Goal: Information Seeking & Learning: Learn about a topic

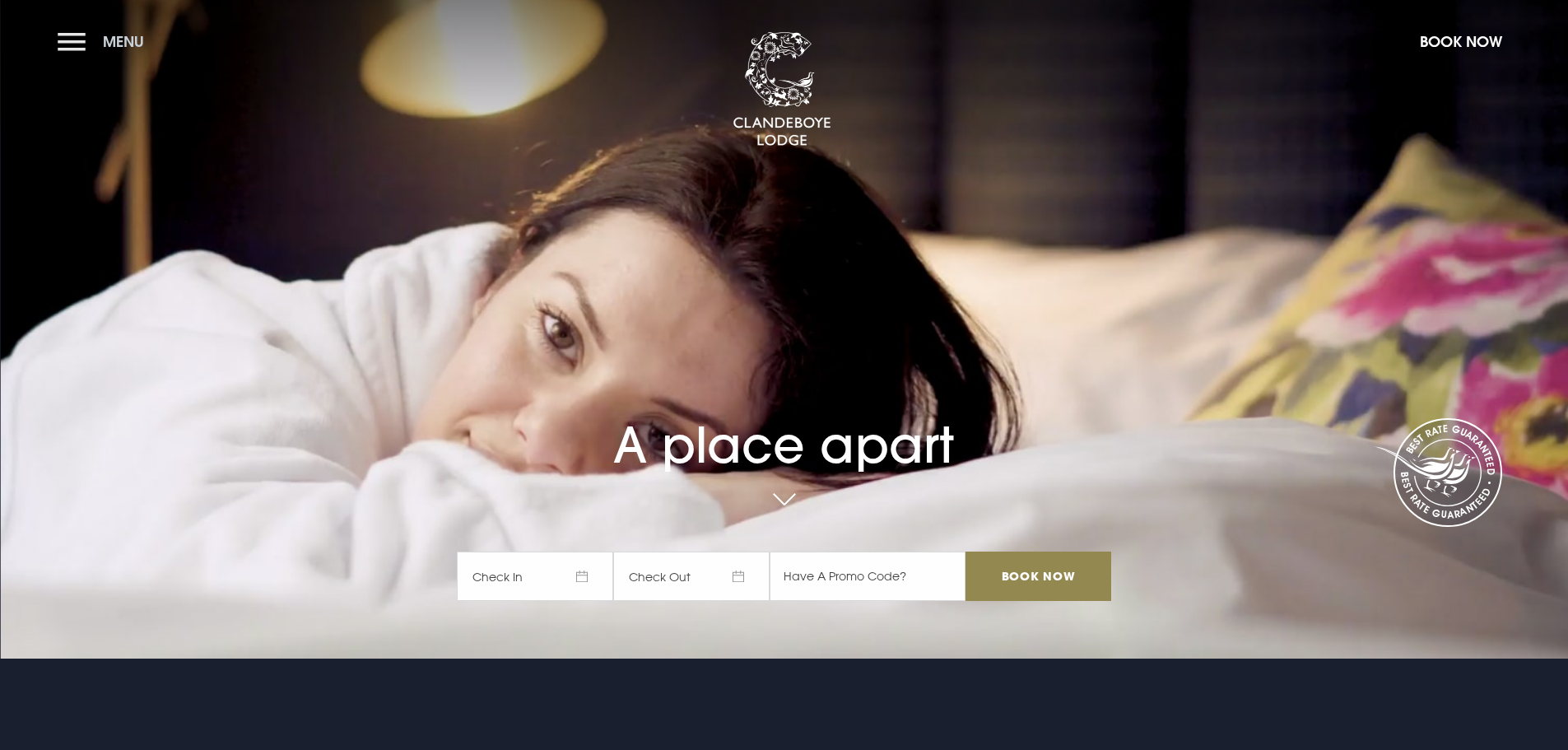
click at [62, 44] on button "Menu" at bounding box center [105, 41] width 95 height 35
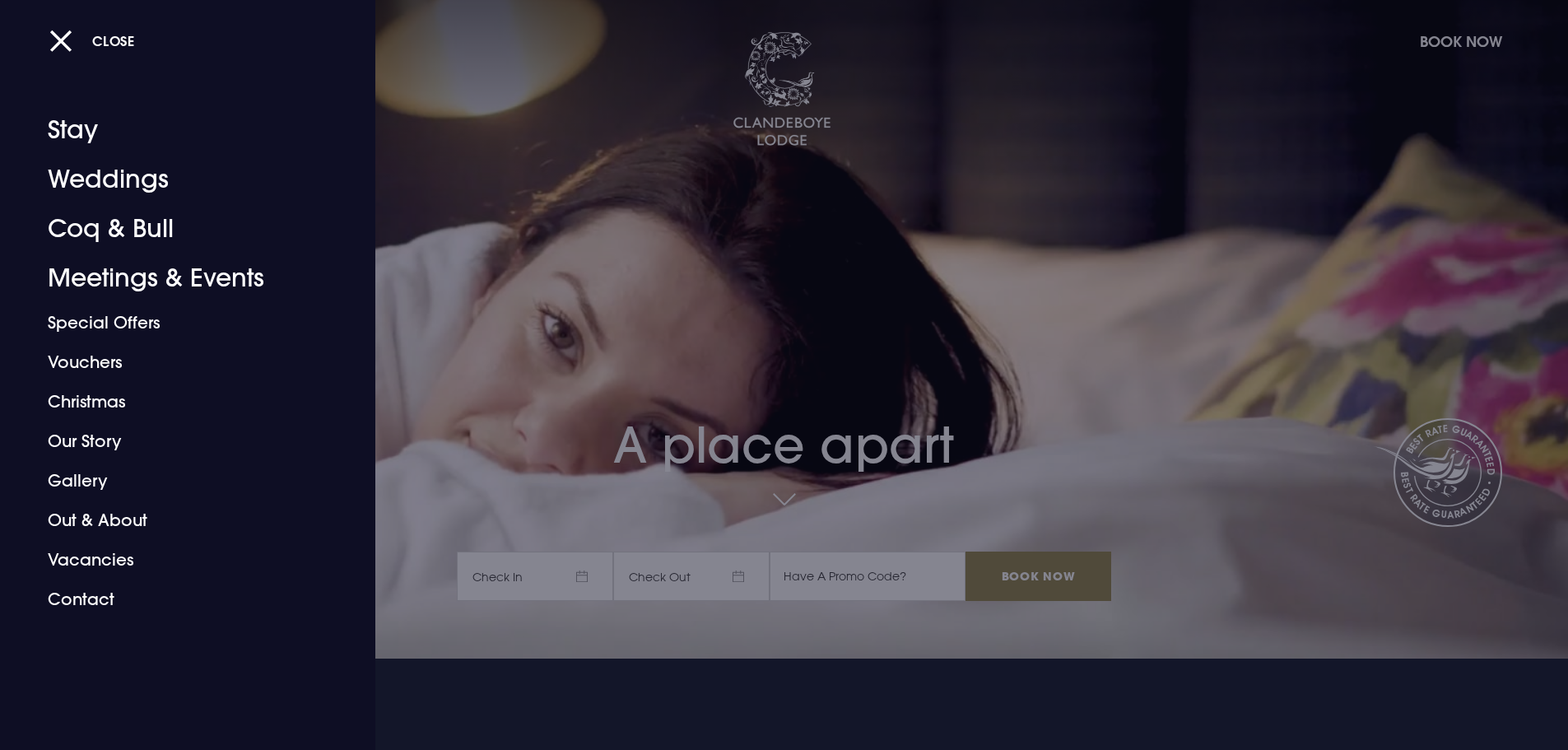
click at [588, 669] on div at bounding box center [784, 375] width 1568 height 750
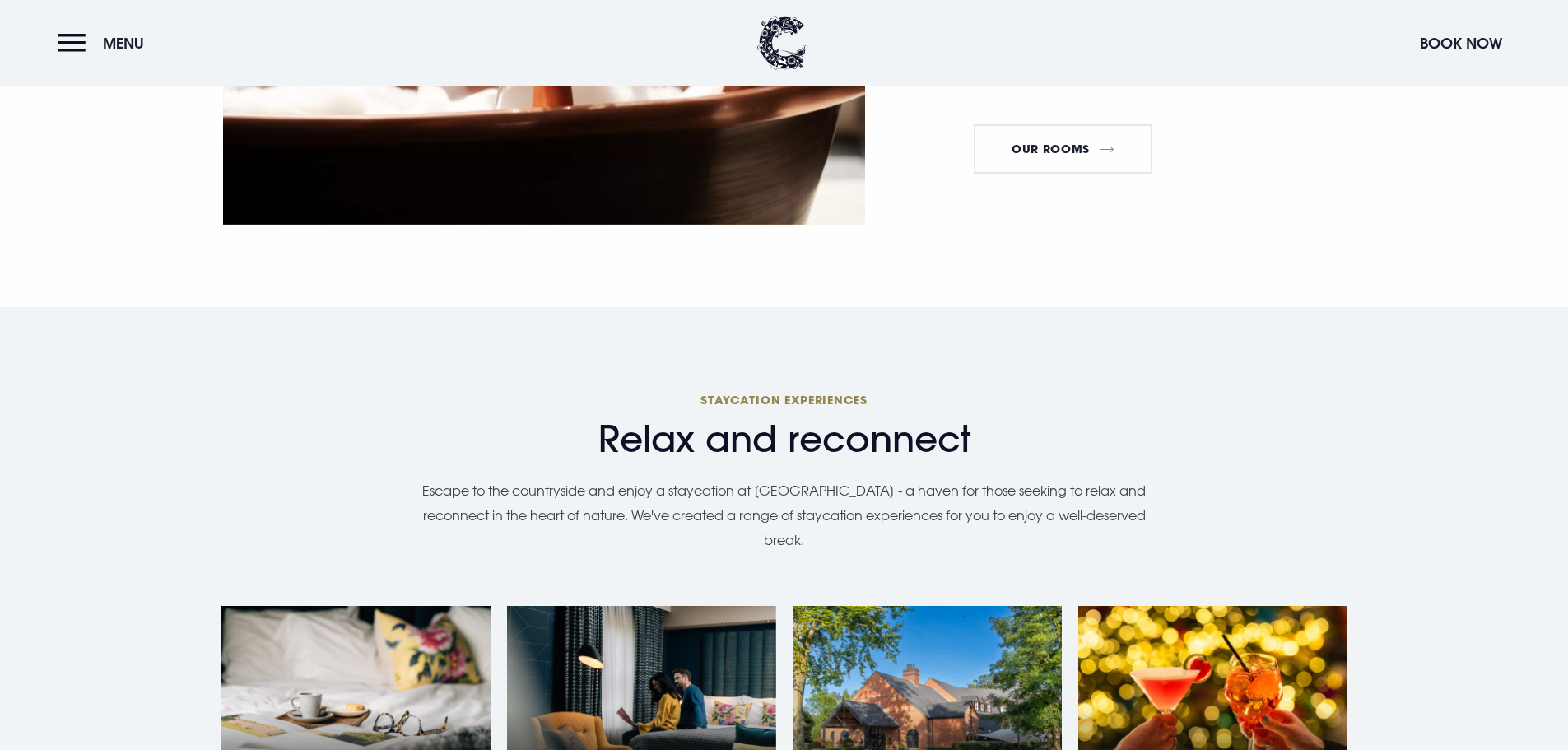
scroll to position [1070, 0]
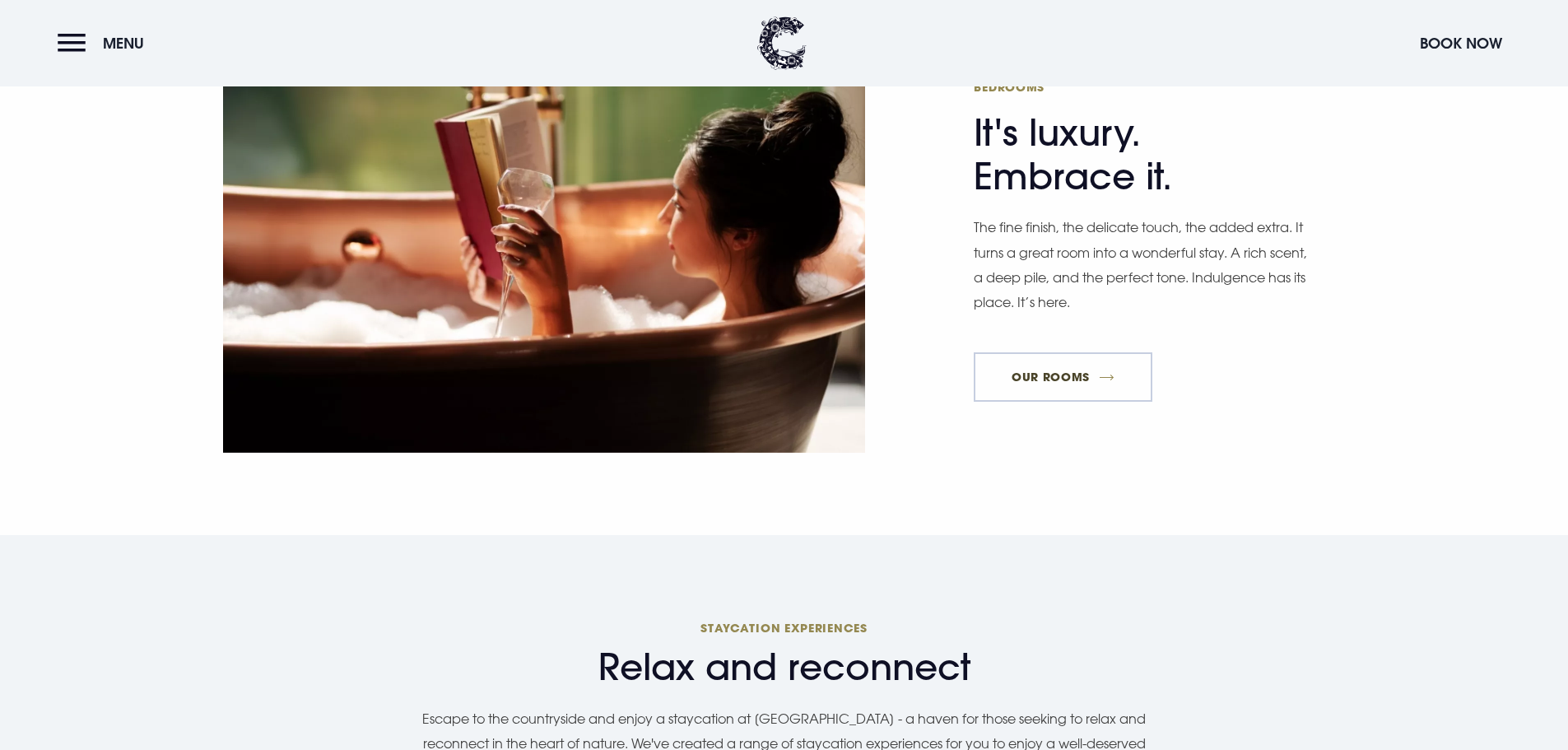
click at [1059, 353] on link "Our Rooms" at bounding box center [1063, 377] width 178 height 49
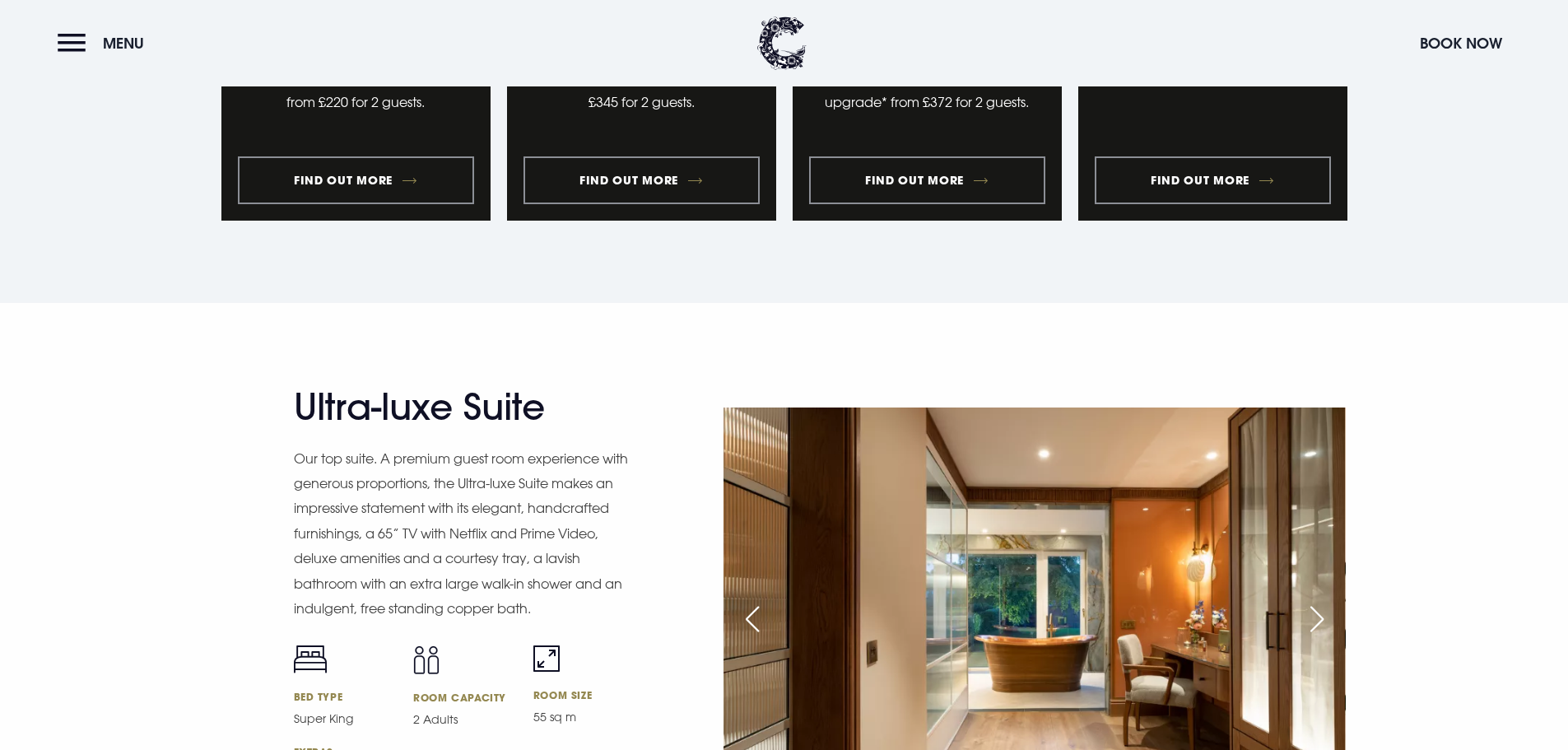
scroll to position [1894, 0]
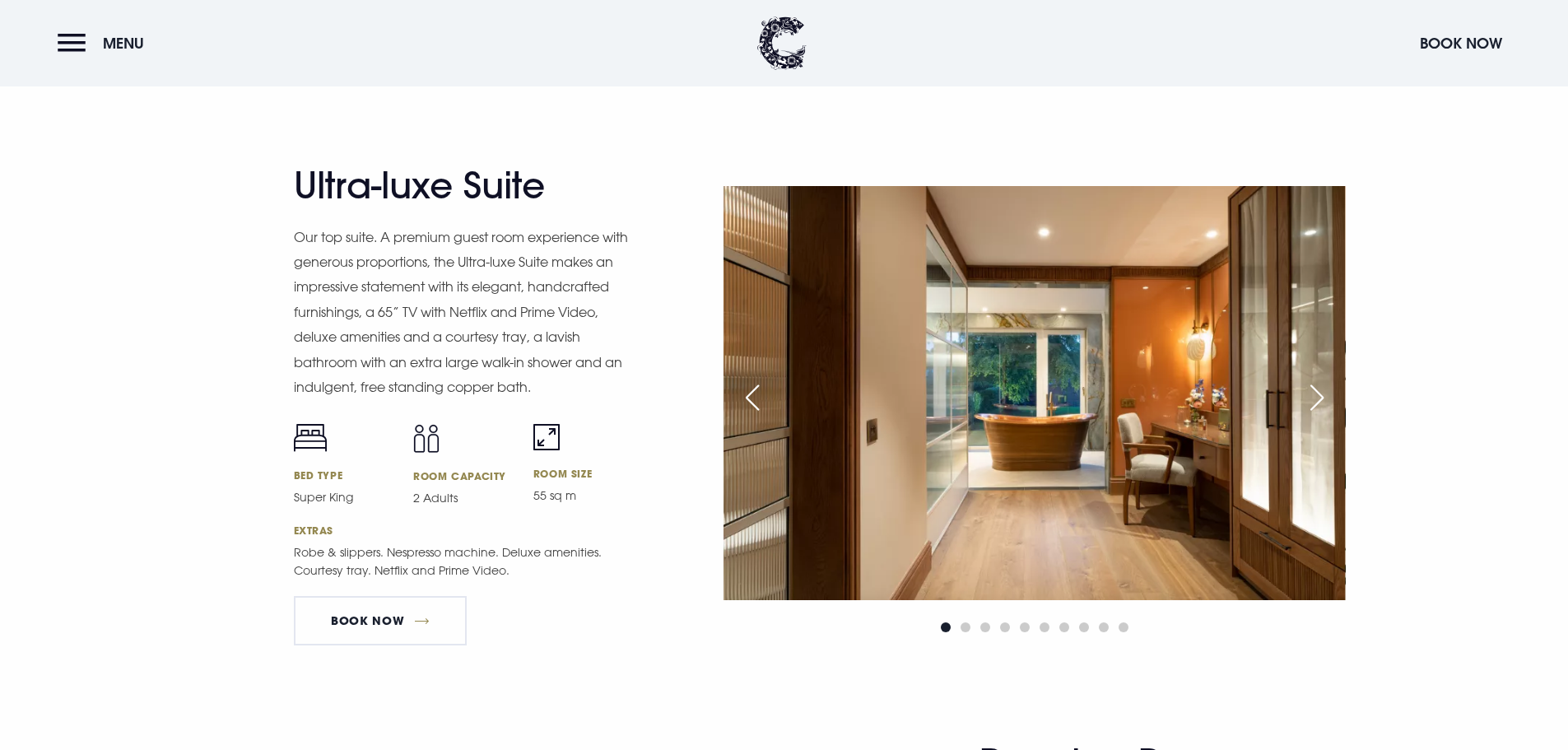
click at [1316, 400] on div "Next slide" at bounding box center [1317, 397] width 41 height 36
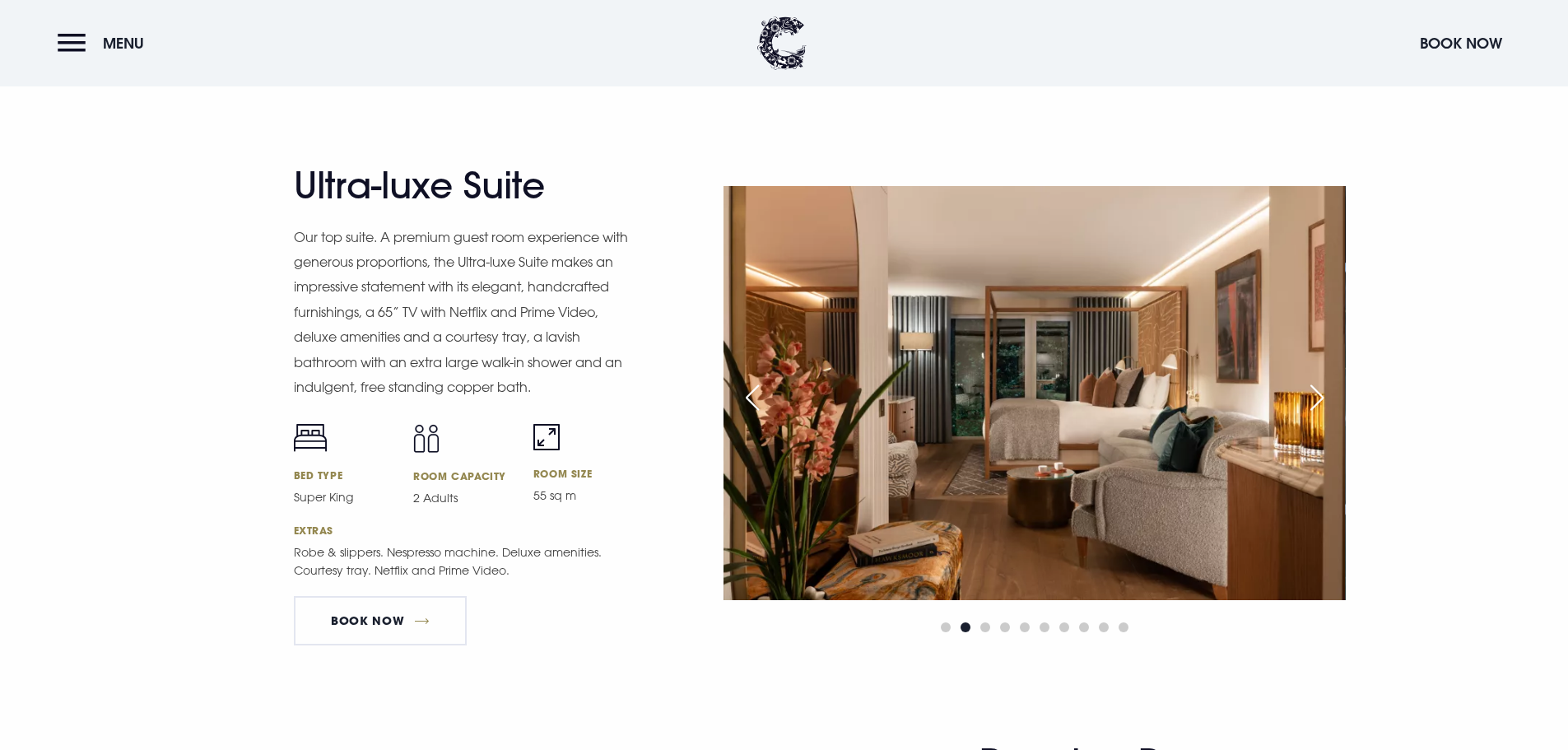
click at [743, 401] on div "Previous slide" at bounding box center [753, 397] width 41 height 36
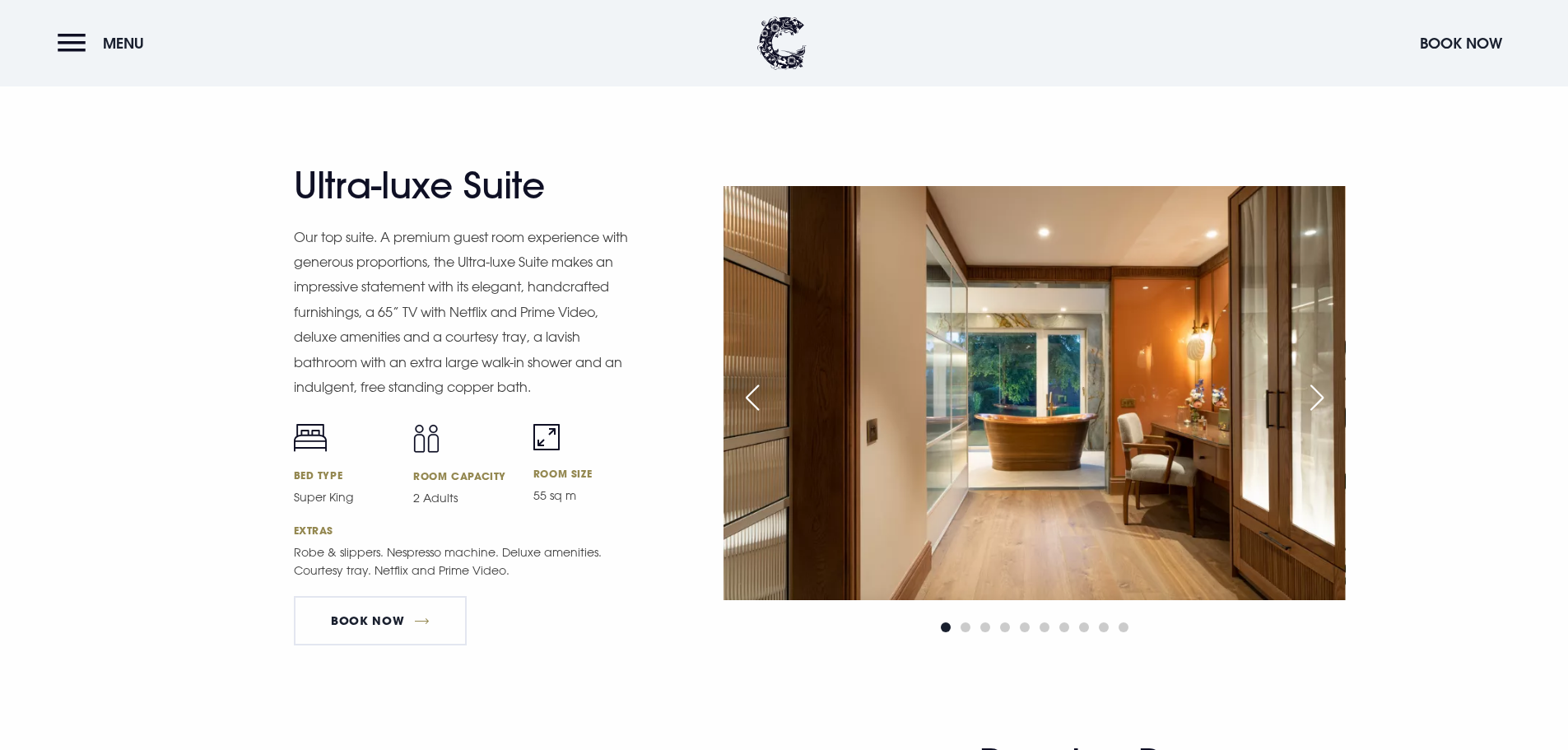
click at [1313, 396] on div "Next slide" at bounding box center [1317, 397] width 41 height 36
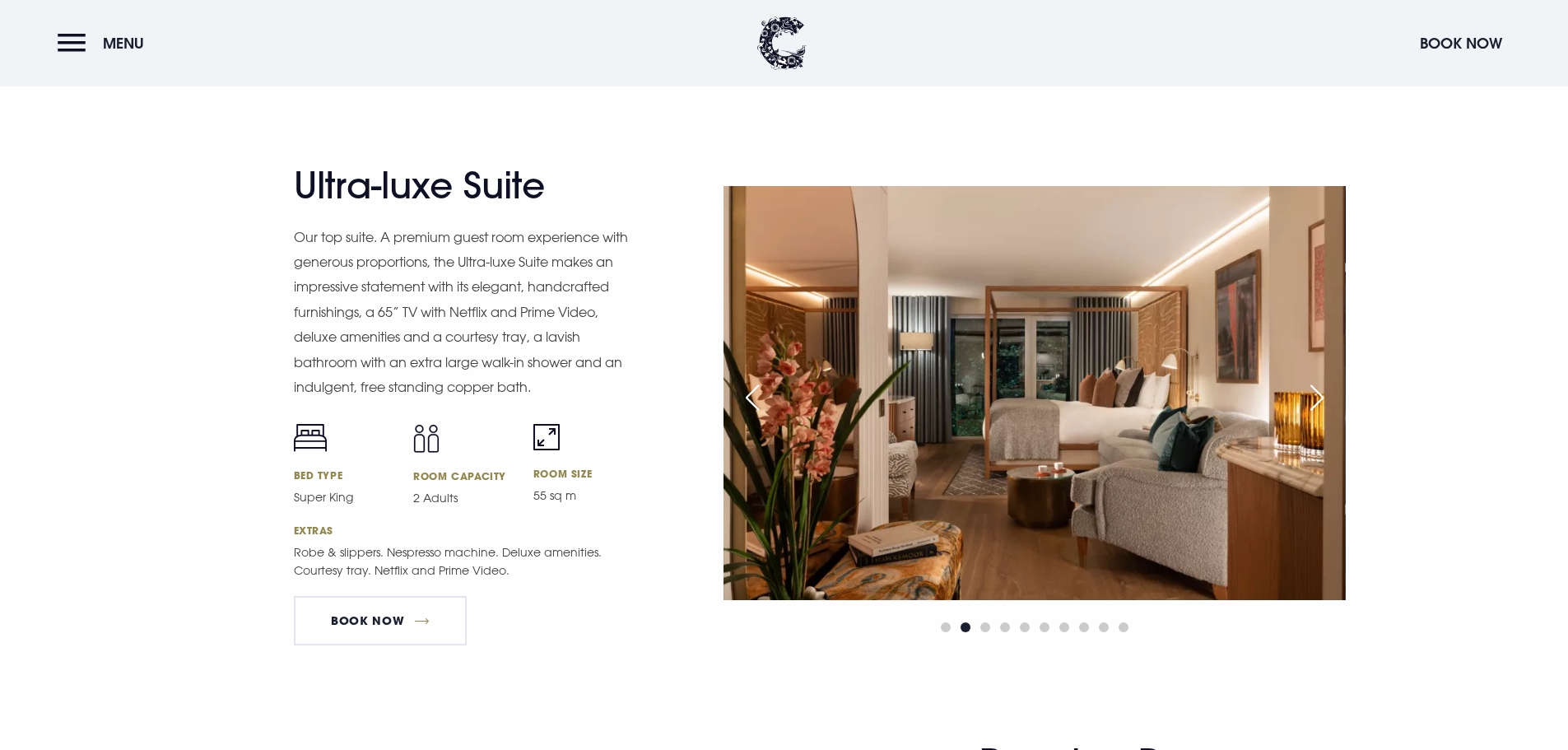
click at [740, 395] on div "Previous slide" at bounding box center [753, 397] width 41 height 36
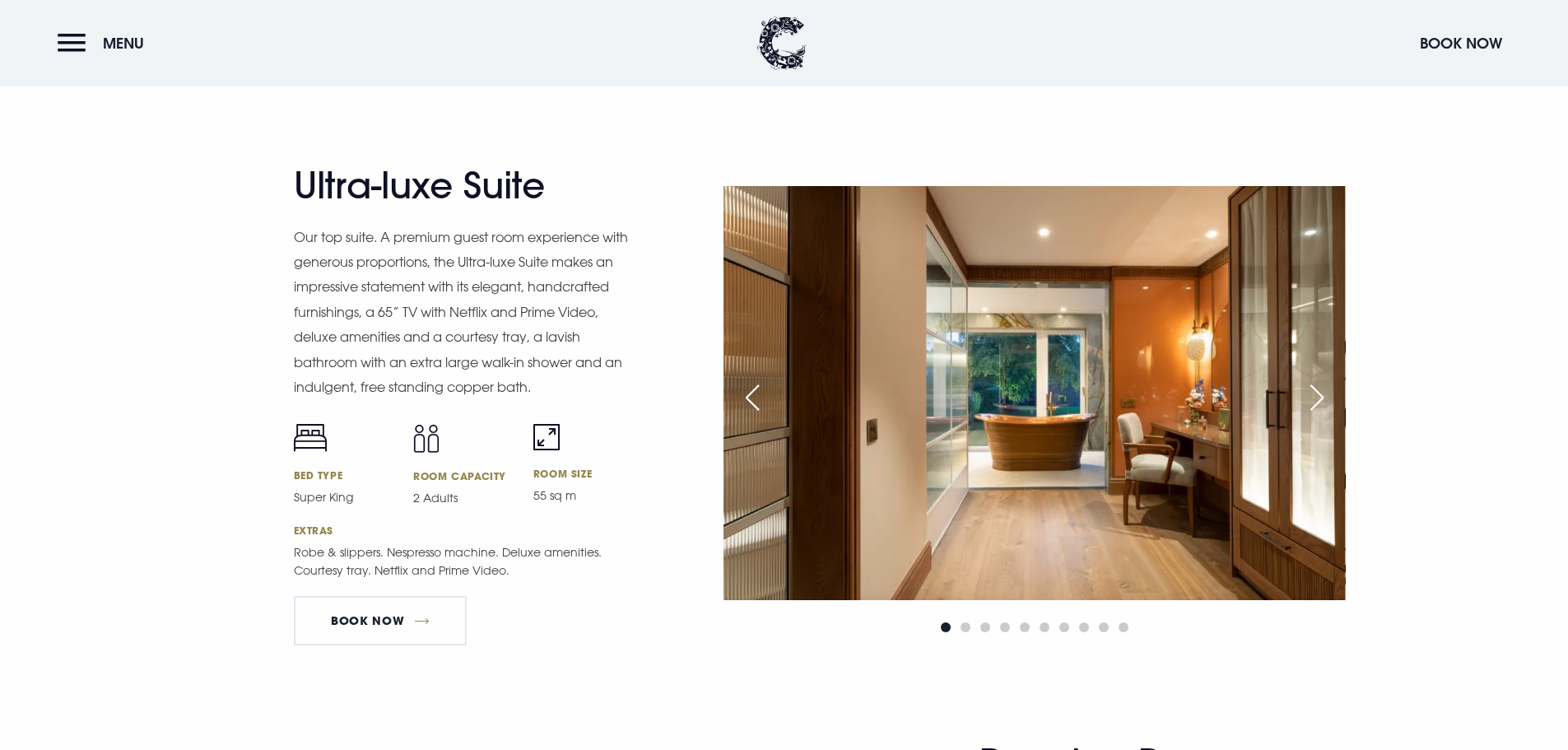
click at [740, 395] on div "Previous slide" at bounding box center [753, 397] width 41 height 36
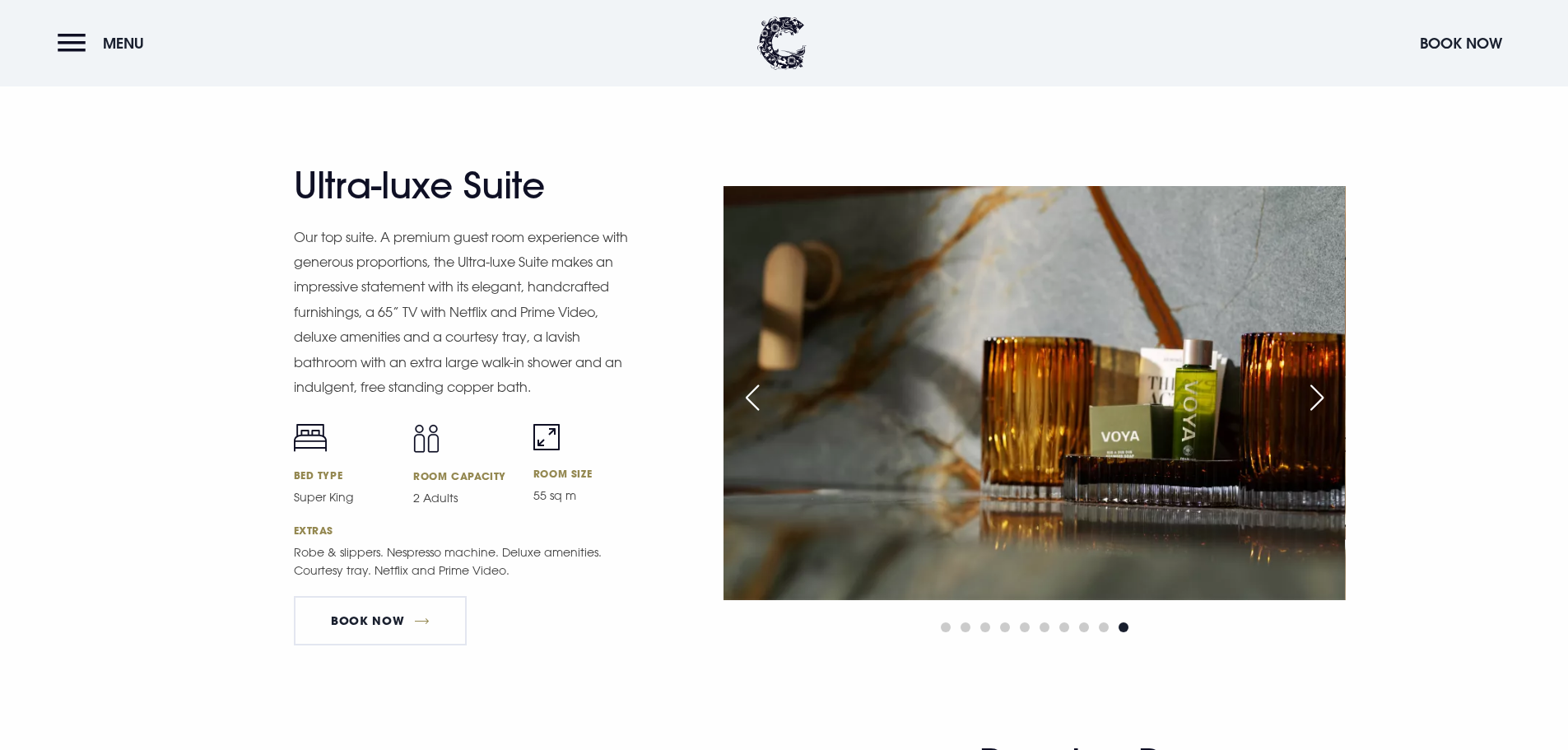
click at [740, 395] on div "Previous slide" at bounding box center [753, 397] width 41 height 36
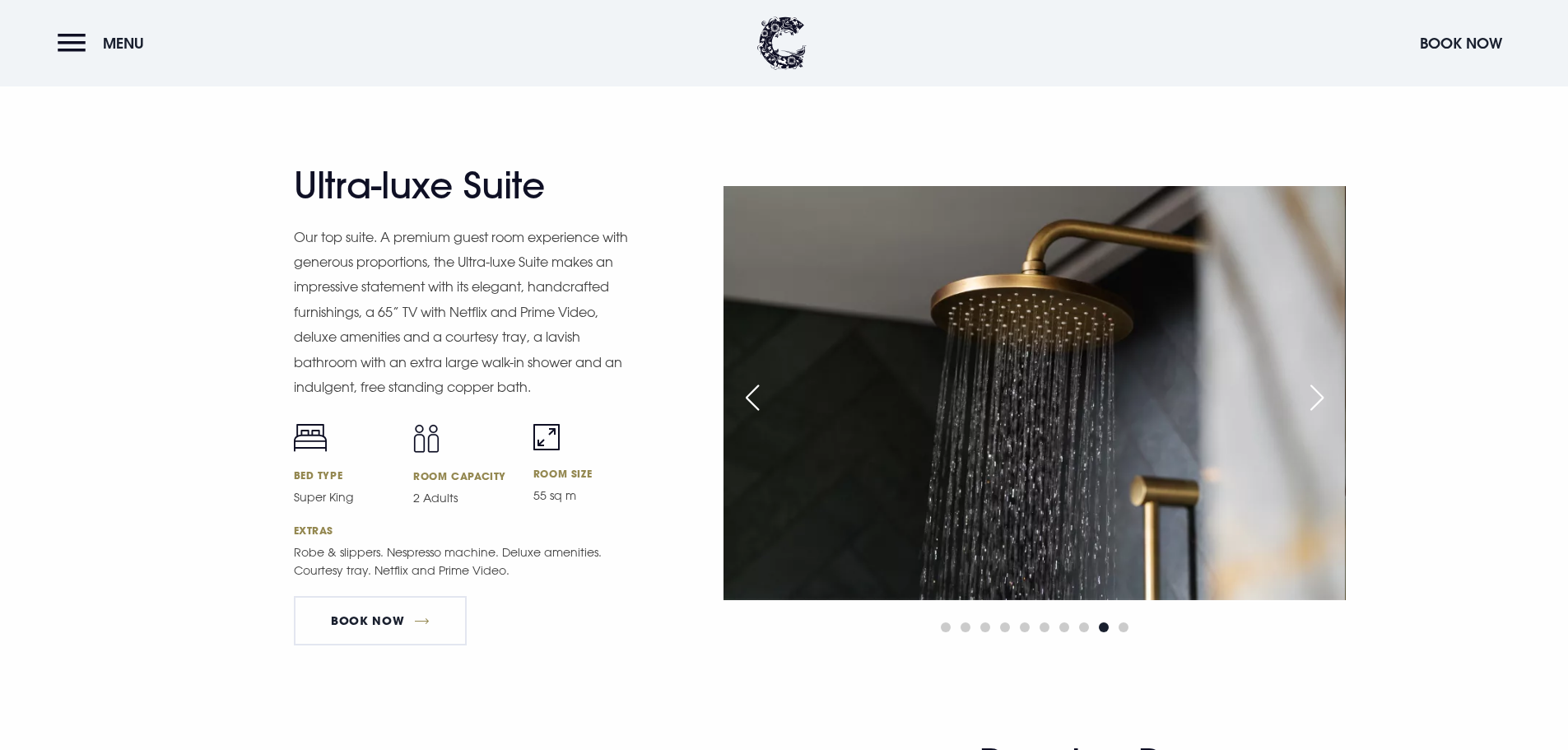
click at [740, 395] on div "Previous slide" at bounding box center [753, 397] width 41 height 36
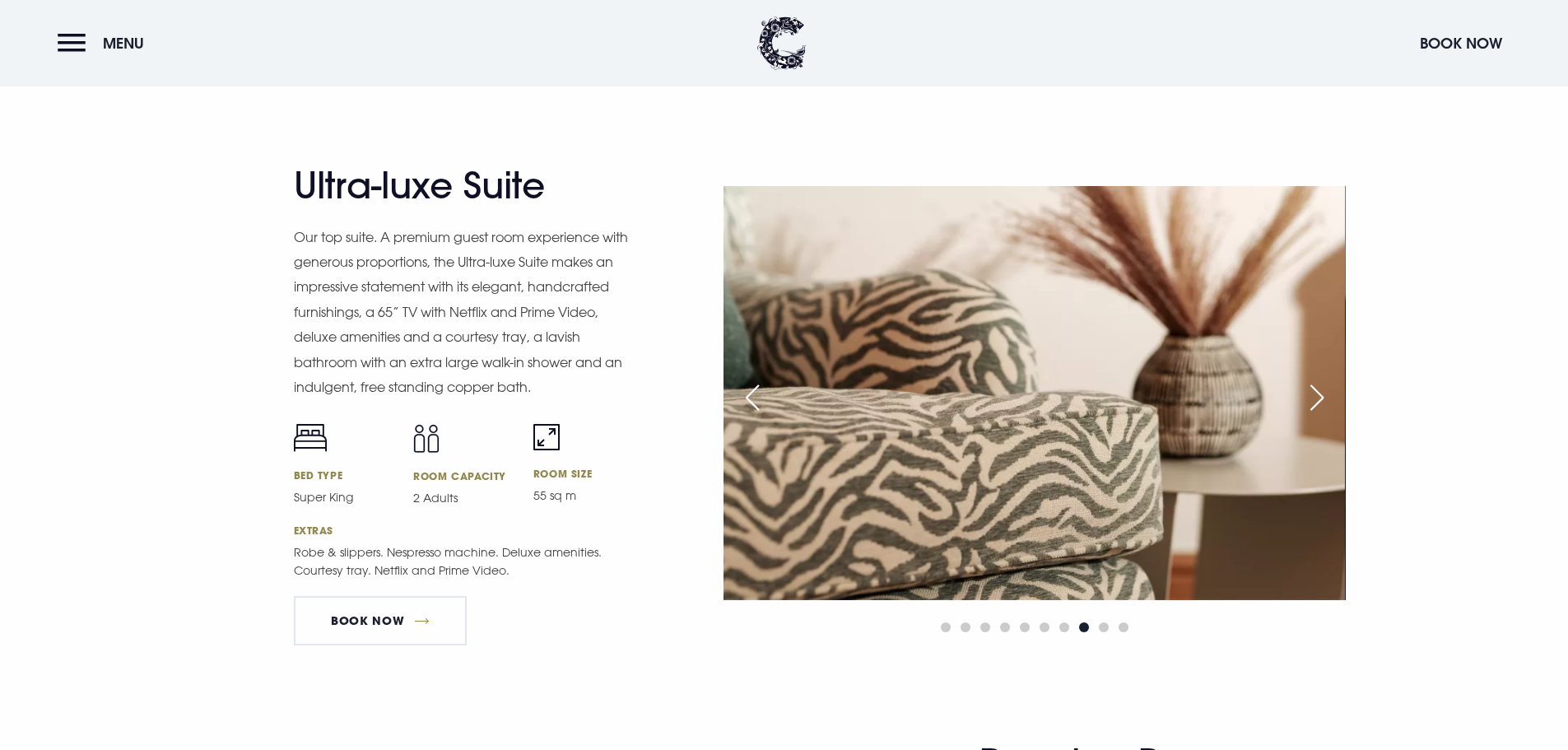
click at [1321, 398] on div "Next slide" at bounding box center [1317, 397] width 41 height 36
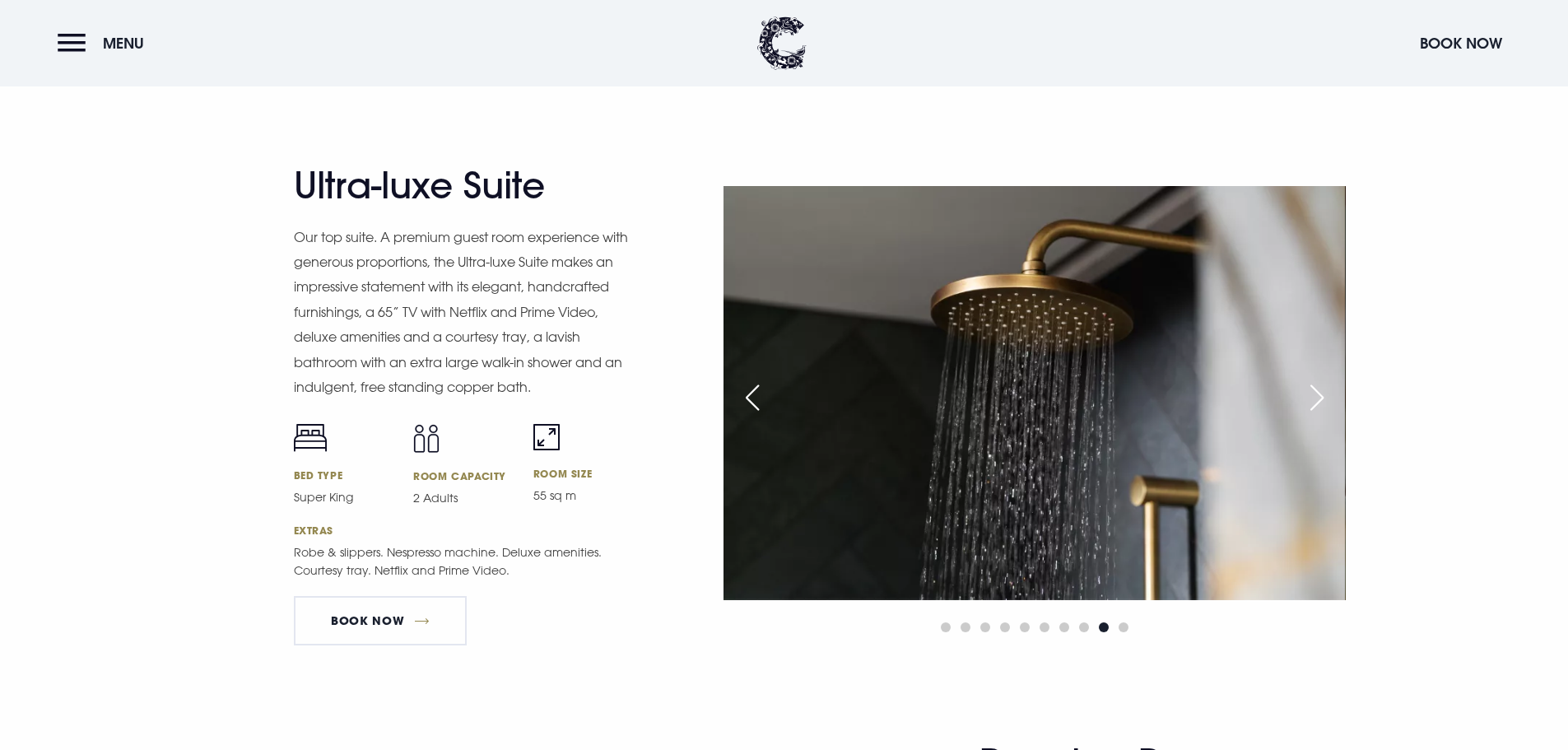
click at [1321, 398] on div "Next slide" at bounding box center [1317, 397] width 41 height 36
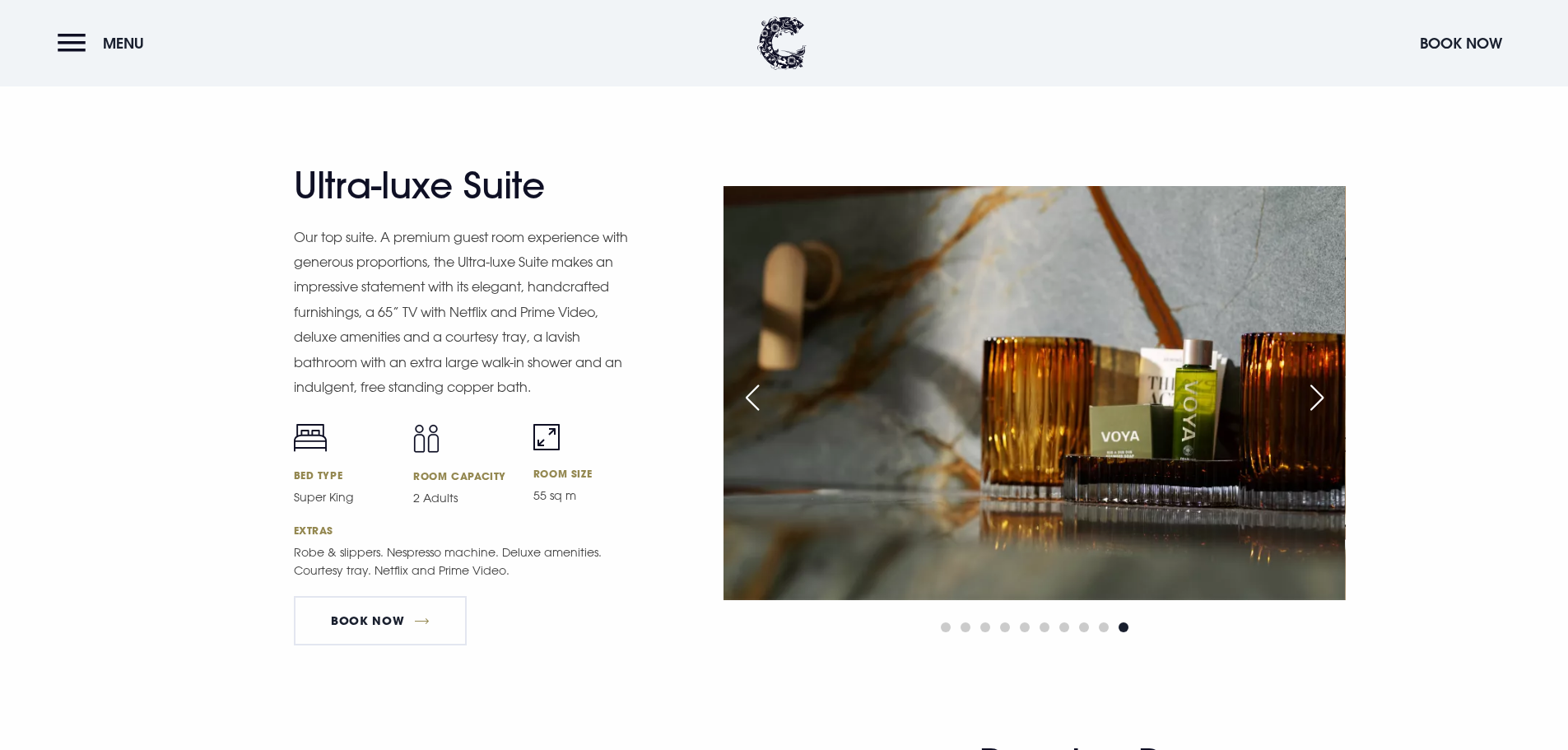
click at [1321, 398] on div "Next slide" at bounding box center [1317, 397] width 41 height 36
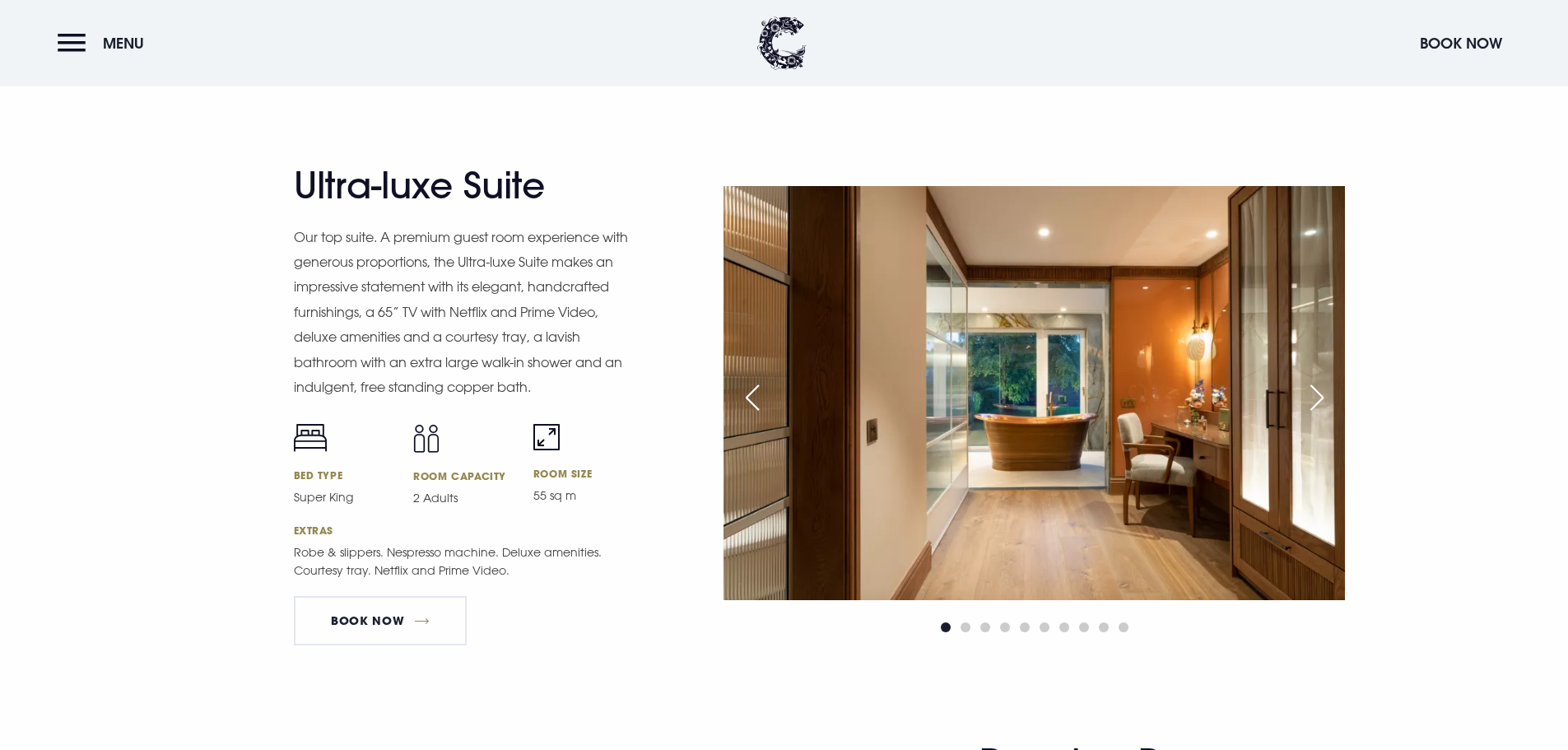
click at [1321, 398] on div "Next slide" at bounding box center [1317, 397] width 41 height 36
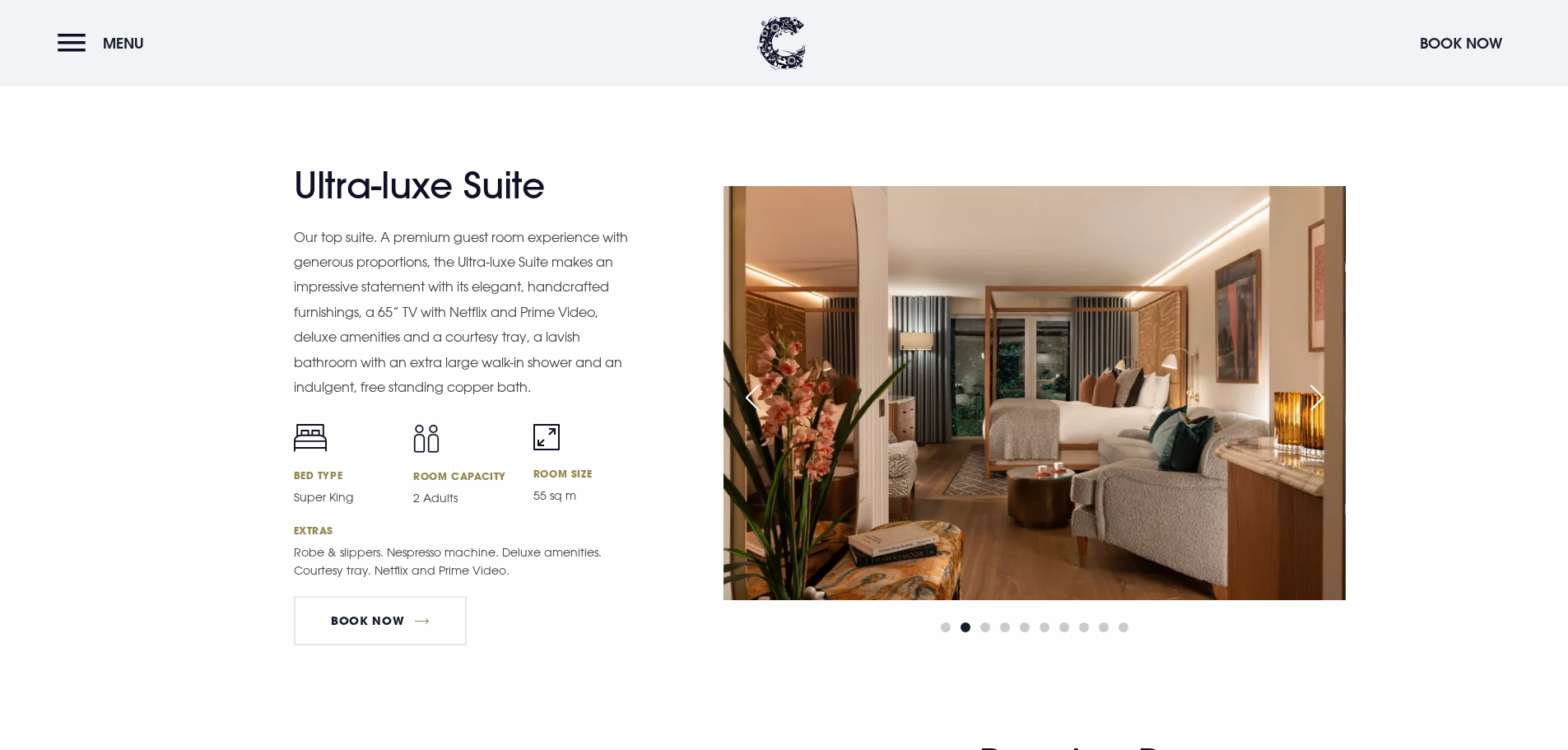
click at [1321, 398] on div "Next slide" at bounding box center [1317, 397] width 41 height 36
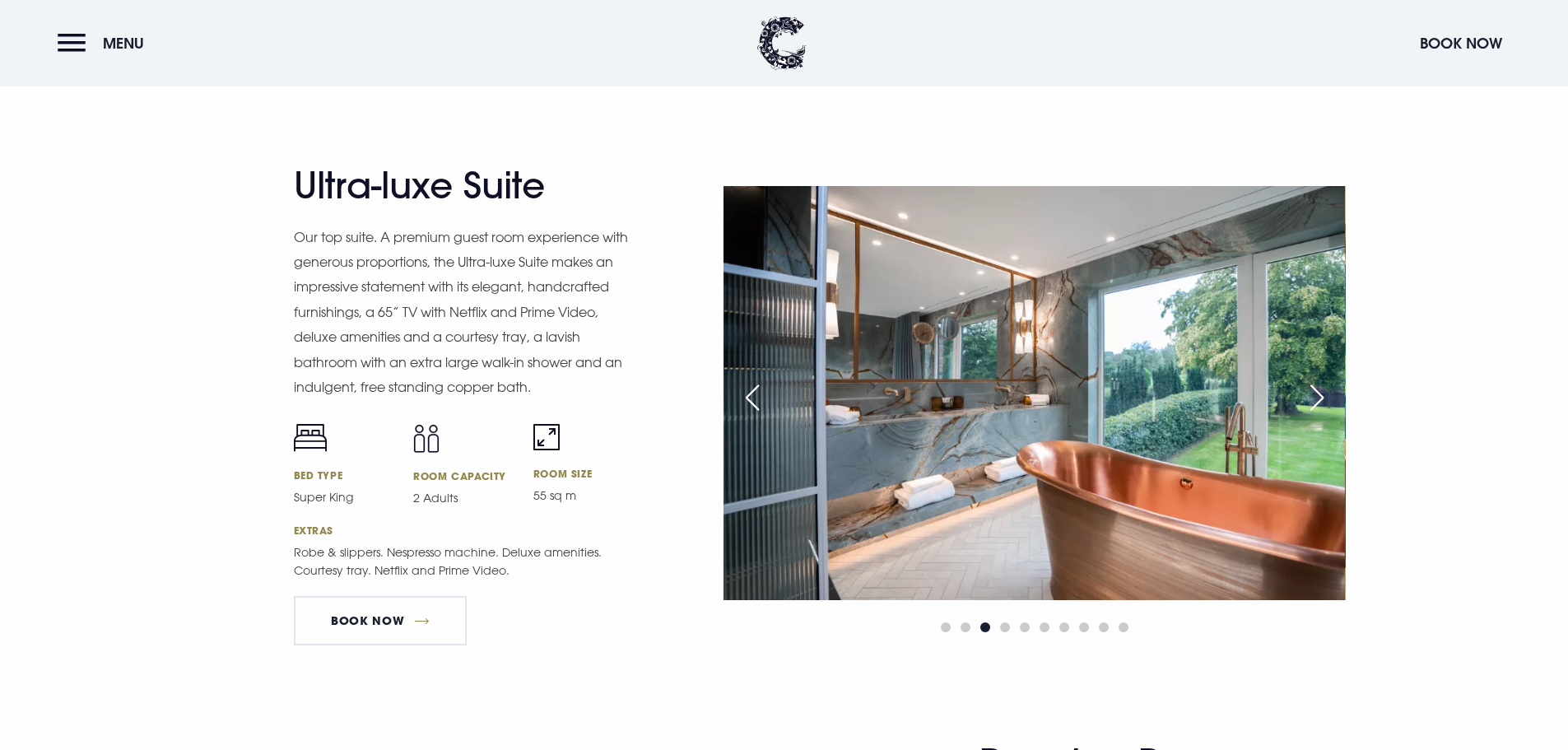
click at [1321, 398] on div "Next slide" at bounding box center [1317, 397] width 41 height 36
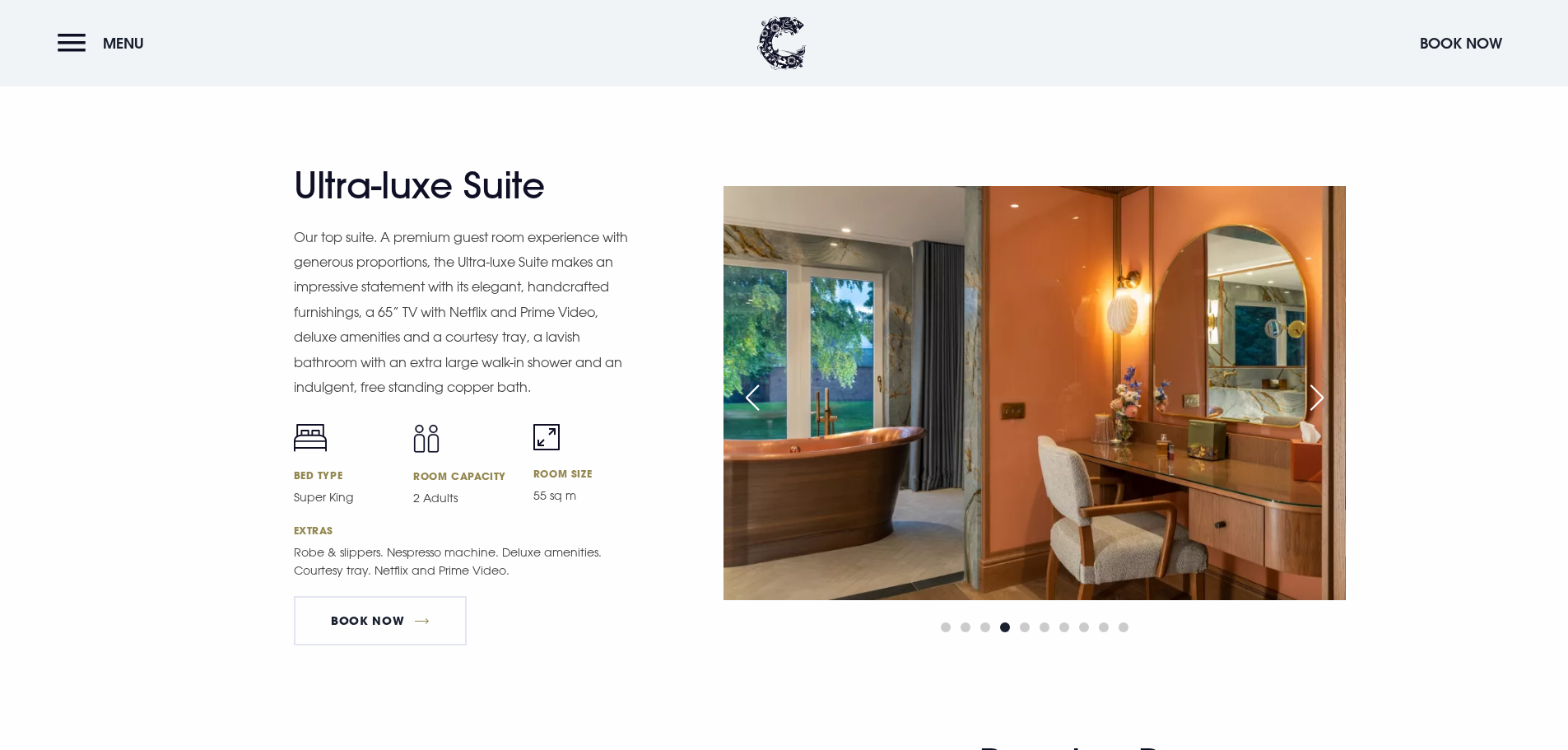
click at [1322, 398] on div "Next slide" at bounding box center [1317, 397] width 41 height 36
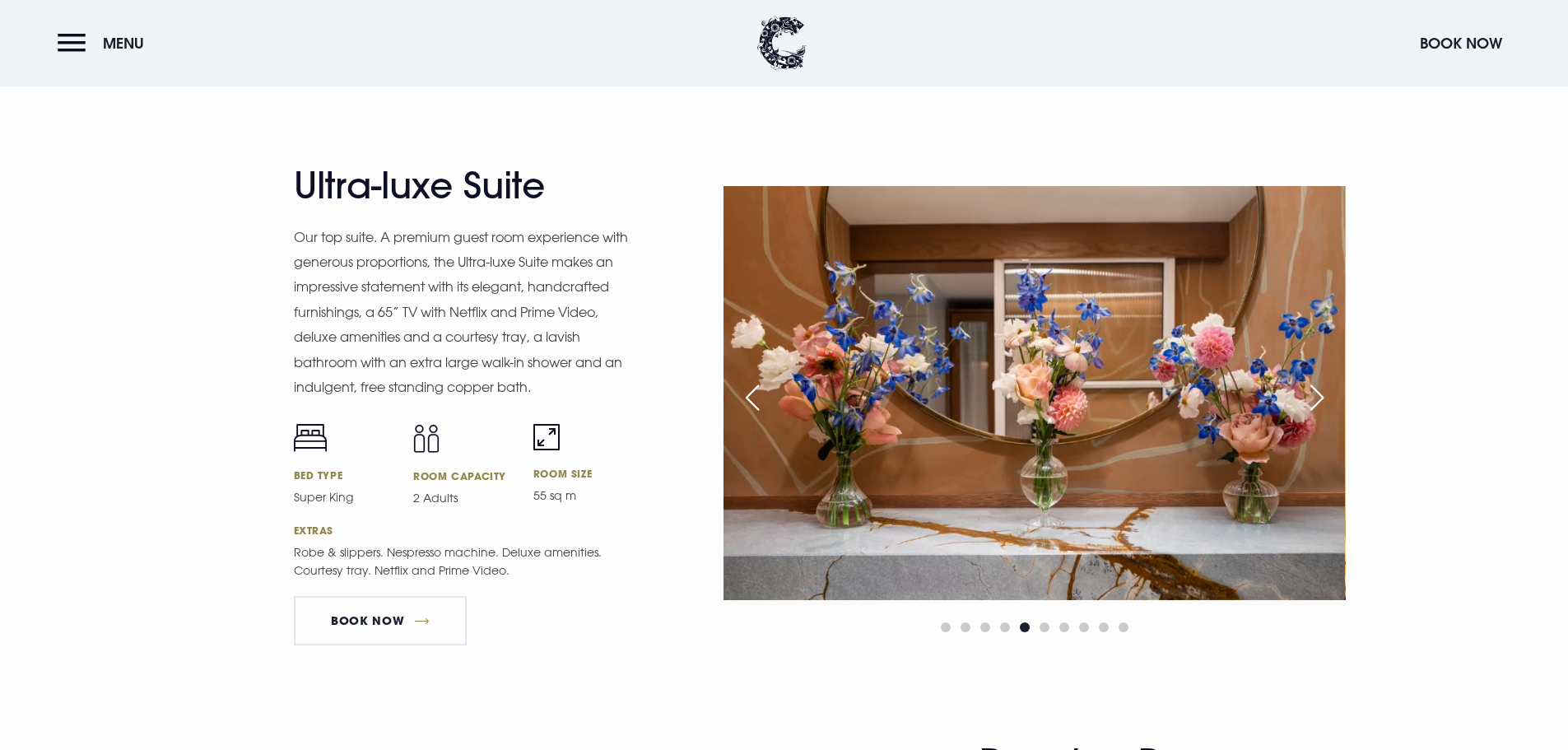
click at [1323, 398] on div "Next slide" at bounding box center [1317, 397] width 41 height 36
click at [1323, 399] on div "Next slide" at bounding box center [1317, 397] width 41 height 36
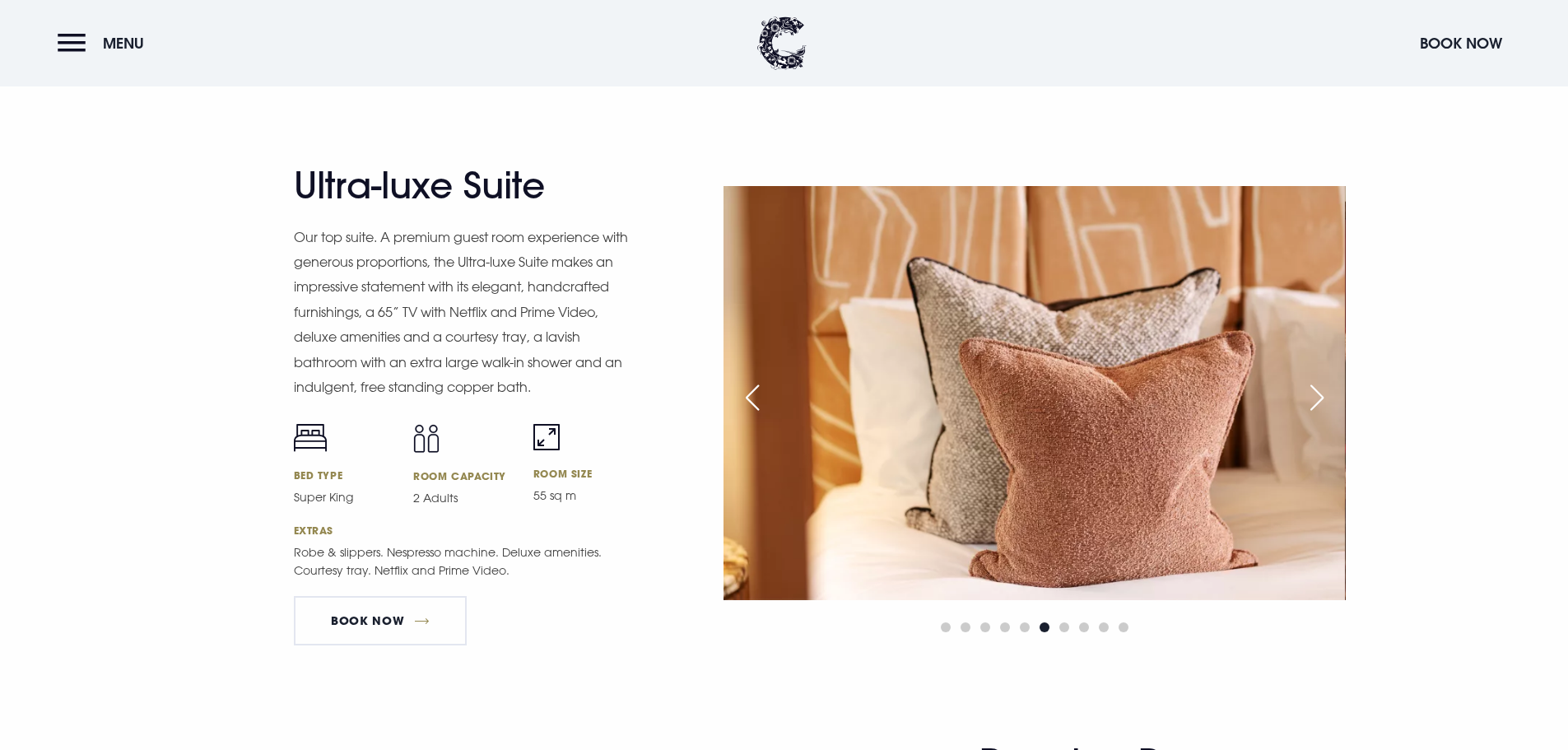
click at [1323, 399] on div "Next slide" at bounding box center [1317, 397] width 41 height 36
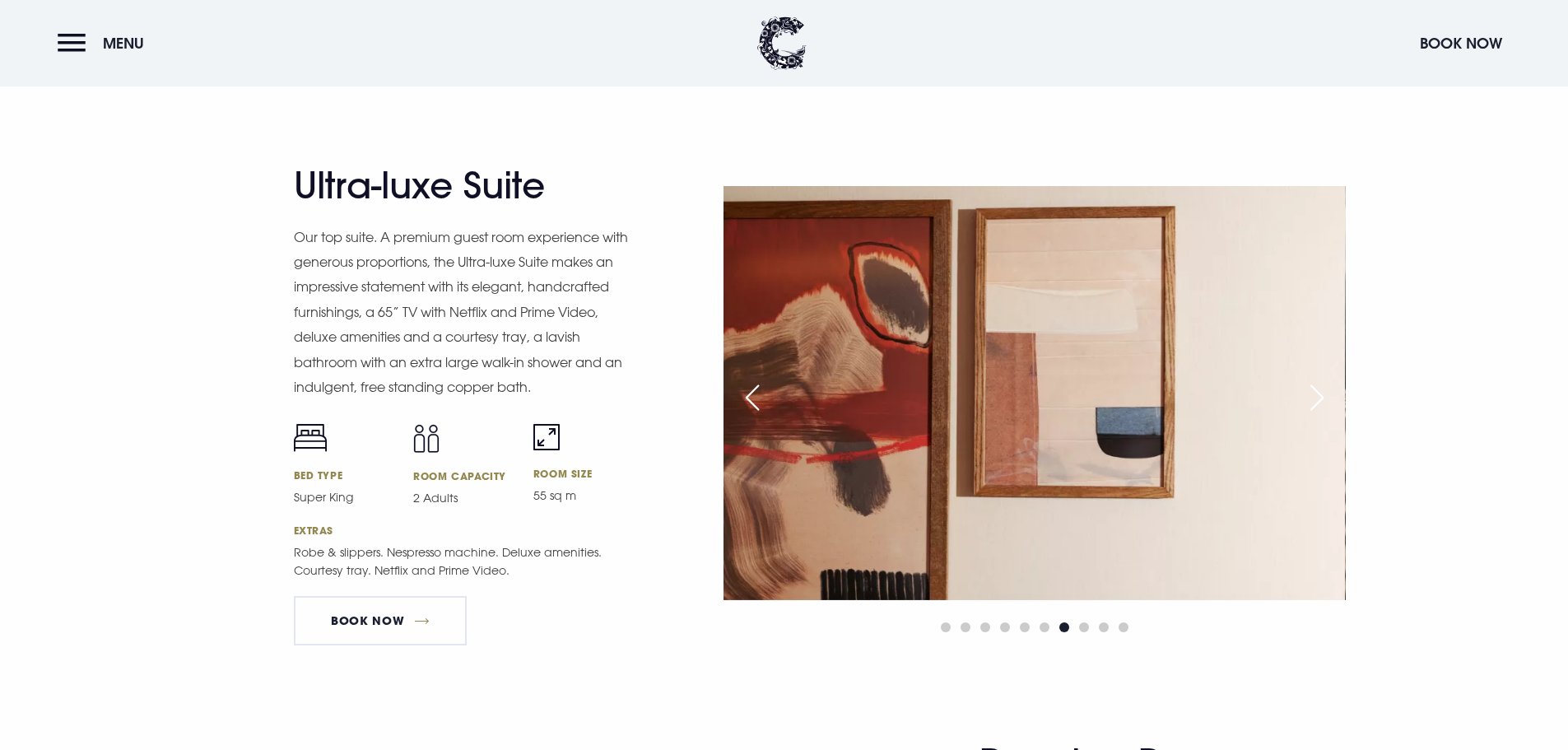
click at [1323, 399] on div "Next slide" at bounding box center [1317, 397] width 41 height 36
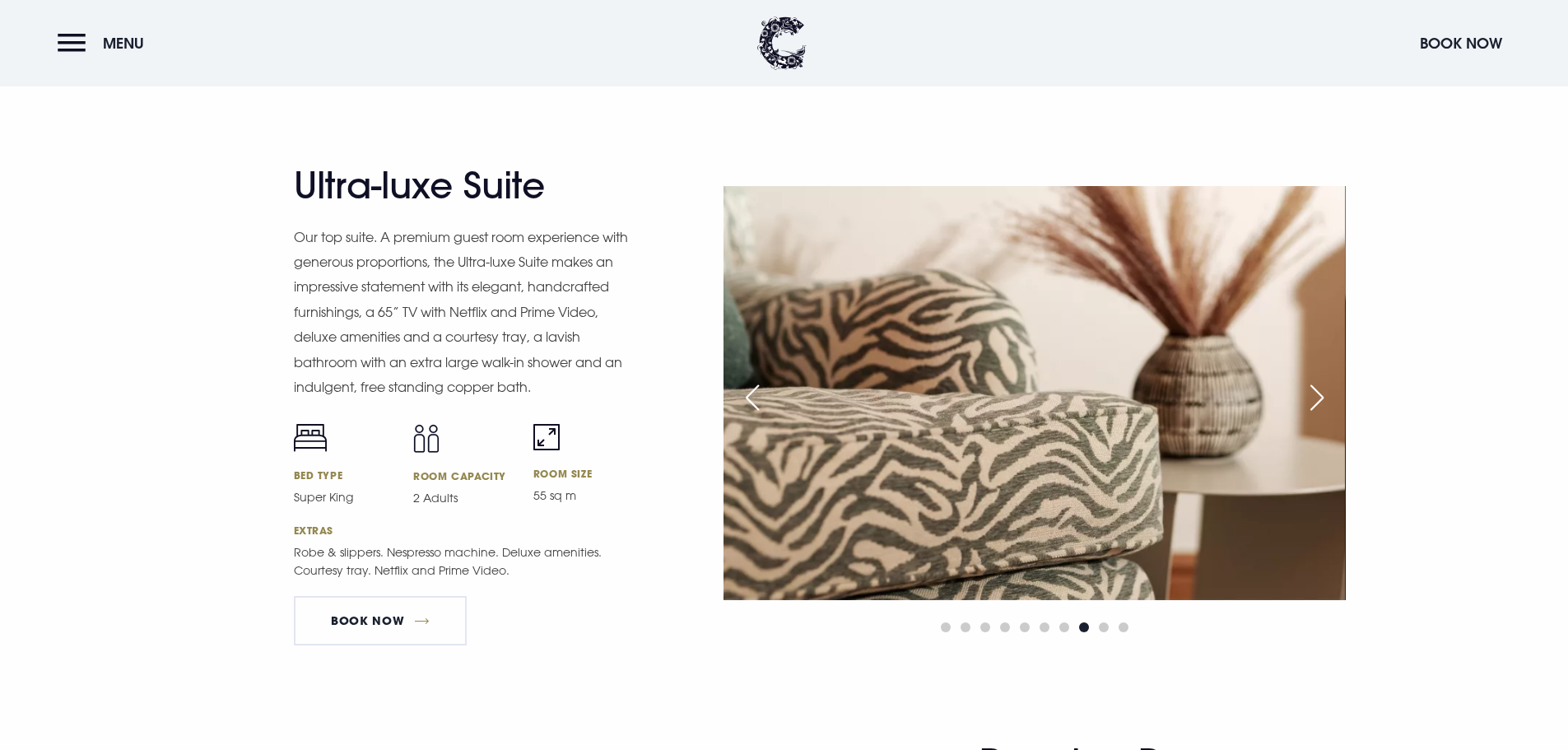
click at [1323, 399] on div "Next slide" at bounding box center [1317, 397] width 41 height 36
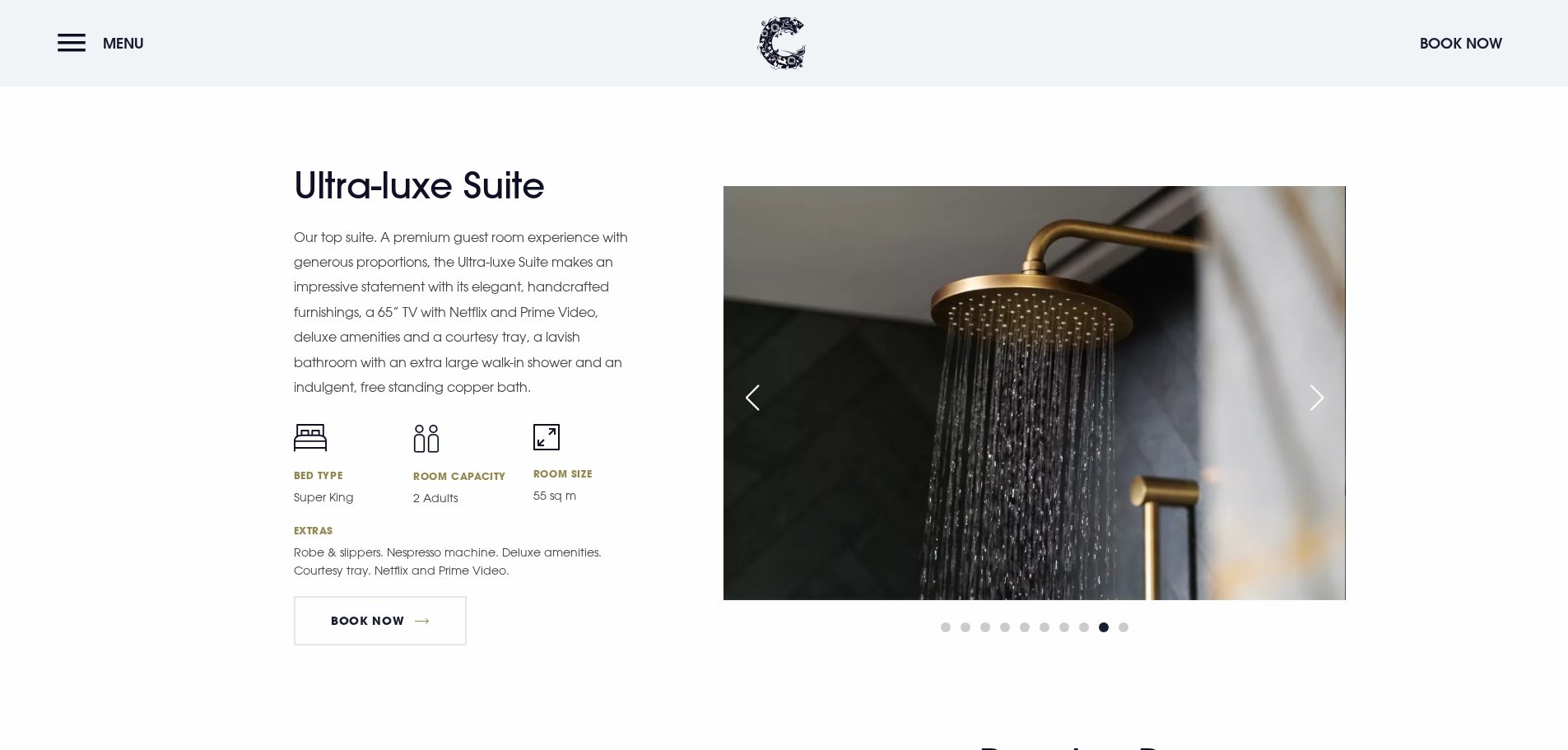
click at [1323, 399] on div "Next slide" at bounding box center [1317, 397] width 41 height 36
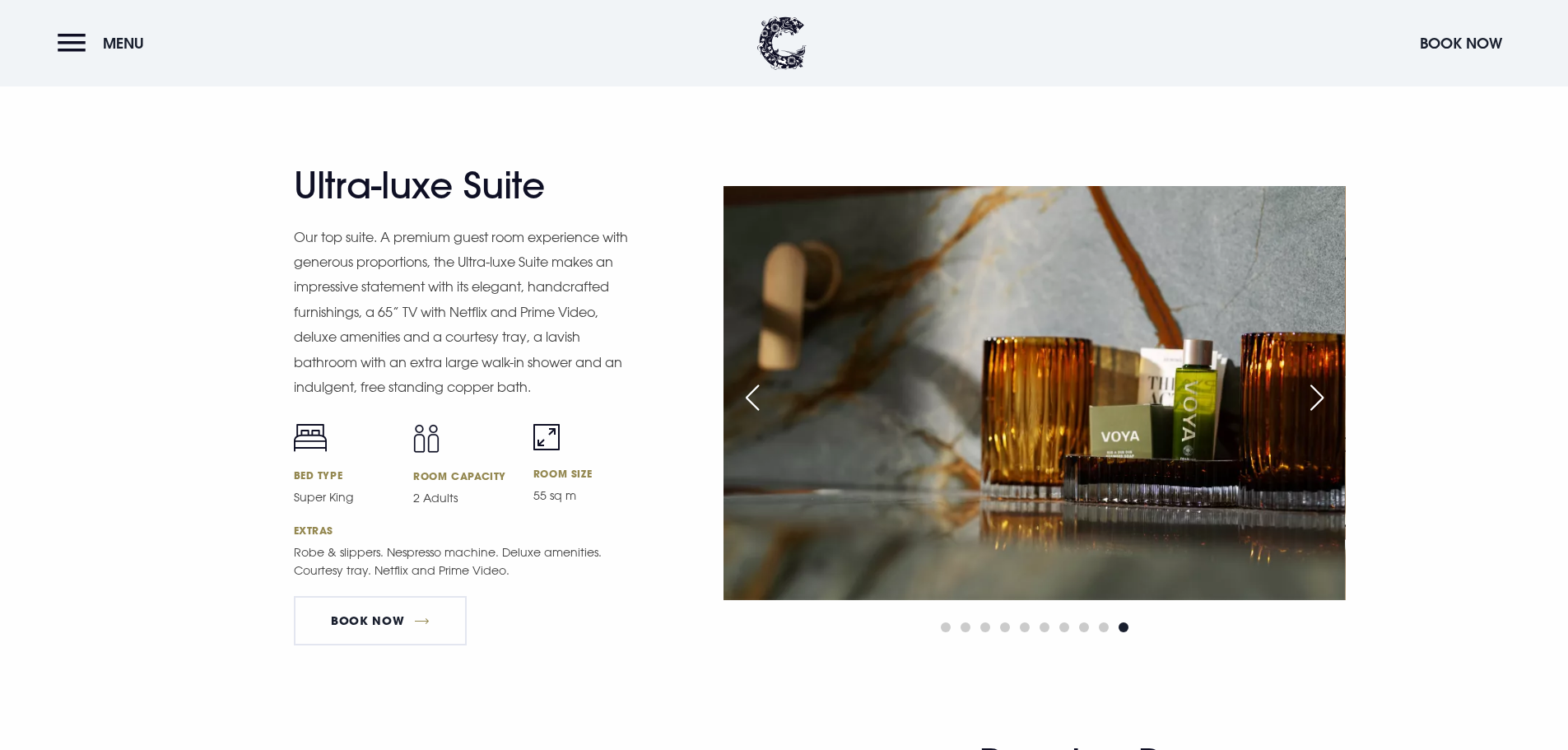
click at [1323, 399] on div "Next slide" at bounding box center [1317, 397] width 41 height 36
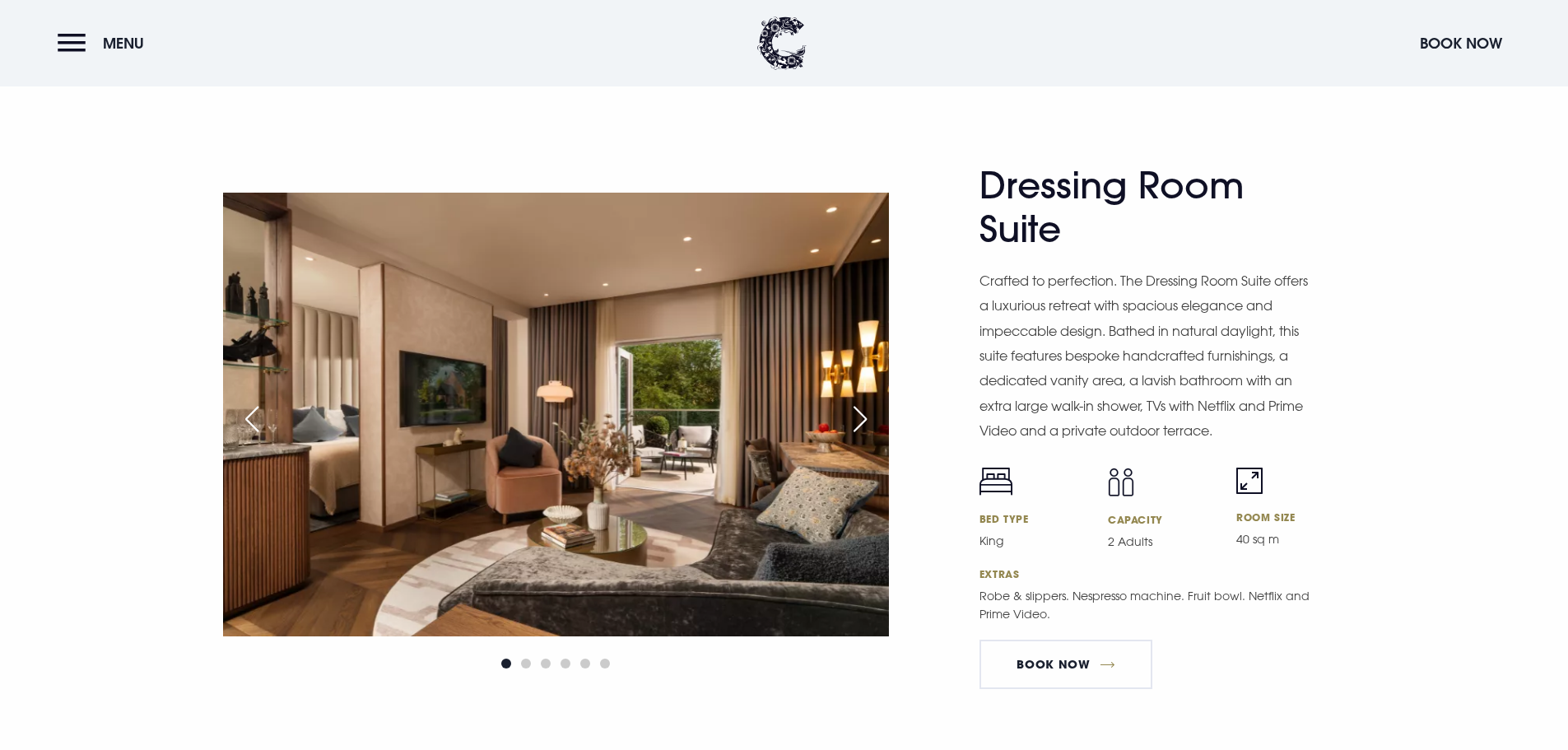
scroll to position [2470, 0]
click at [866, 418] on div "Next slide" at bounding box center [860, 420] width 41 height 36
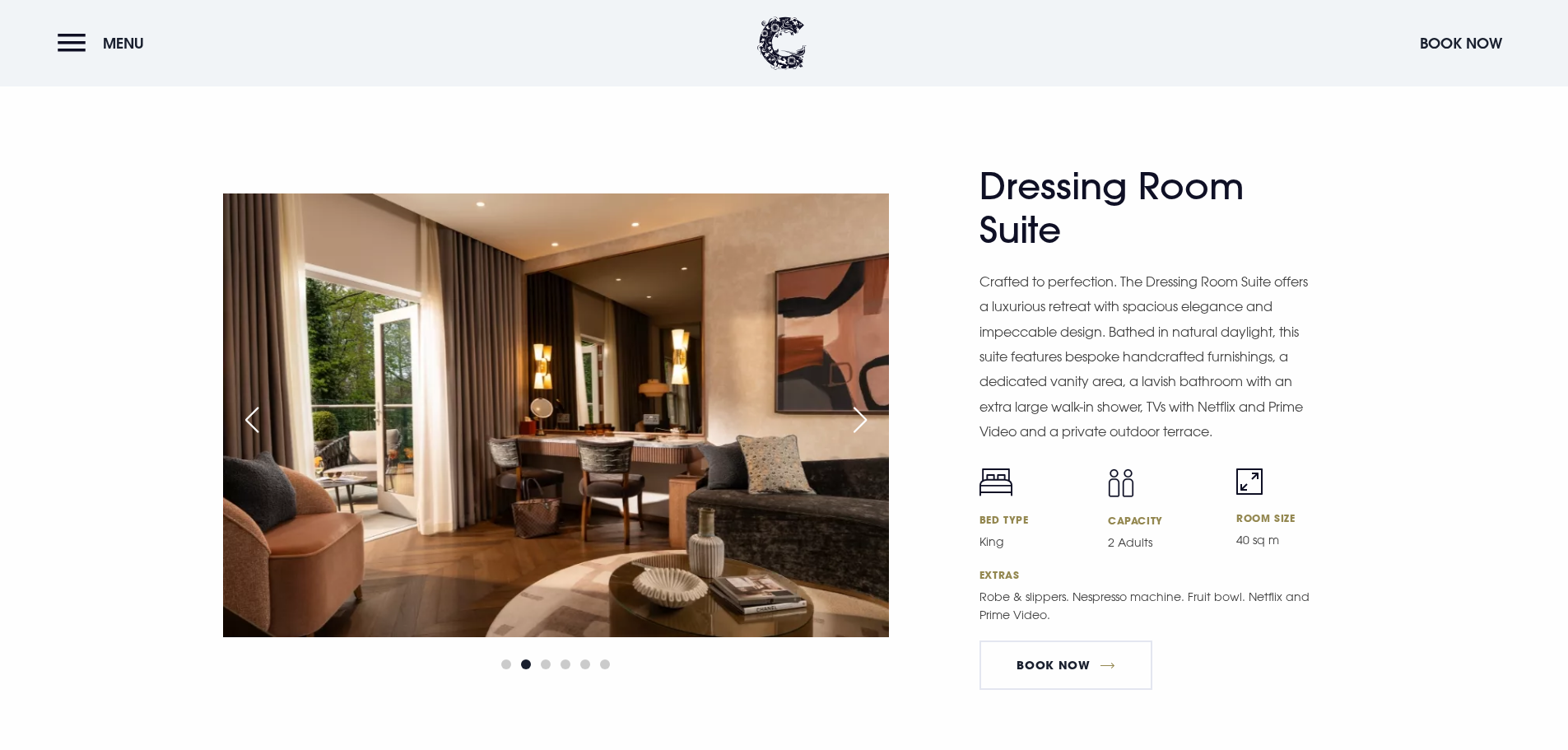
click at [866, 417] on div "Next slide" at bounding box center [860, 420] width 41 height 36
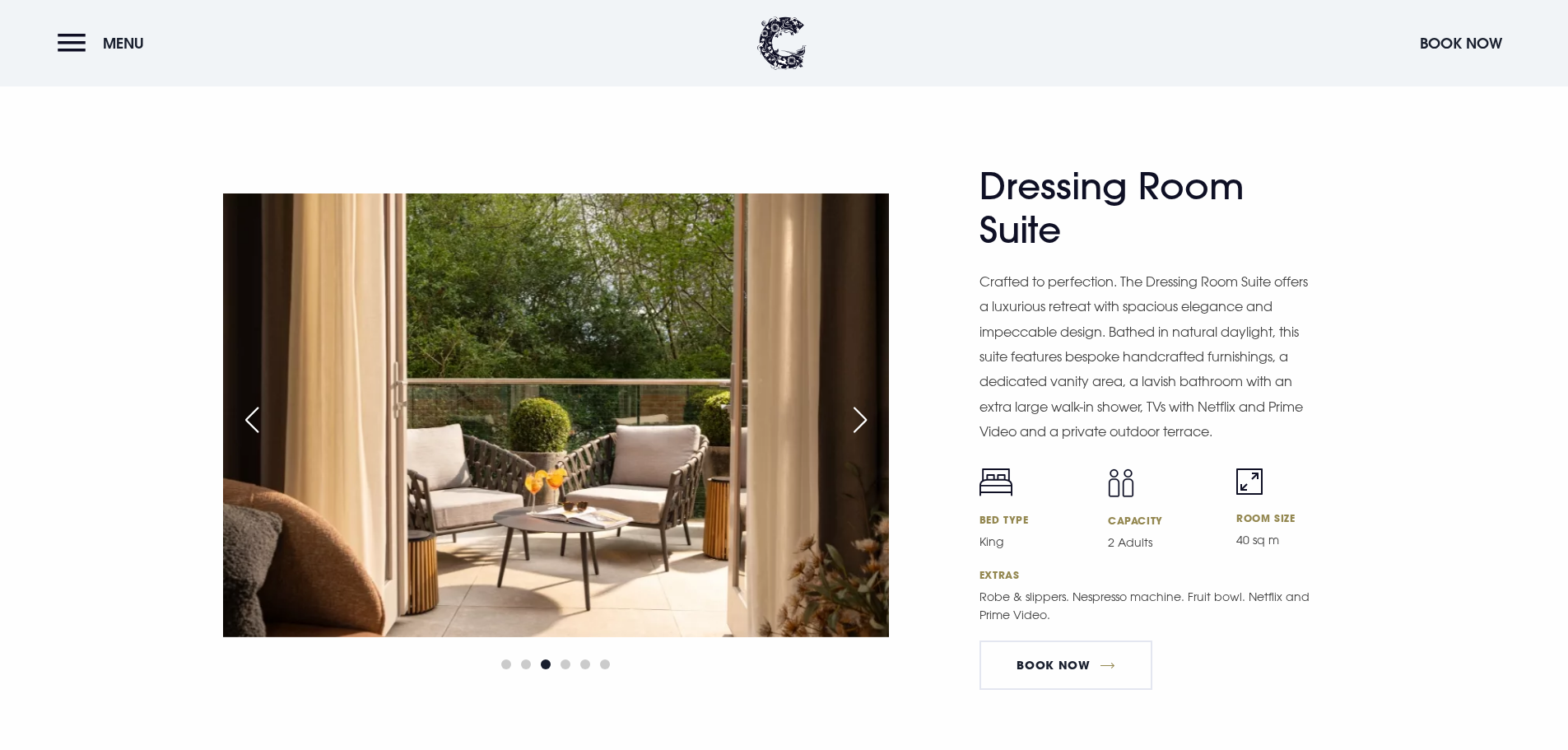
click at [866, 416] on div "Next slide" at bounding box center [860, 420] width 41 height 36
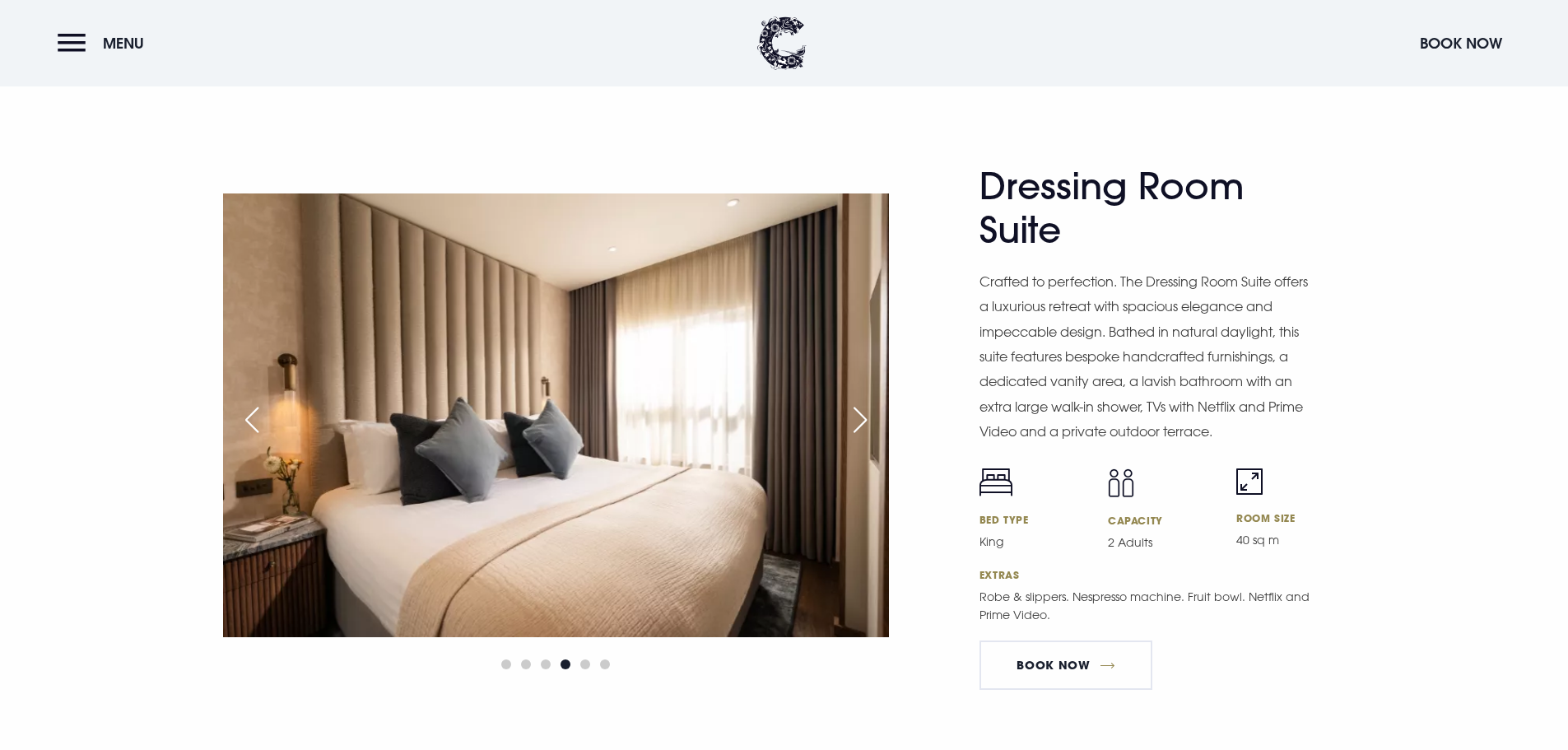
click at [866, 416] on div "Next slide" at bounding box center [860, 420] width 41 height 36
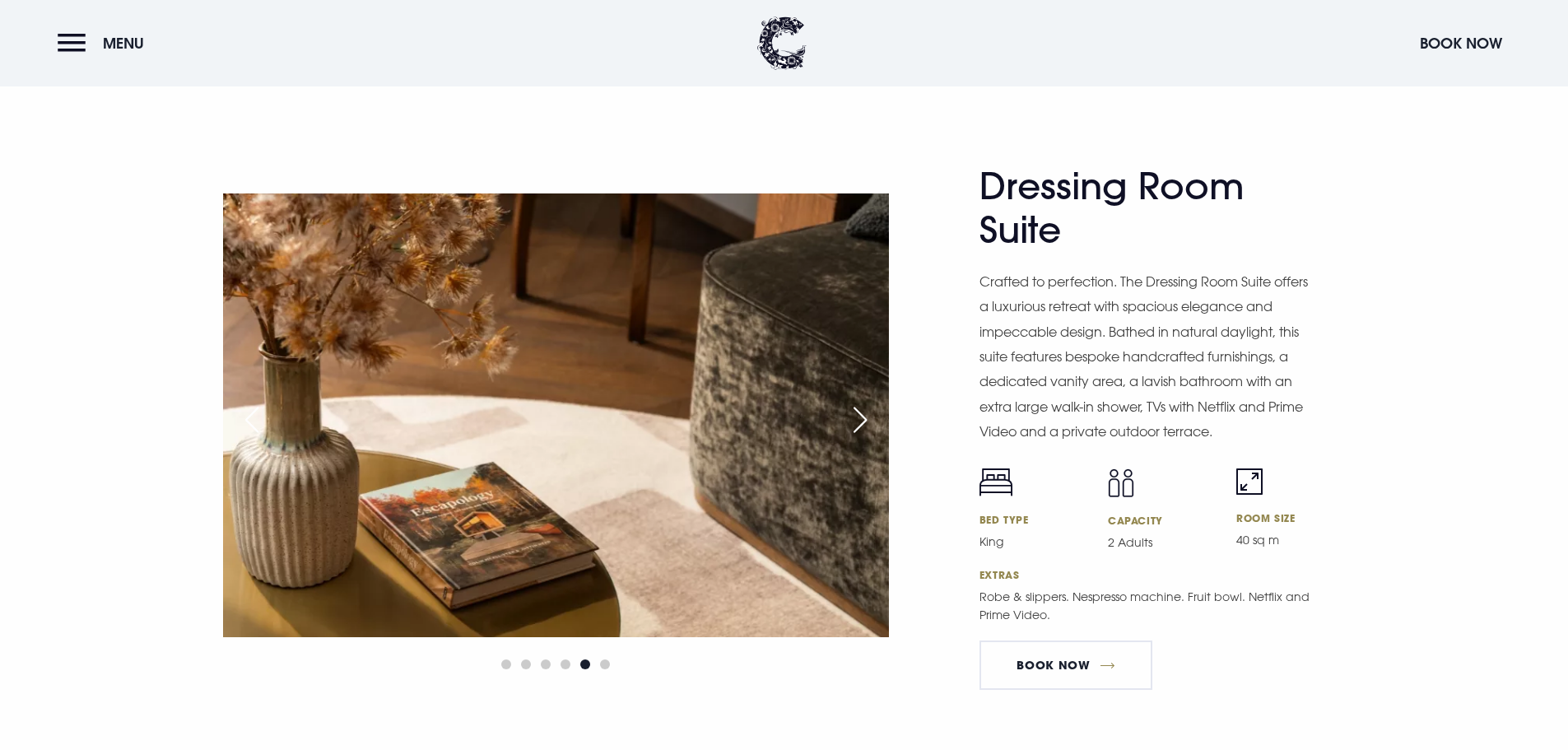
click at [866, 416] on div "Next slide" at bounding box center [860, 420] width 41 height 36
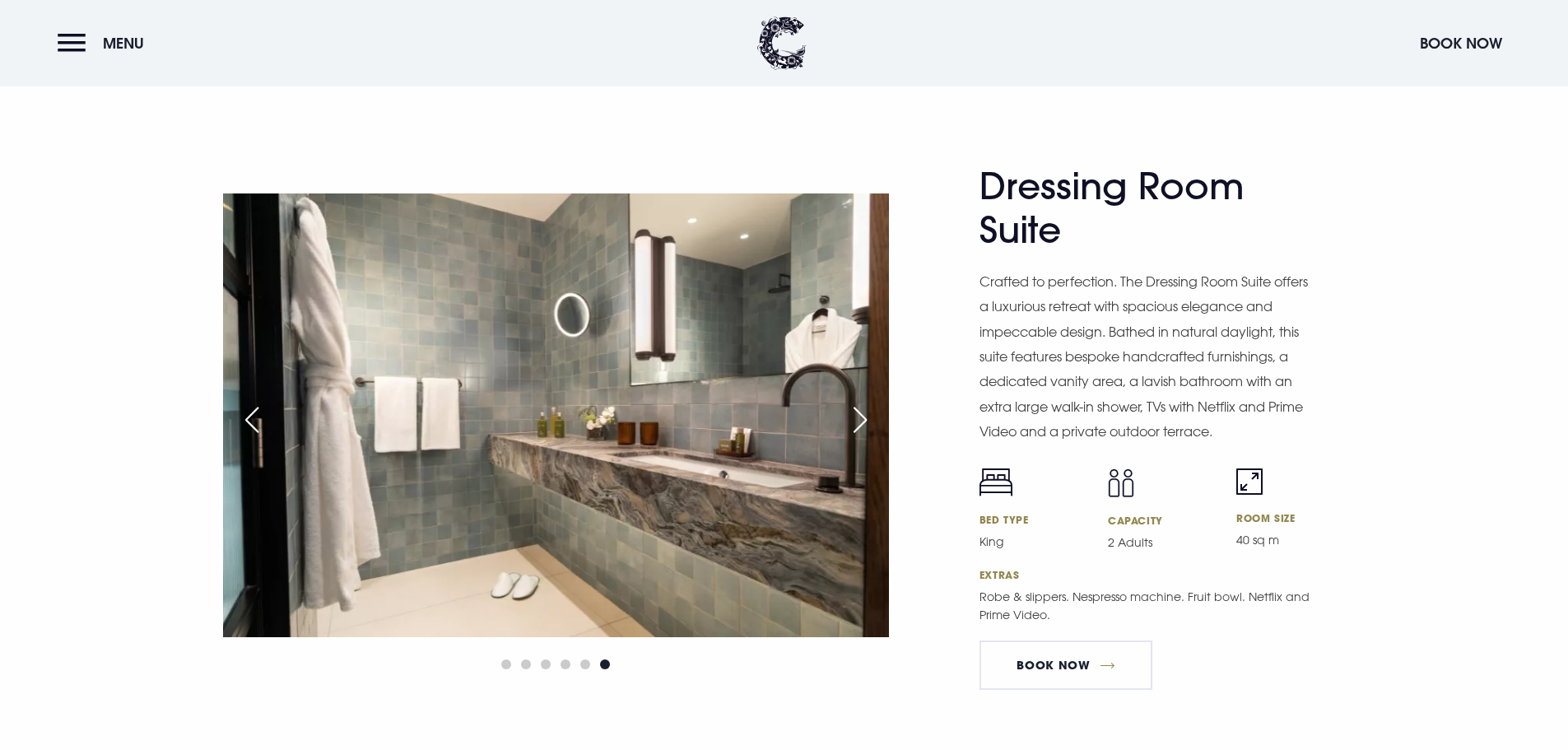
click at [255, 412] on div "Previous slide" at bounding box center [252, 420] width 41 height 36
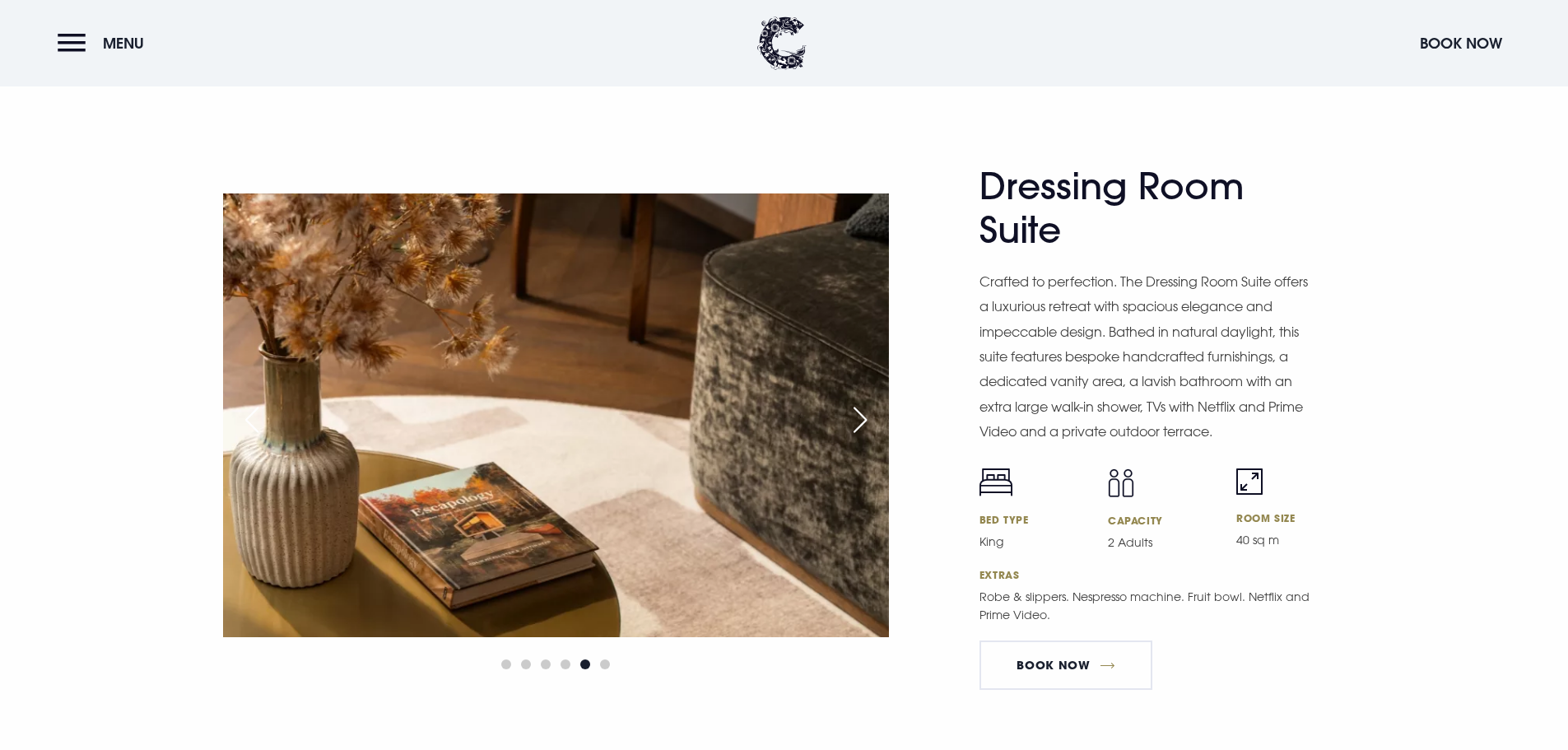
click at [858, 420] on div "Next slide" at bounding box center [860, 420] width 41 height 36
click at [867, 418] on div "Next slide" at bounding box center [860, 420] width 41 height 36
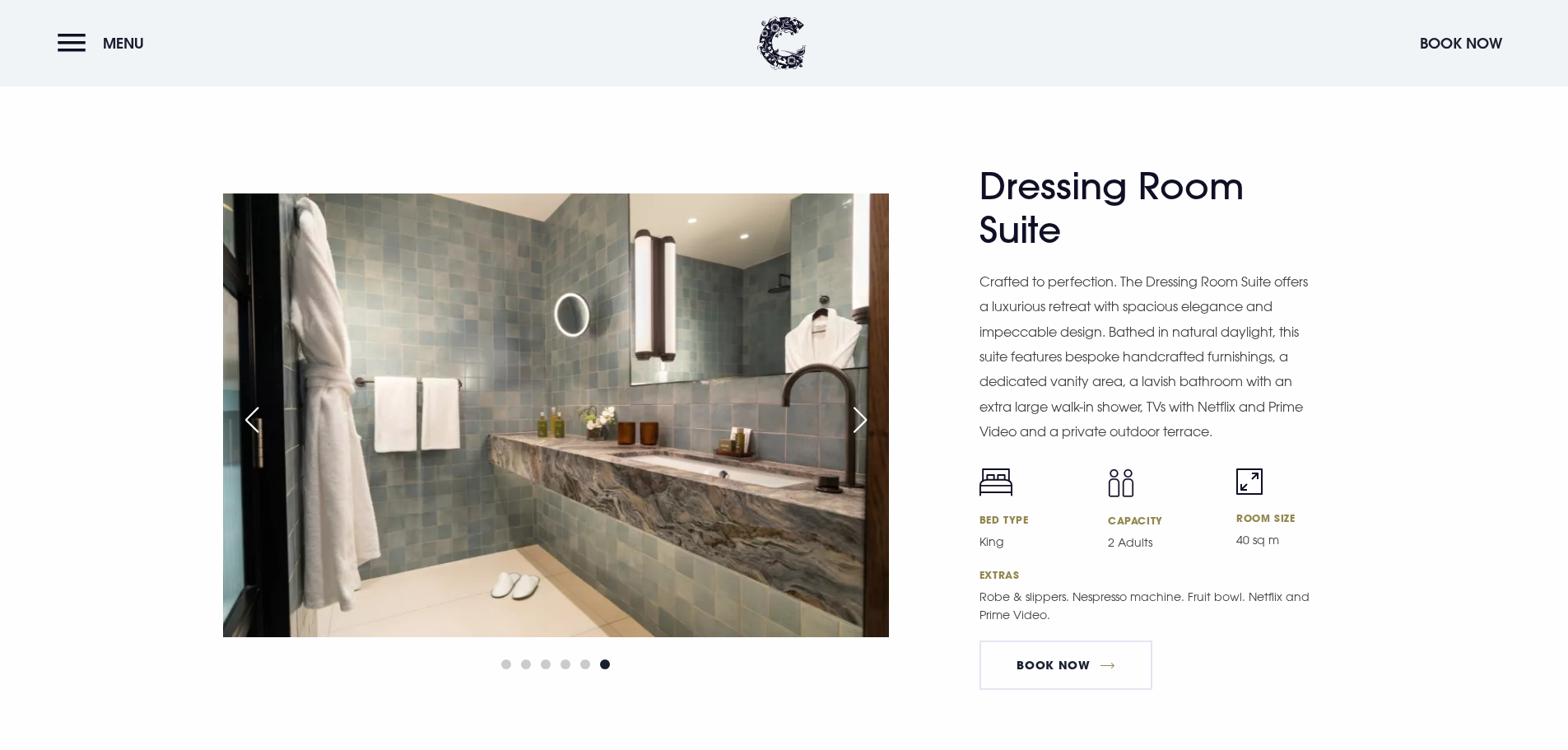
click at [865, 415] on div "Next slide" at bounding box center [860, 420] width 41 height 36
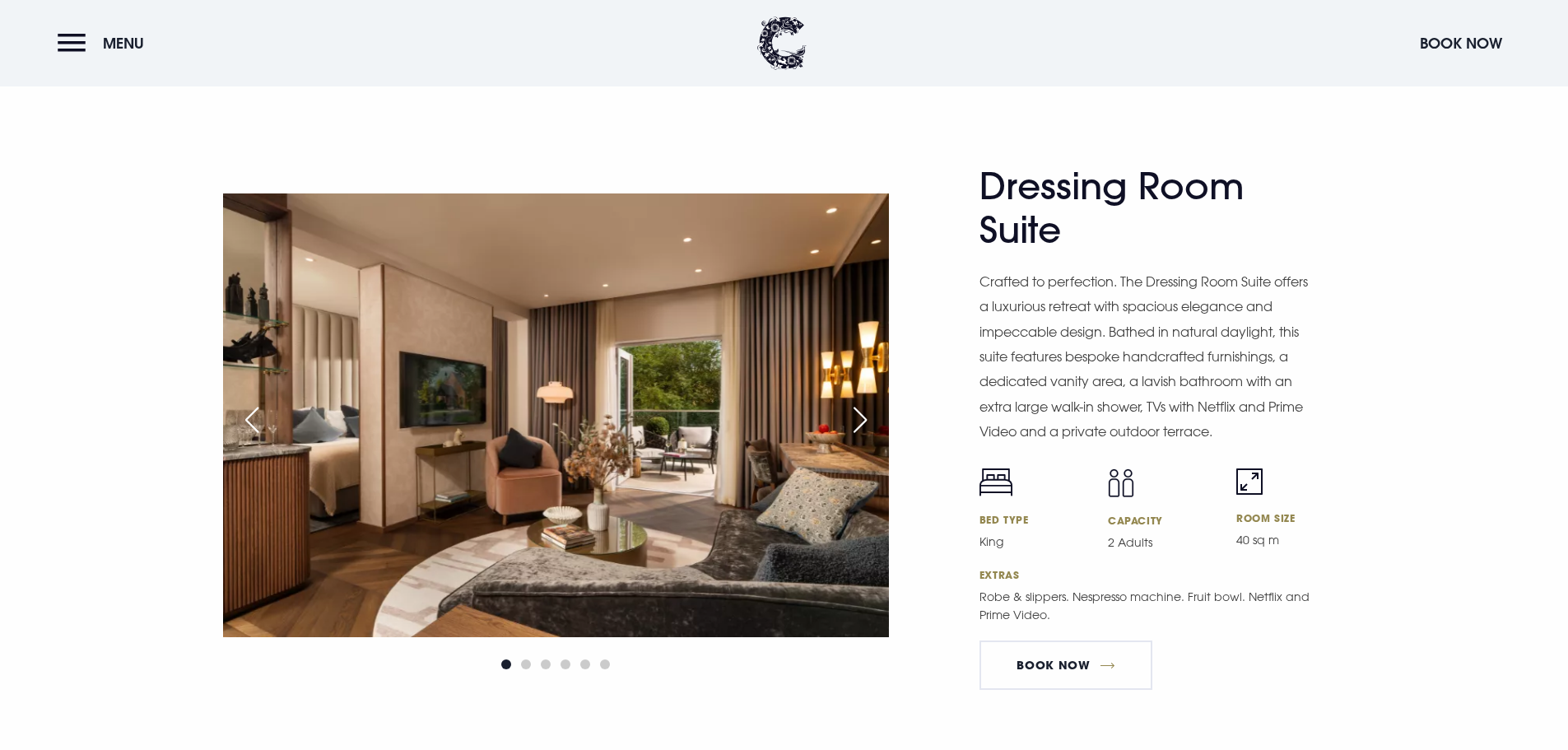
click at [865, 415] on div "Next slide" at bounding box center [860, 420] width 41 height 36
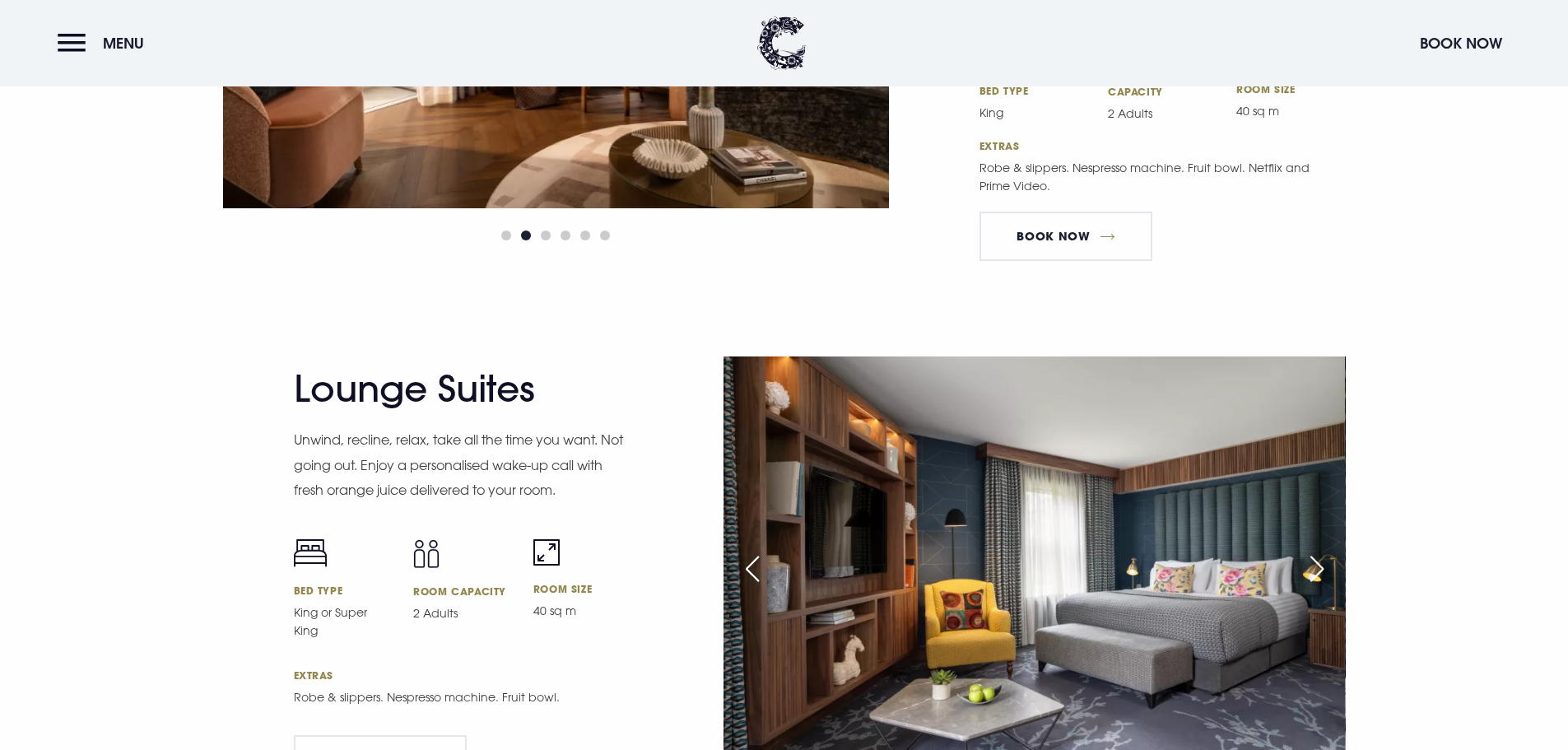
scroll to position [3046, 0]
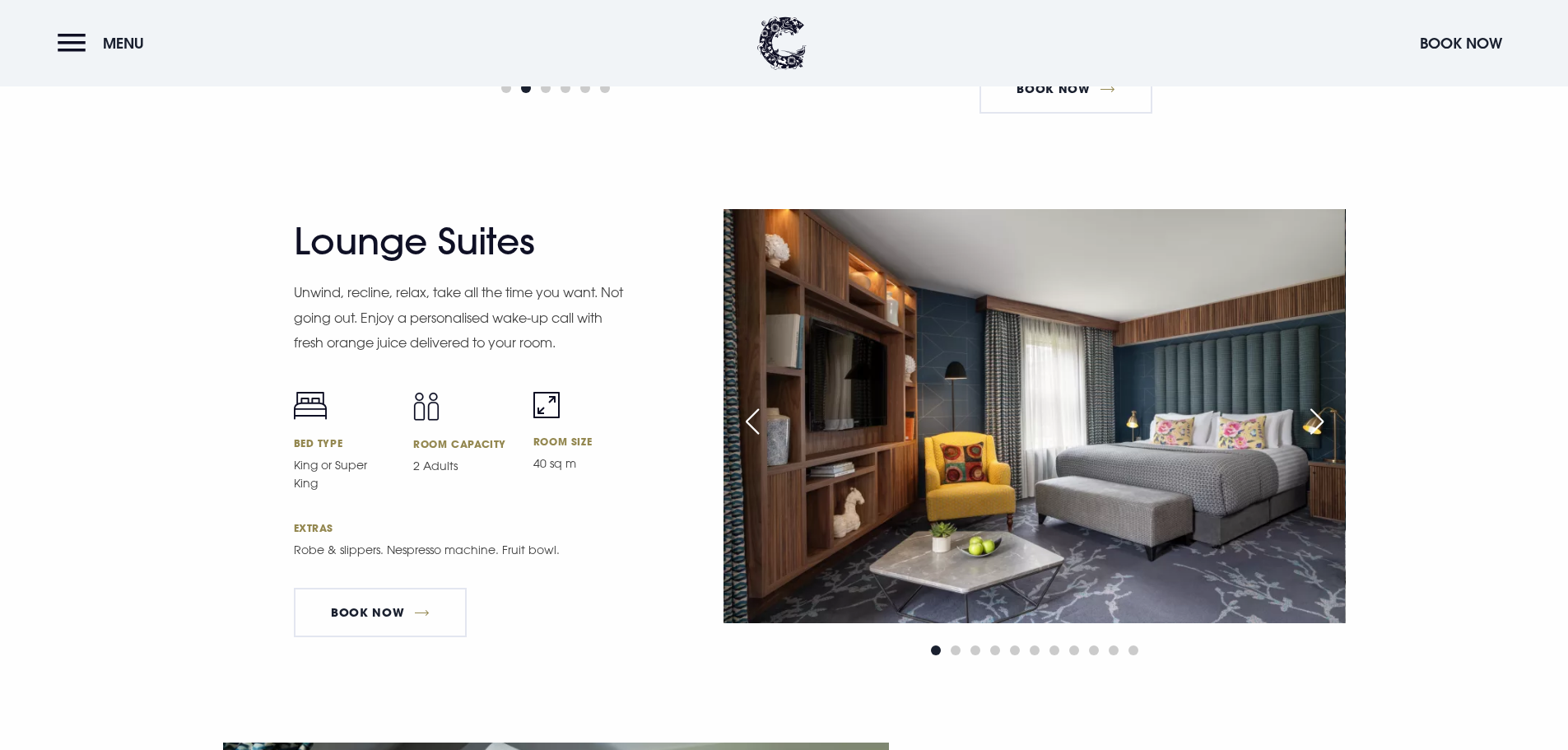
click at [1322, 421] on div "Next slide" at bounding box center [1317, 422] width 41 height 36
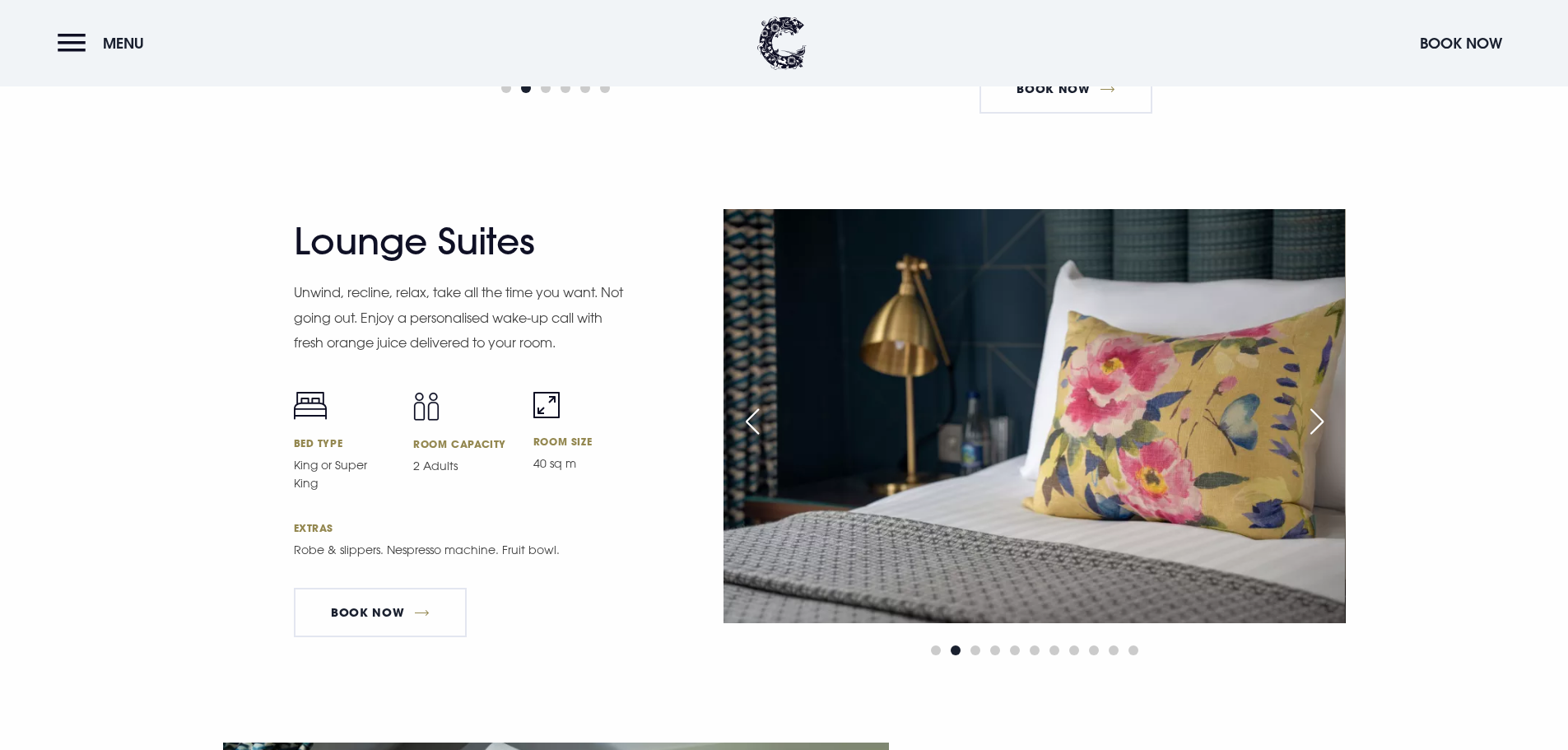
click at [1322, 421] on div "Next slide" at bounding box center [1317, 422] width 41 height 36
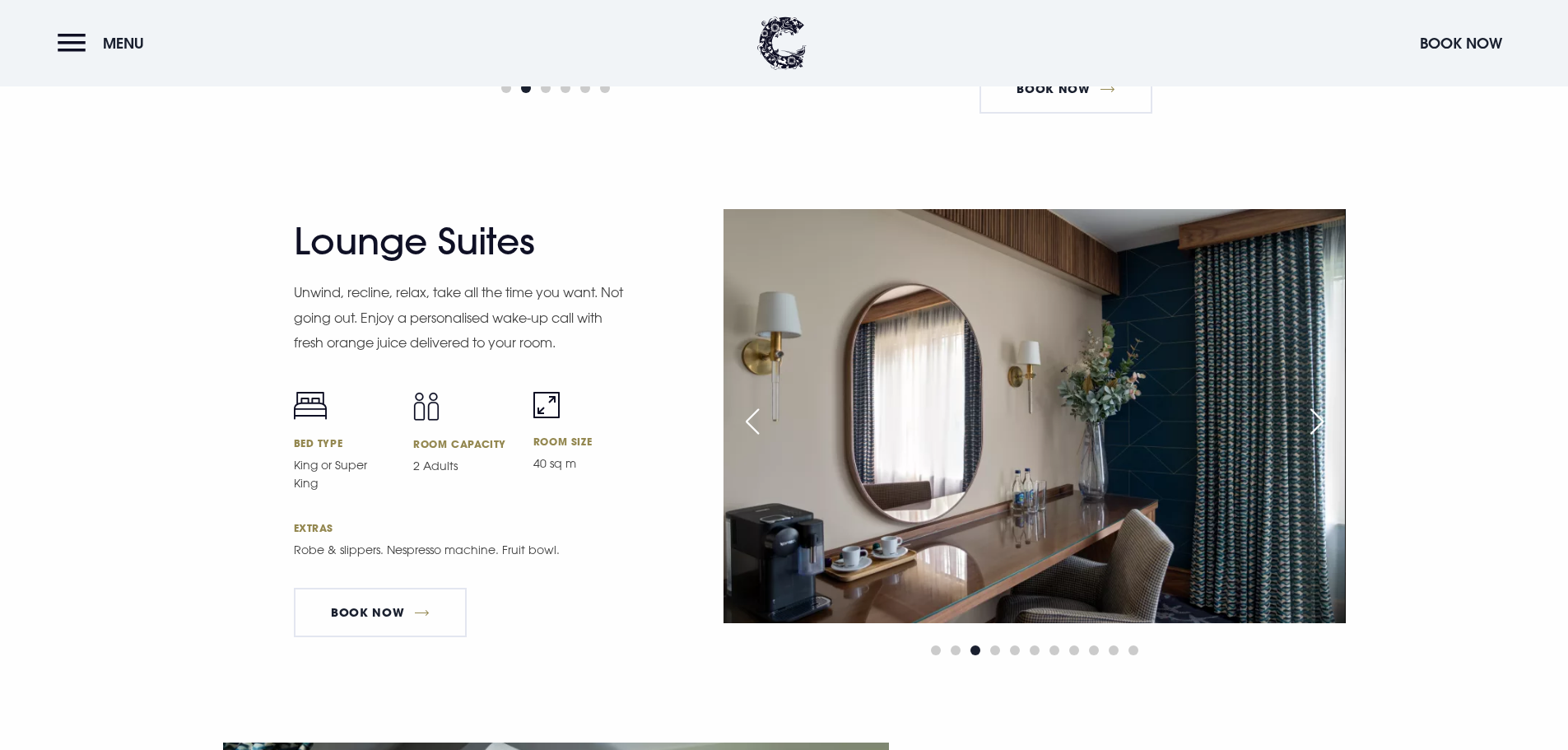
click at [1322, 421] on div "Next slide" at bounding box center [1317, 422] width 41 height 36
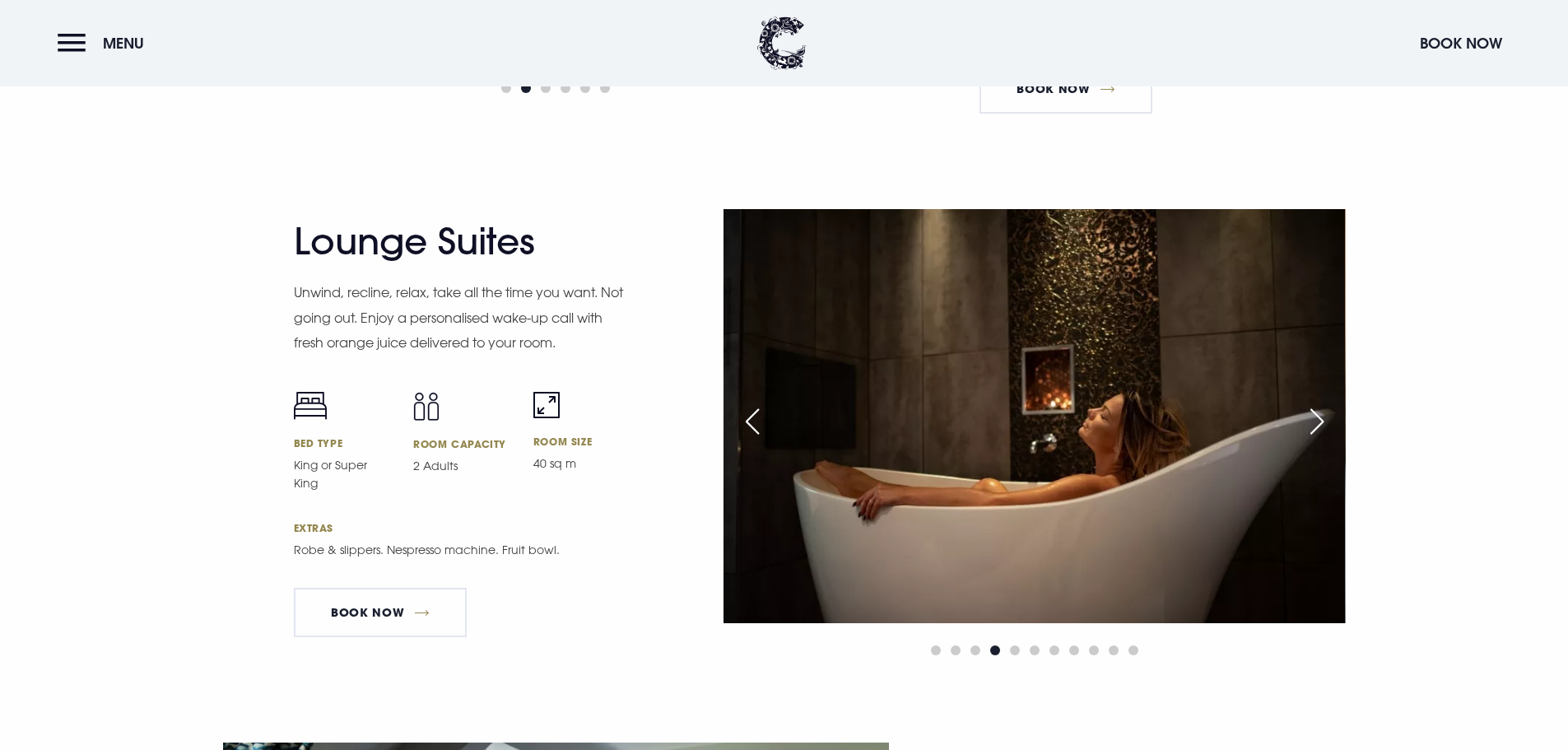
click at [1322, 421] on div "Next slide" at bounding box center [1317, 422] width 41 height 36
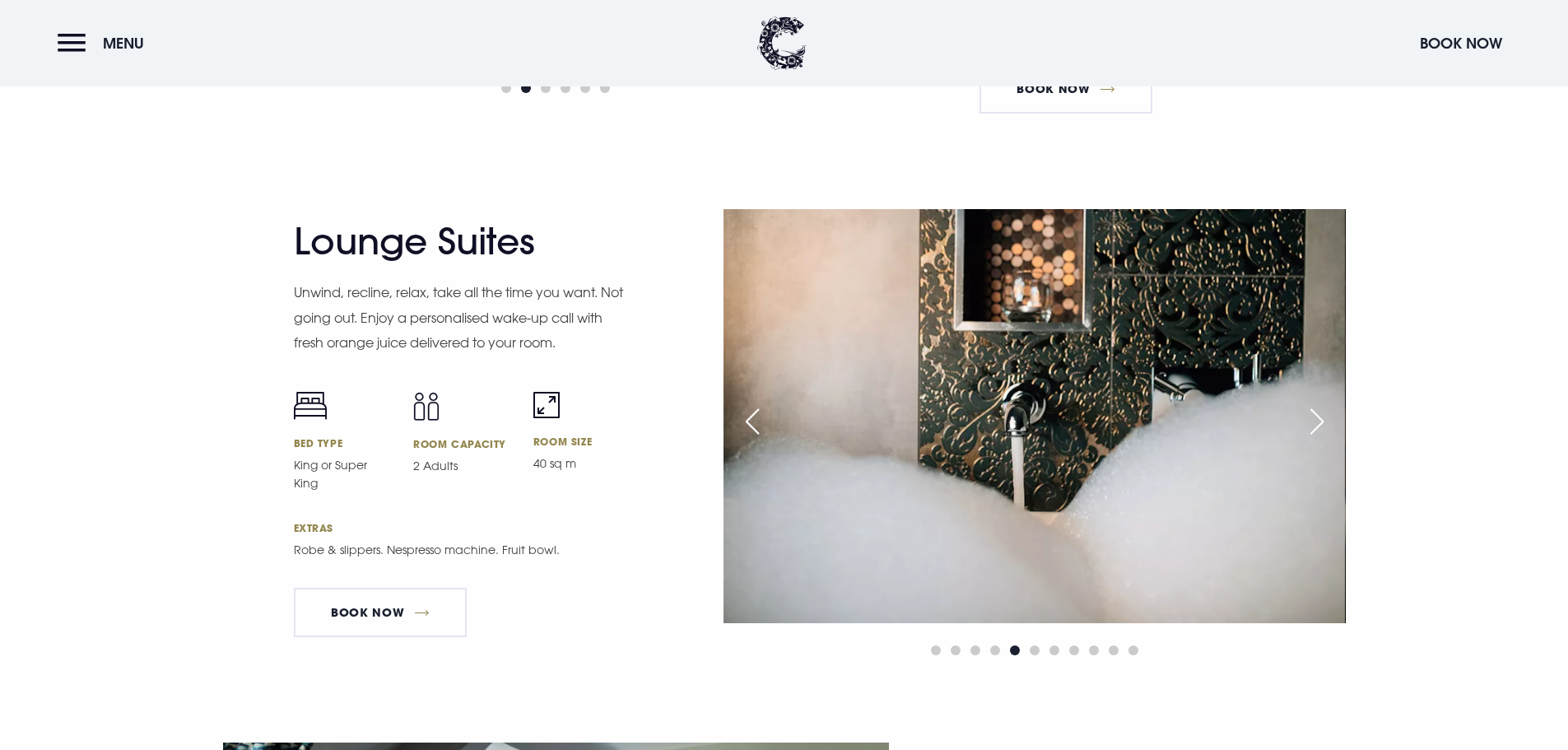
click at [1322, 421] on div "Next slide" at bounding box center [1317, 422] width 41 height 36
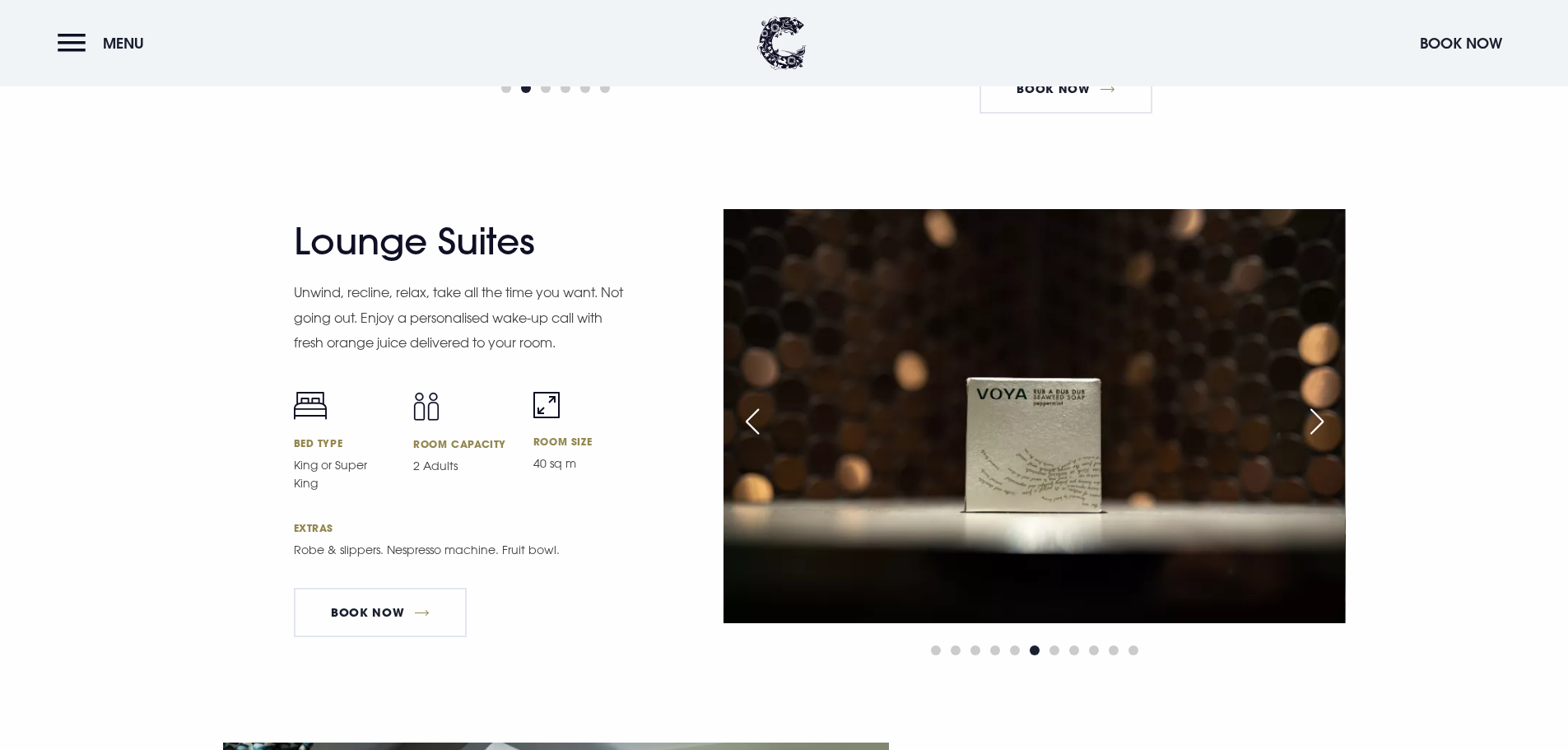
click at [1322, 421] on div "Next slide" at bounding box center [1317, 422] width 41 height 36
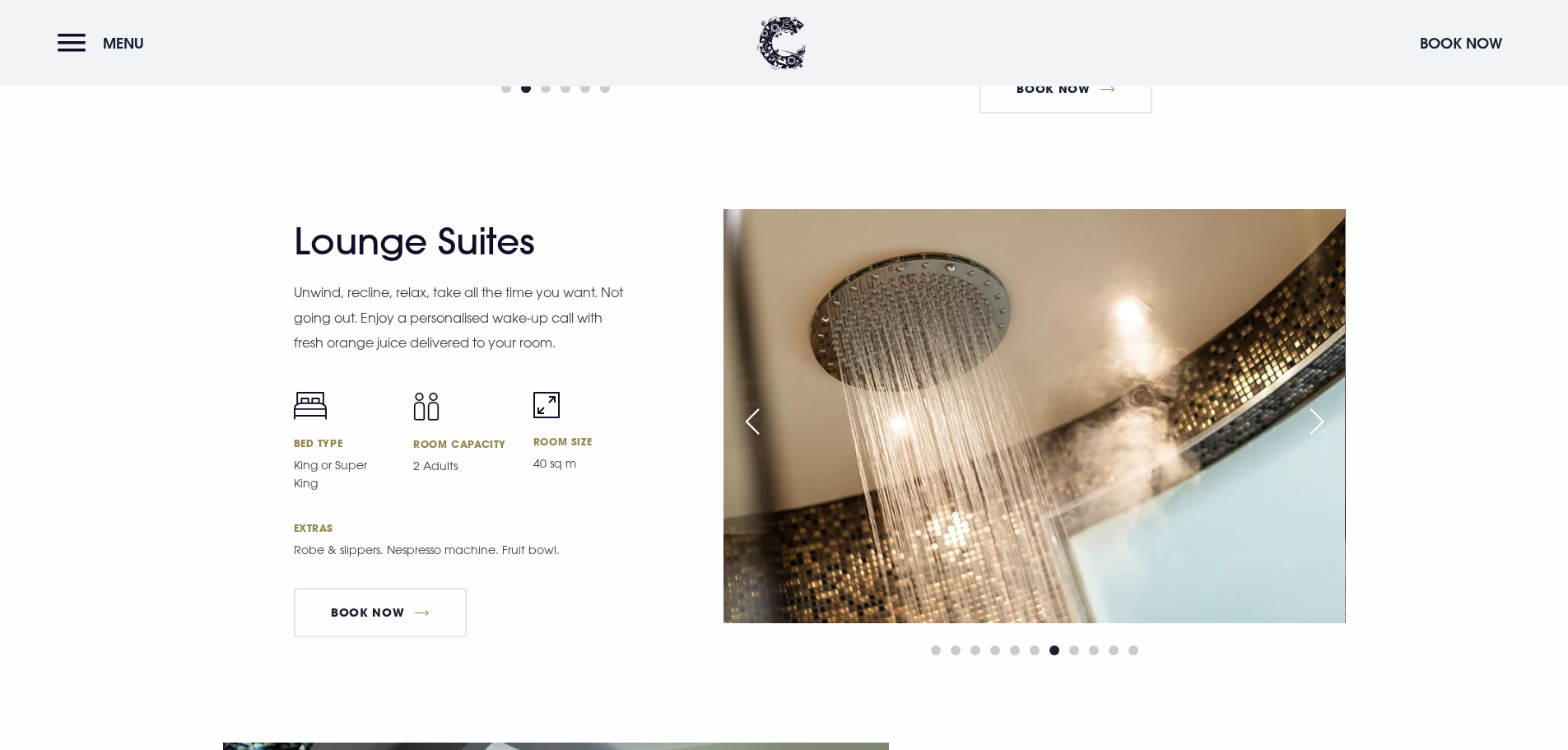
click at [1322, 421] on div "Next slide" at bounding box center [1317, 422] width 41 height 36
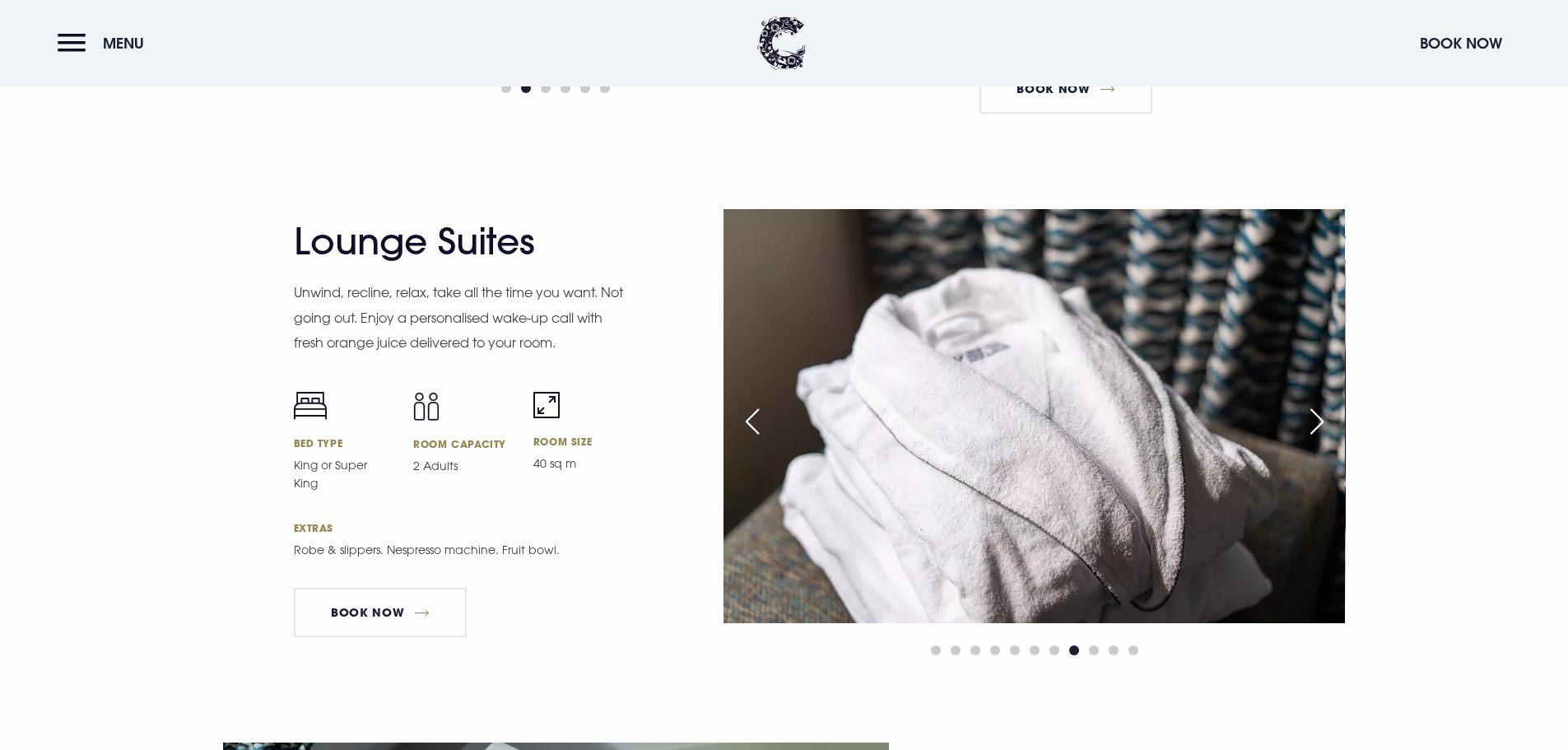
click at [1322, 422] on div "Next slide" at bounding box center [1317, 422] width 41 height 36
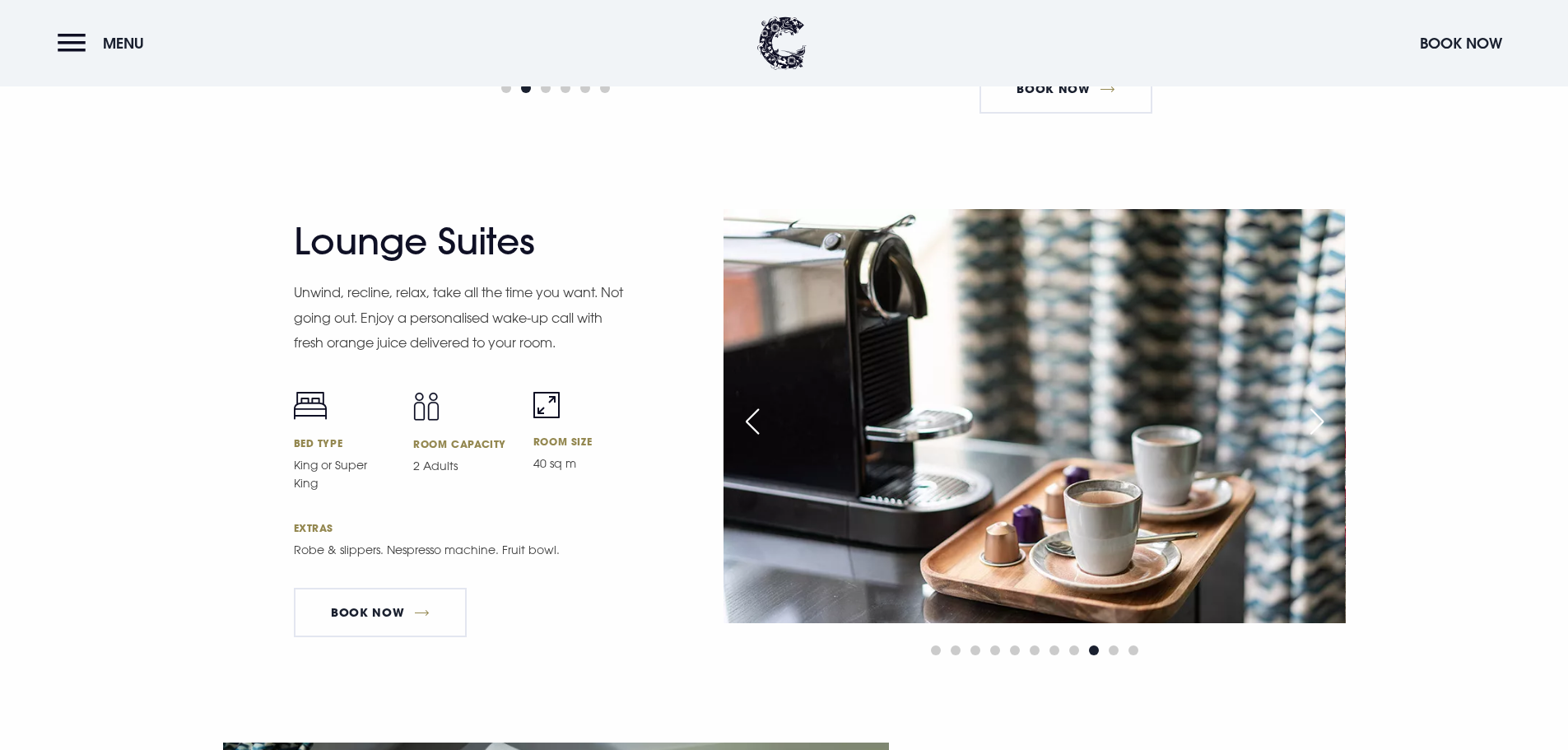
click at [1322, 422] on div "Next slide" at bounding box center [1317, 422] width 41 height 36
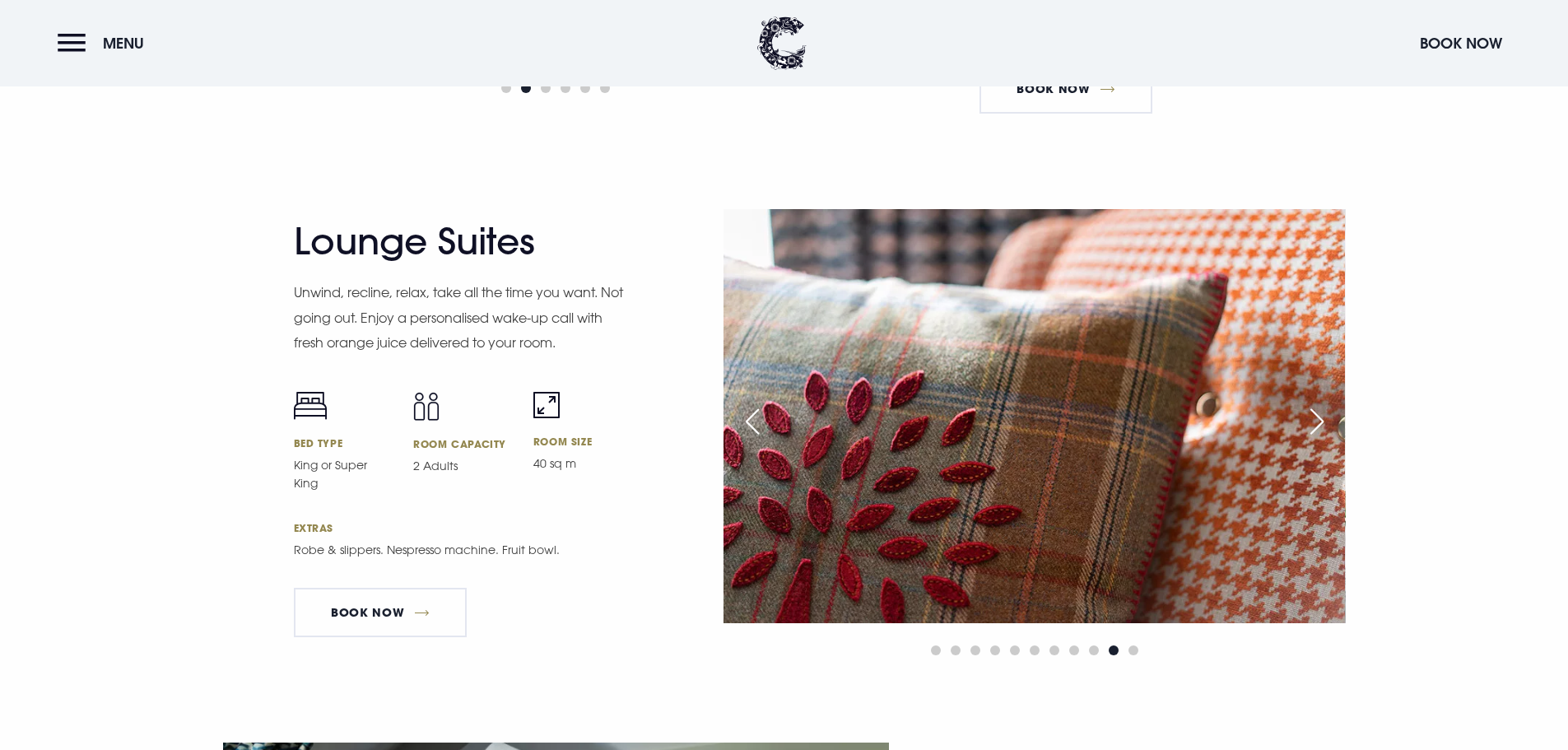
click at [1322, 422] on div "Next slide" at bounding box center [1317, 422] width 41 height 36
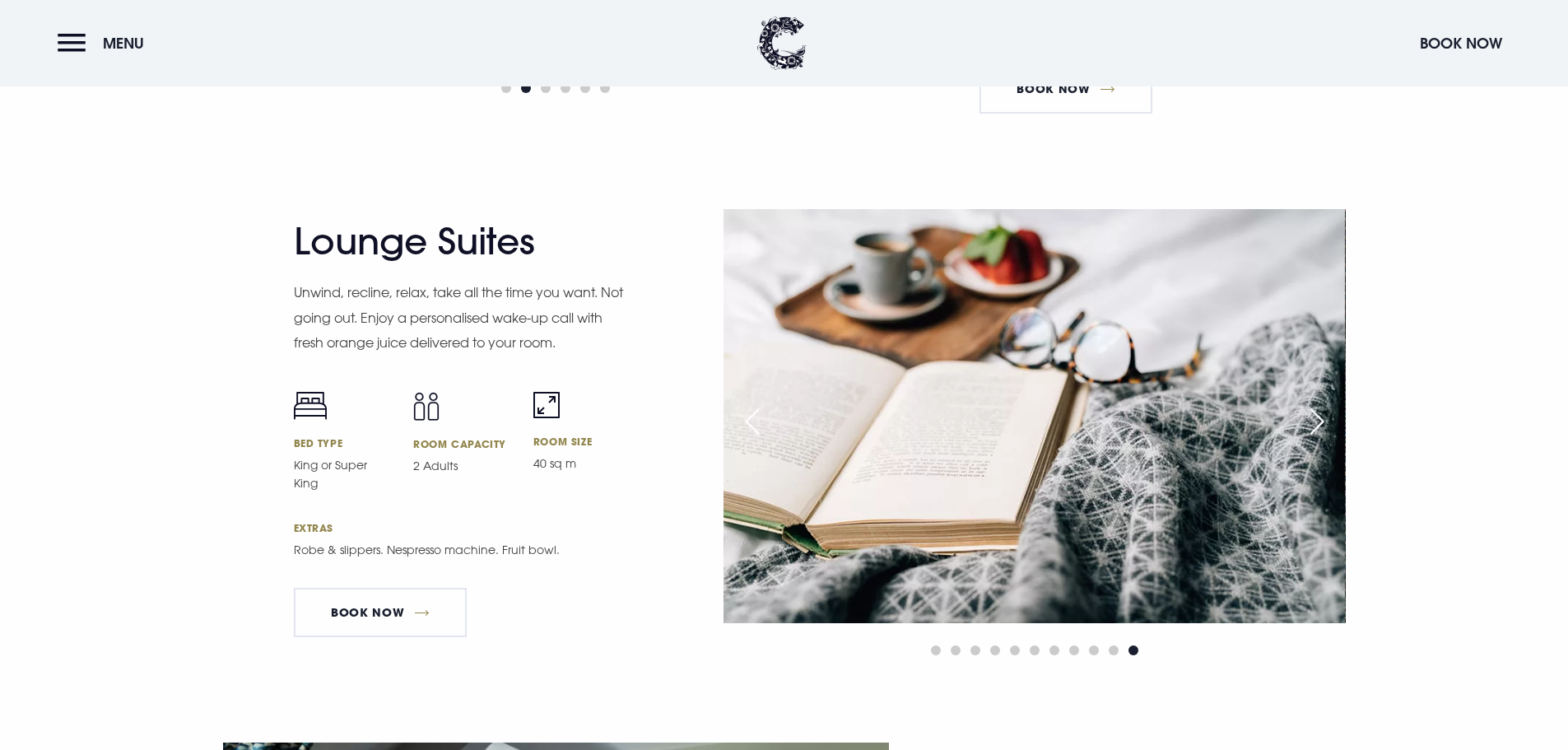
click at [1322, 422] on div "Next slide" at bounding box center [1317, 422] width 41 height 36
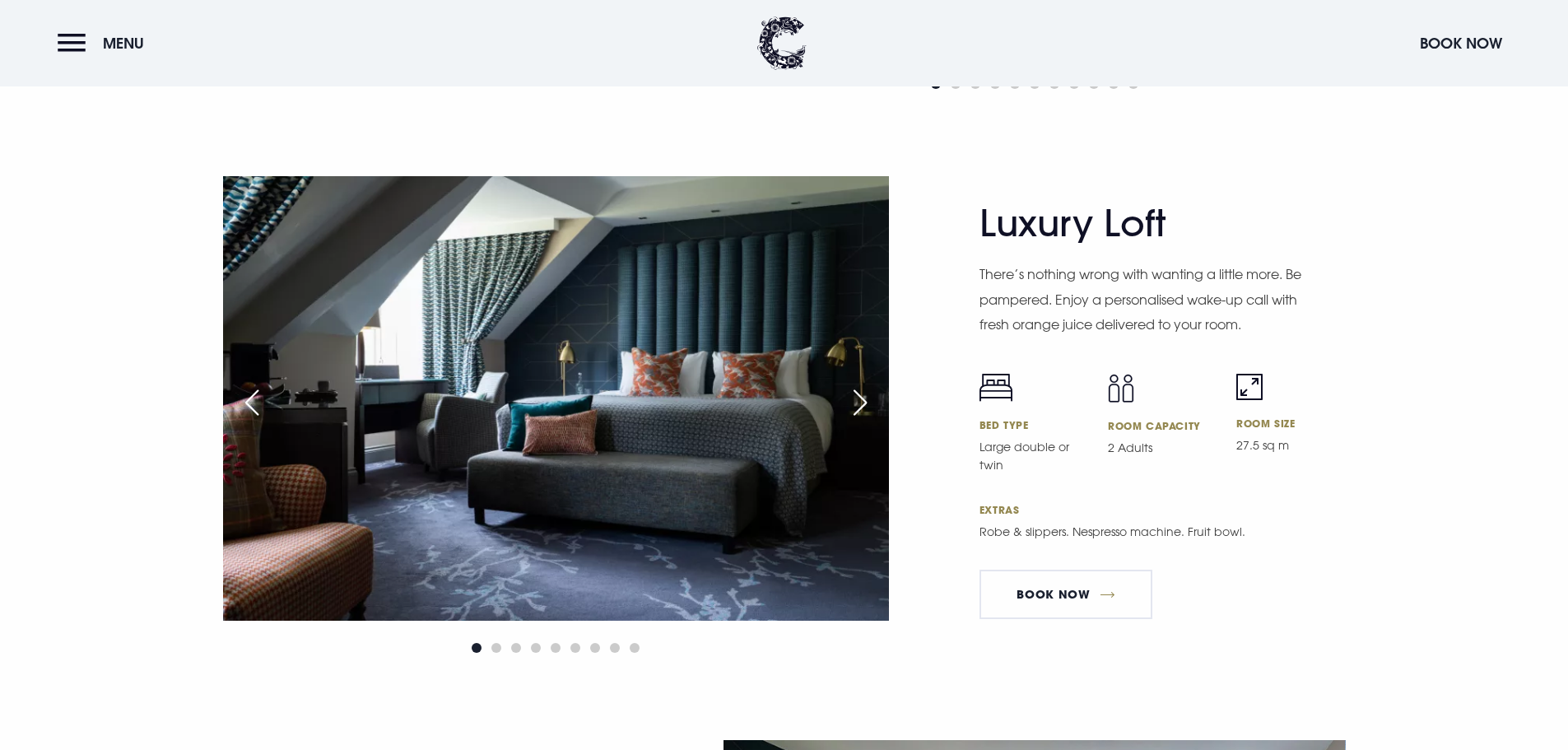
scroll to position [3623, 0]
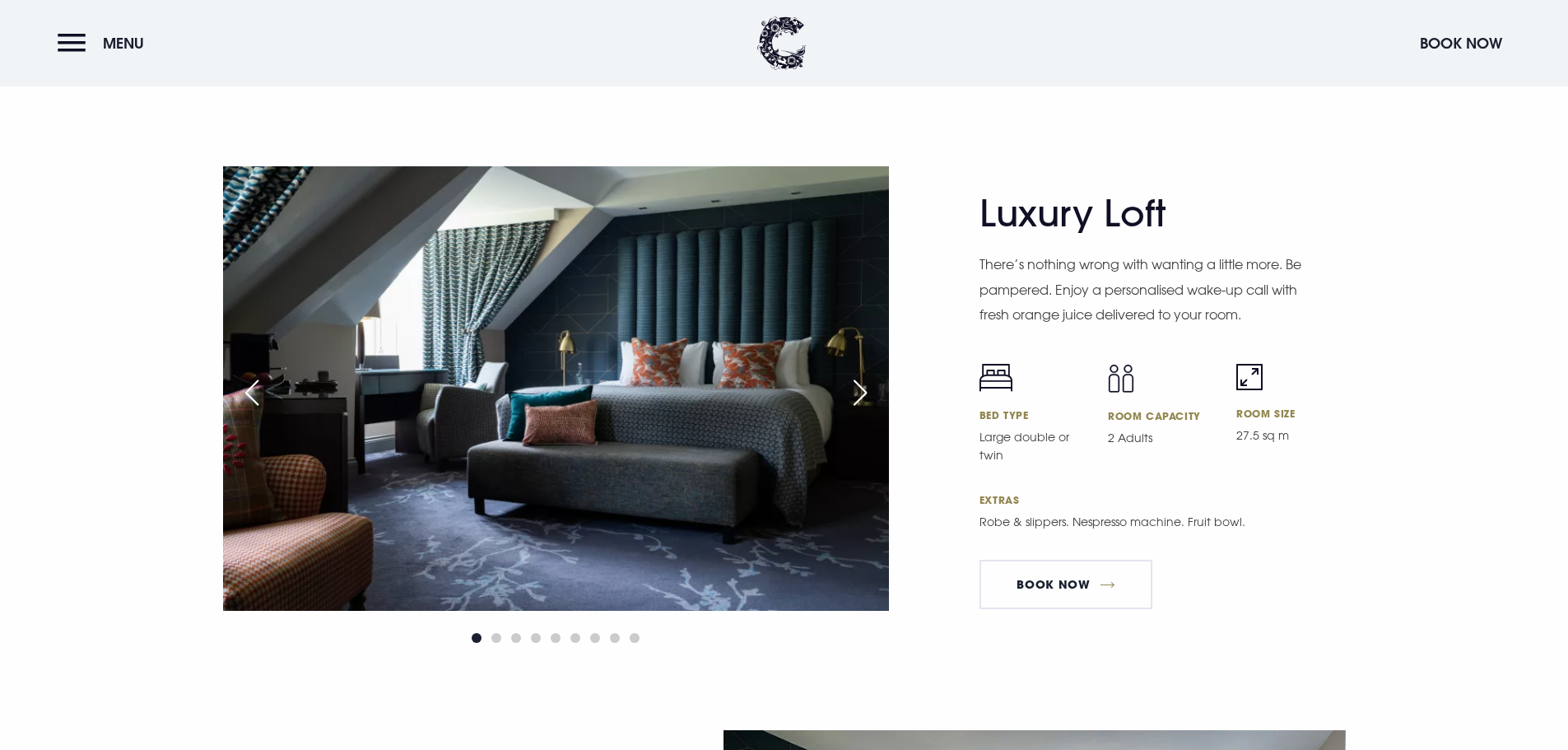
click at [866, 390] on div "Next slide" at bounding box center [860, 393] width 41 height 36
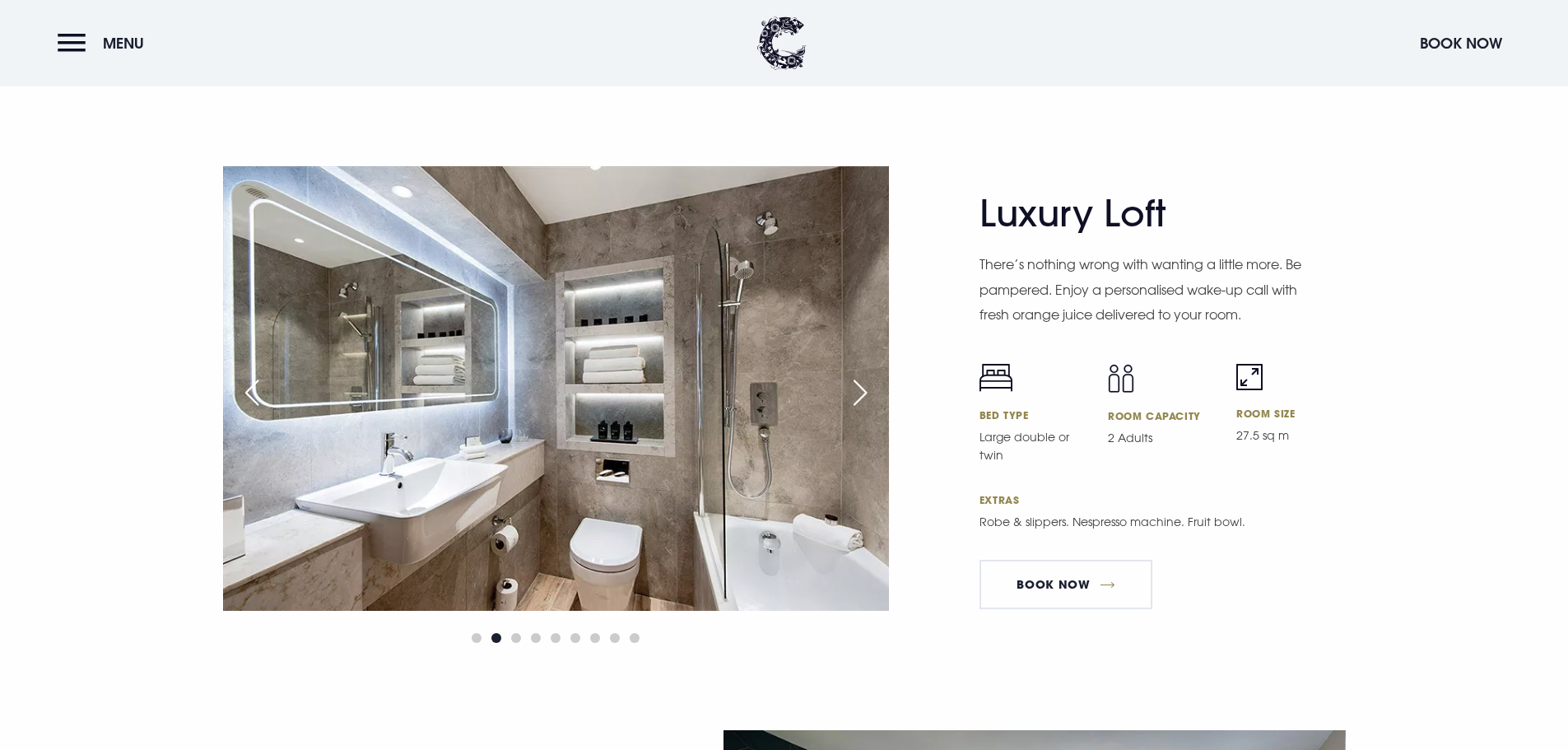
click at [866, 390] on div "Next slide" at bounding box center [860, 393] width 41 height 36
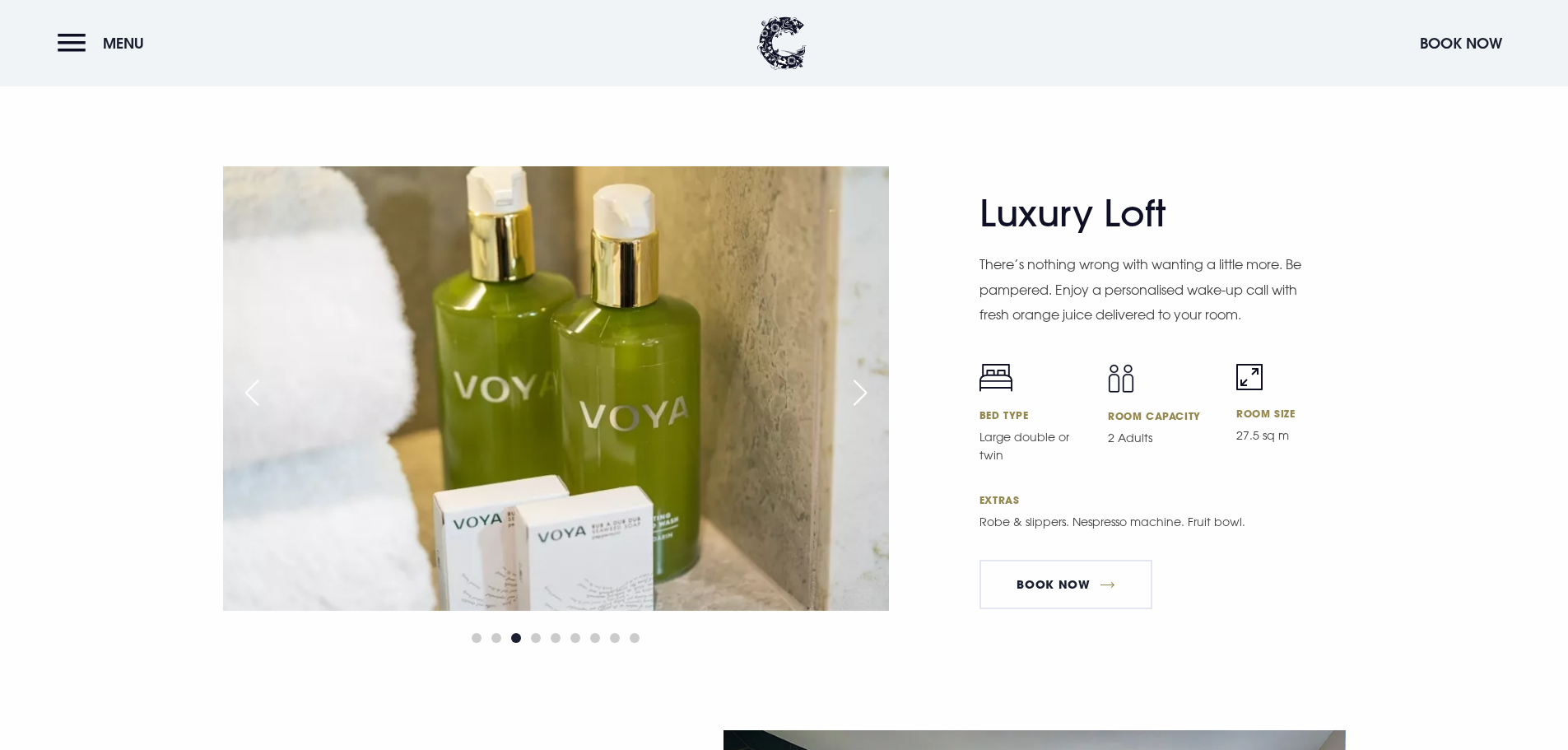
click at [866, 390] on div "Next slide" at bounding box center [860, 393] width 41 height 36
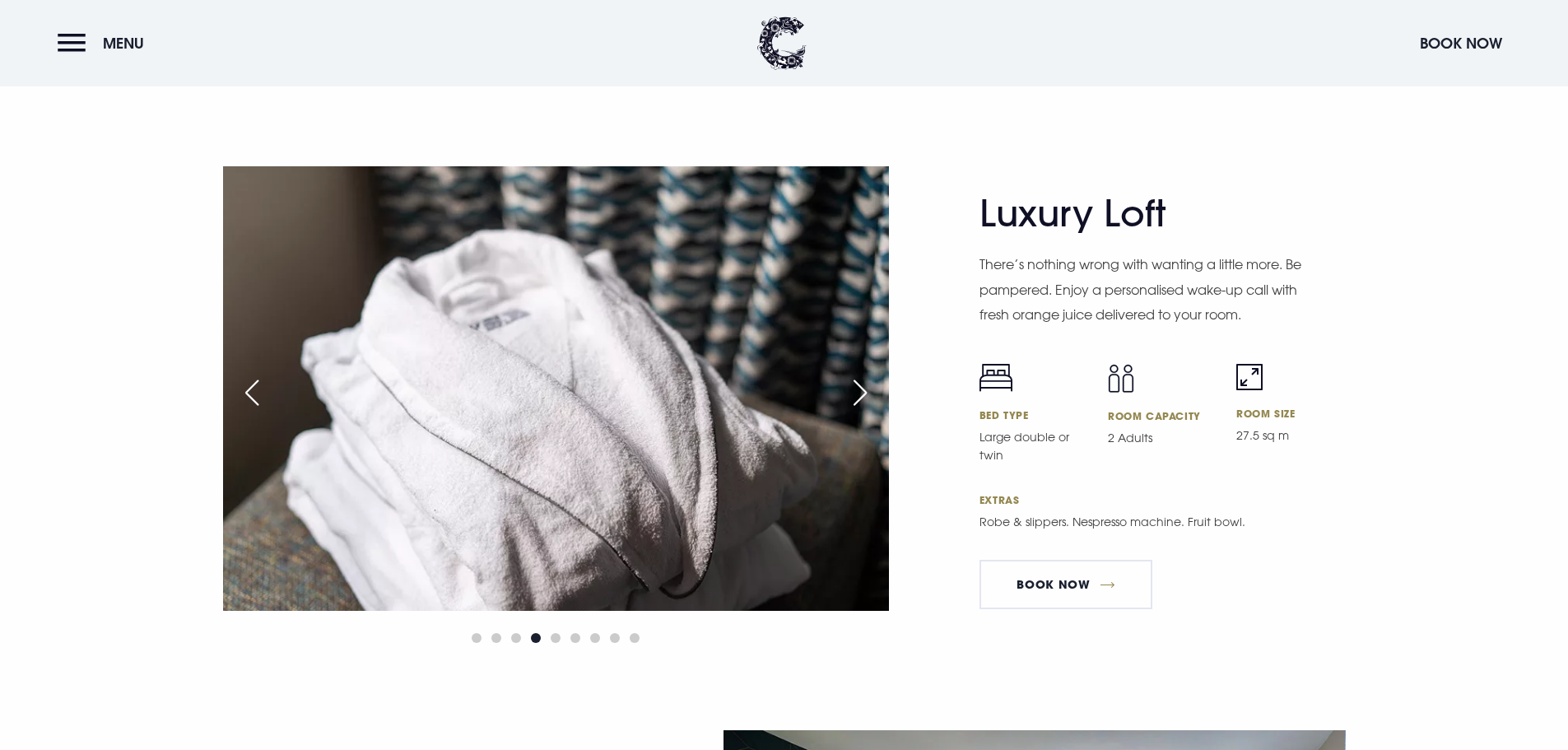
click at [866, 390] on div "Next slide" at bounding box center [860, 393] width 41 height 36
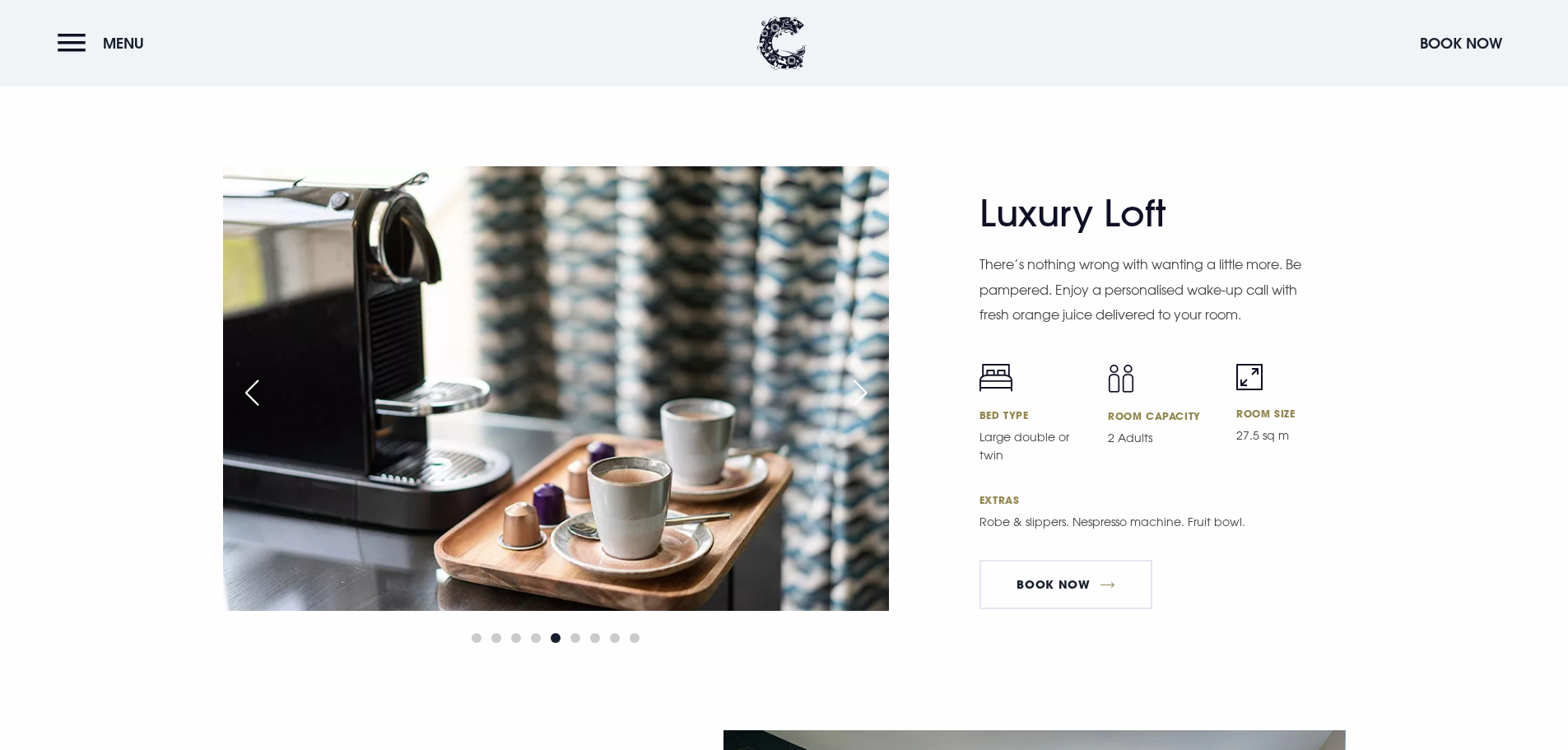
click at [866, 390] on div "Next slide" at bounding box center [860, 393] width 41 height 36
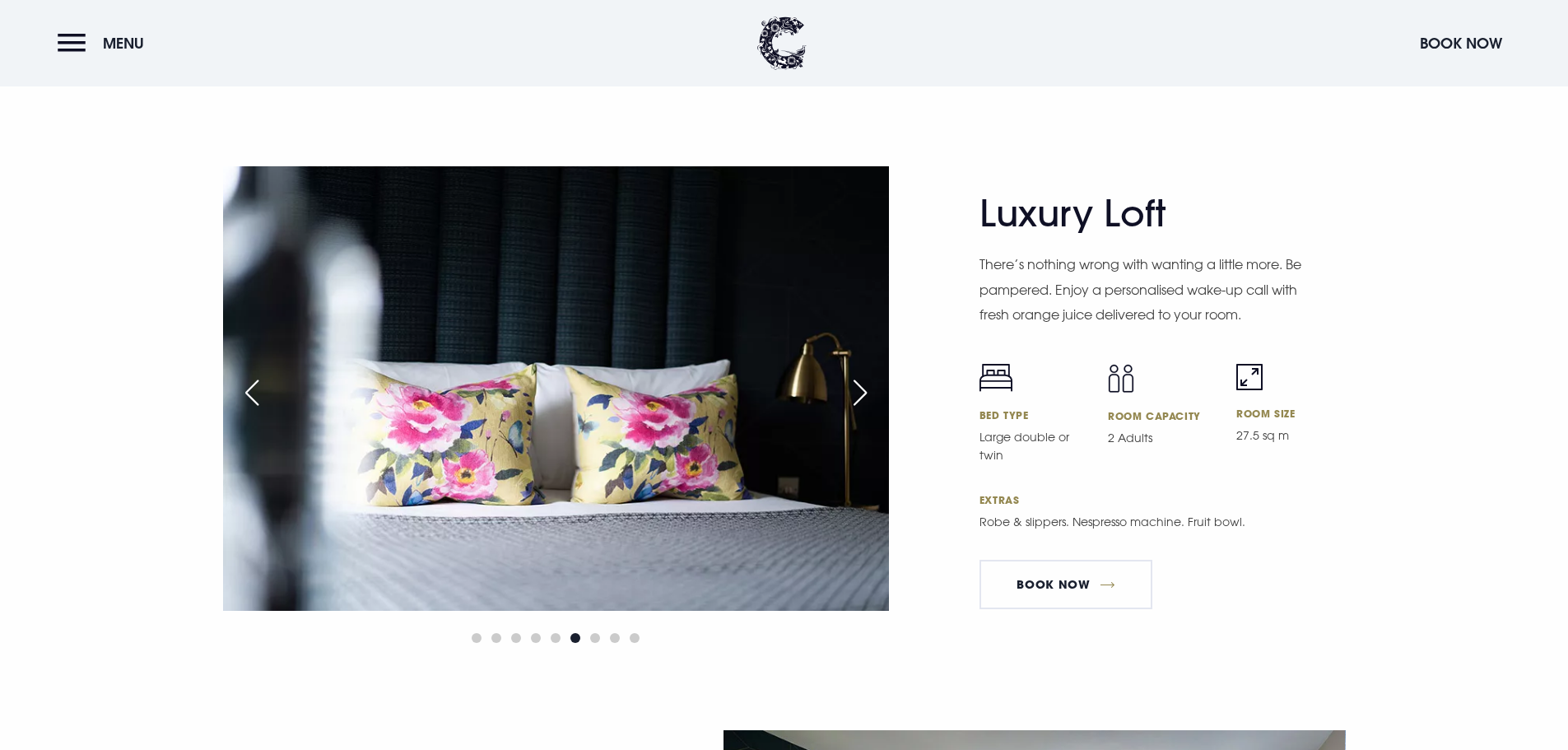
click at [866, 390] on div "Next slide" at bounding box center [860, 393] width 41 height 36
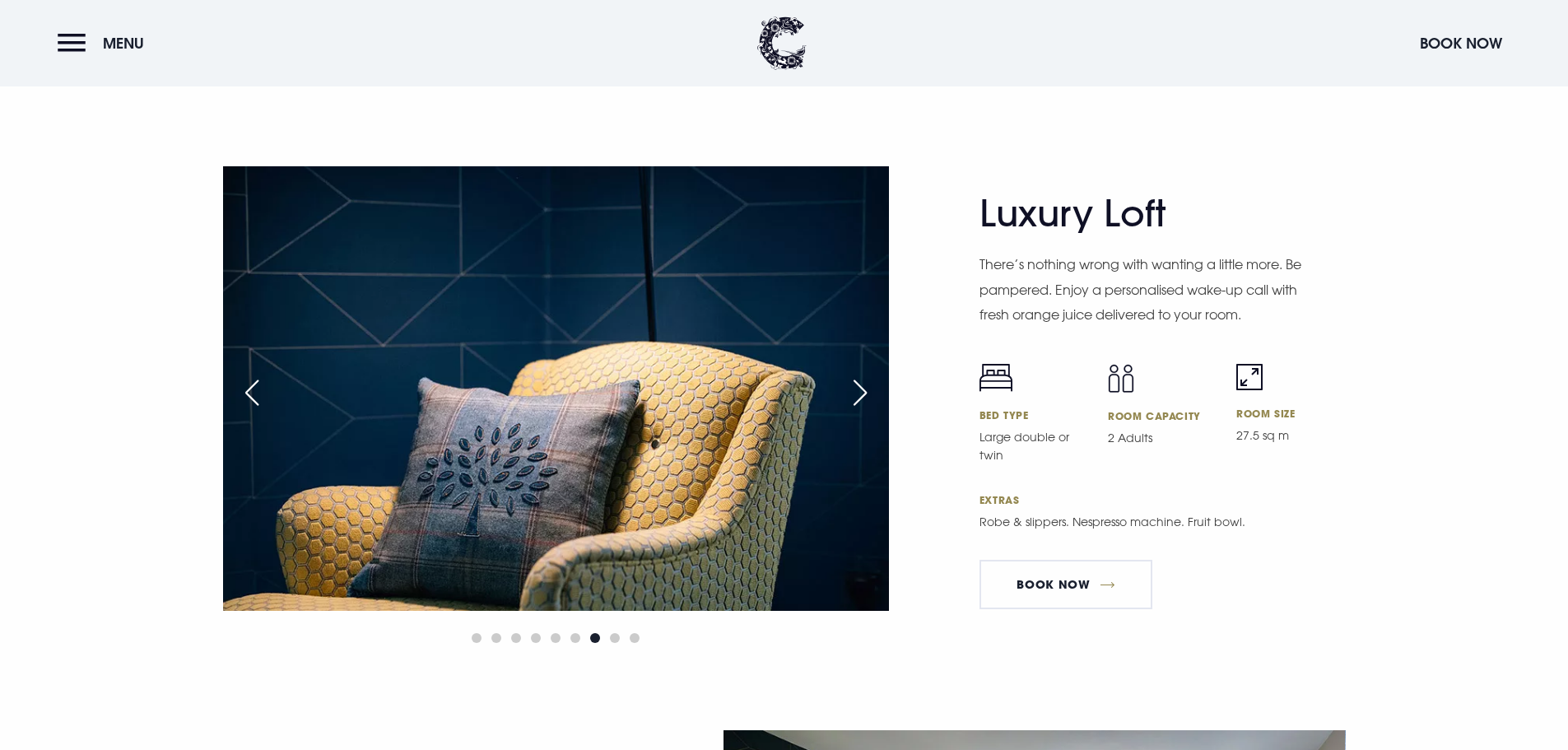
click at [866, 391] on div "Next slide" at bounding box center [860, 393] width 41 height 36
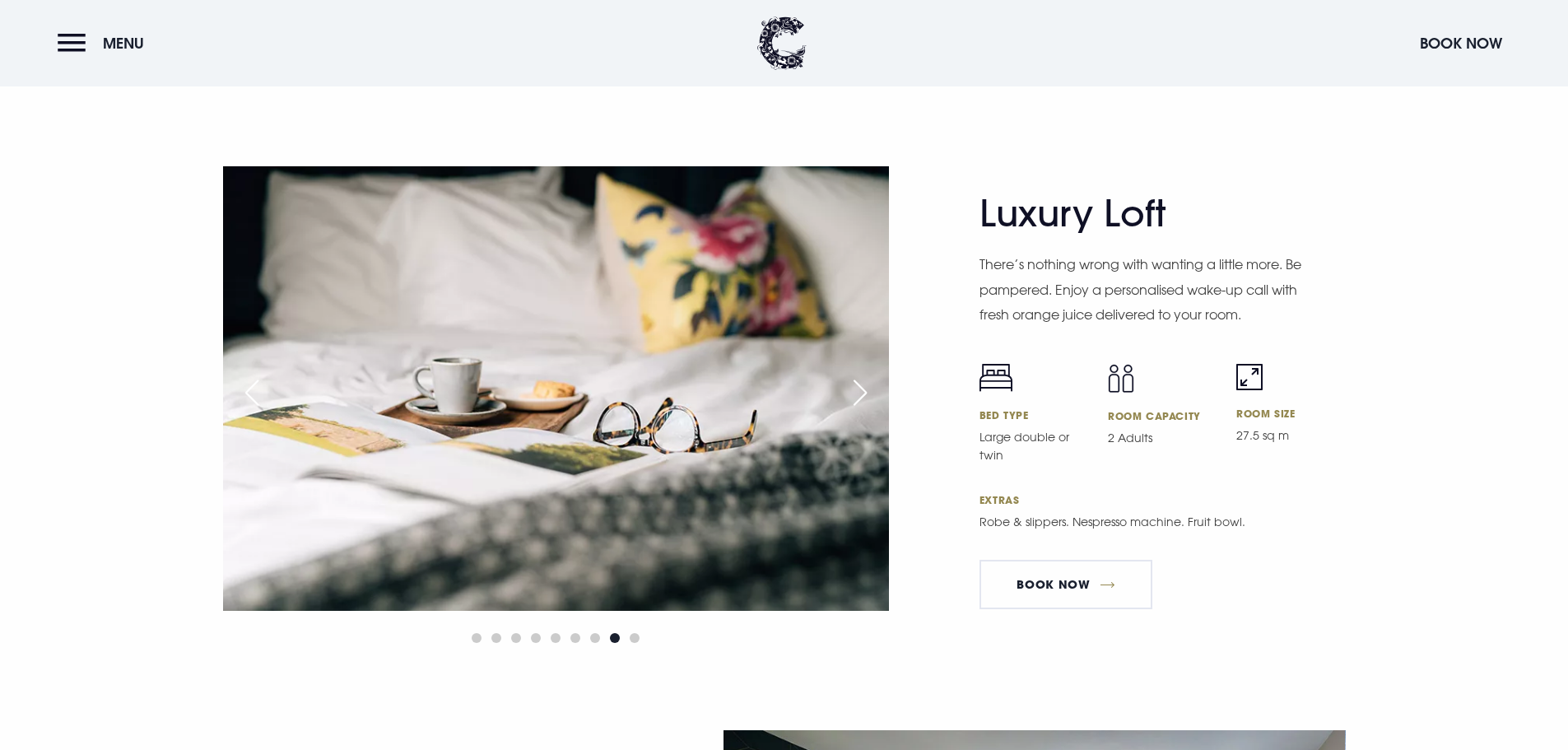
click at [866, 391] on div "Next slide" at bounding box center [860, 393] width 41 height 36
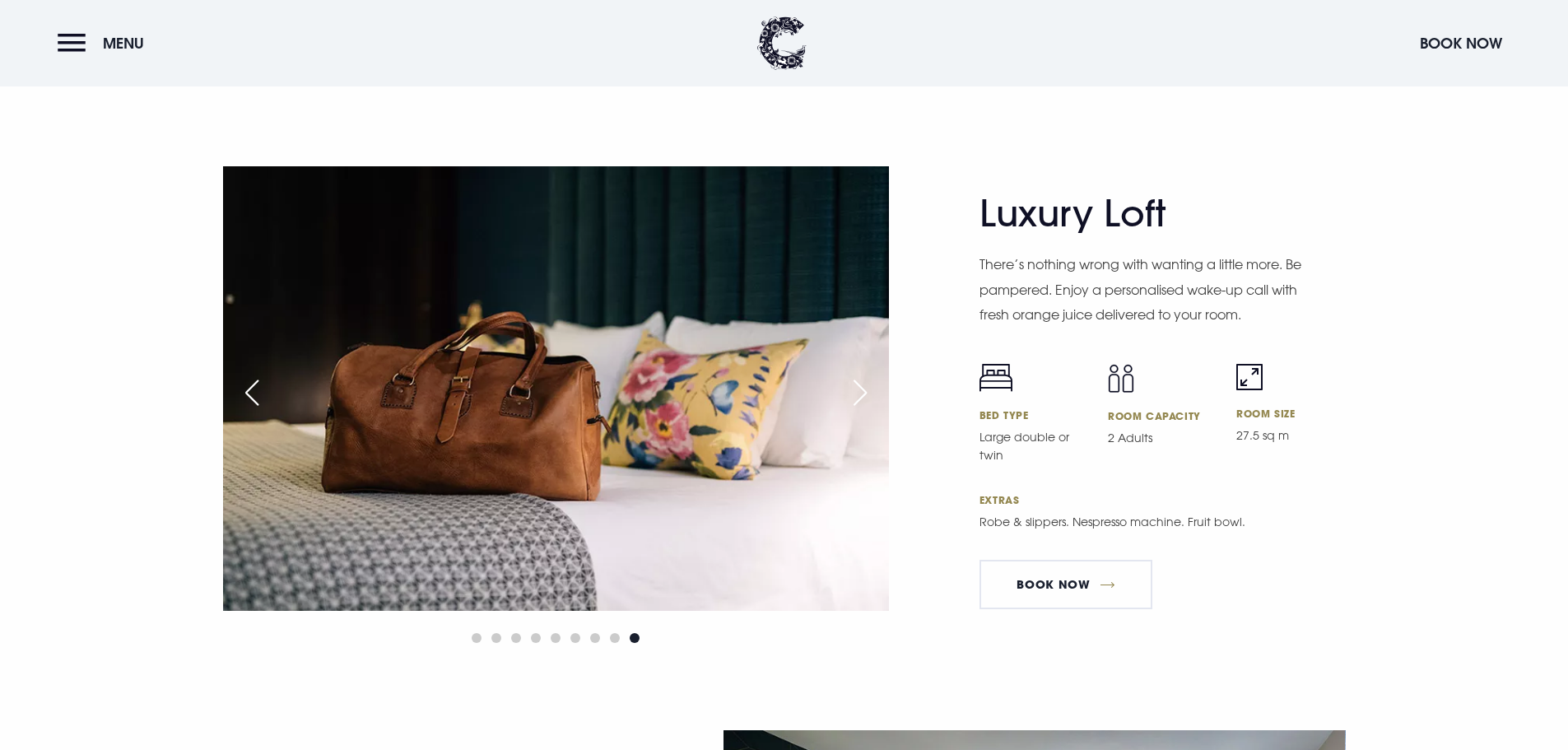
click at [866, 392] on div "Next slide" at bounding box center [860, 393] width 41 height 36
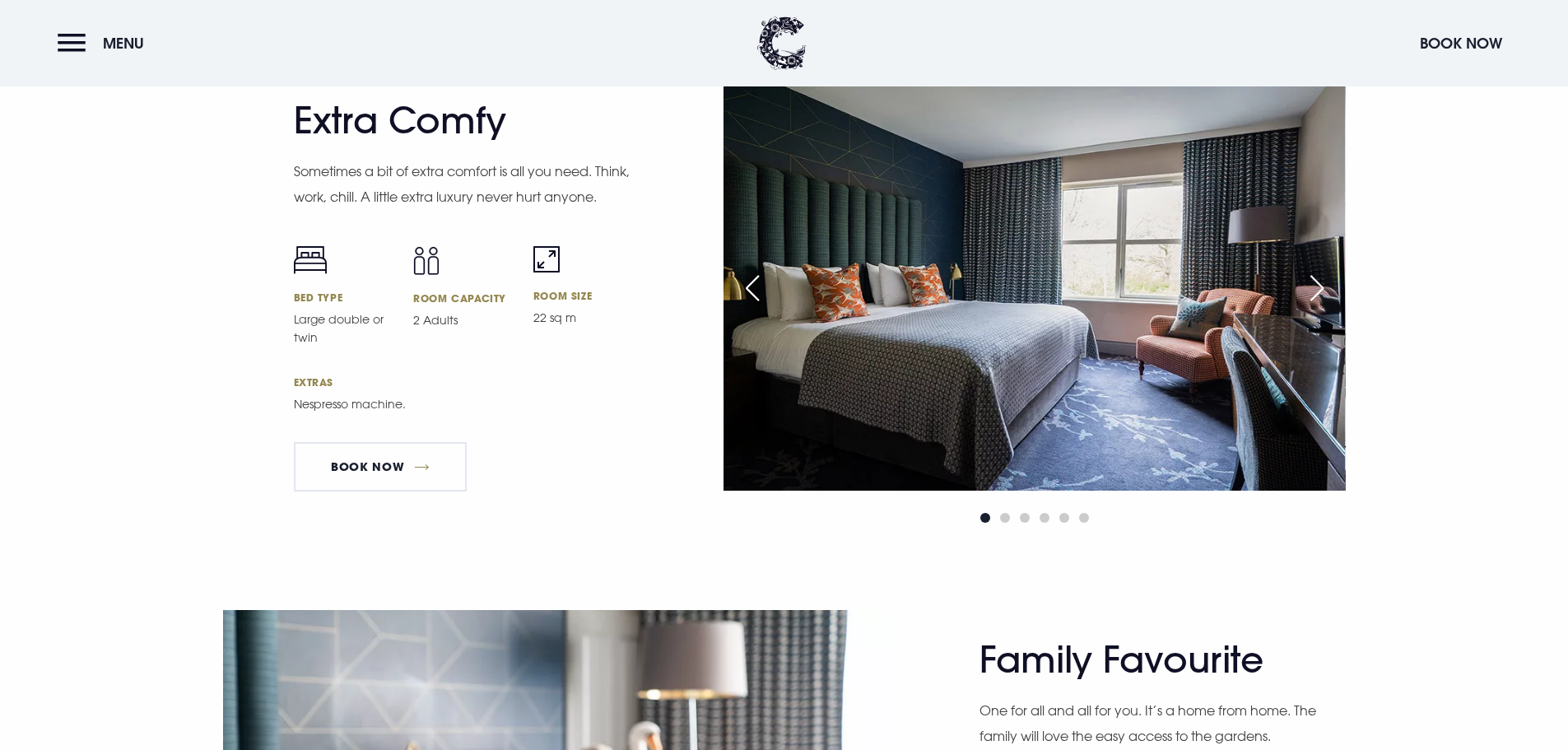
scroll to position [4281, 0]
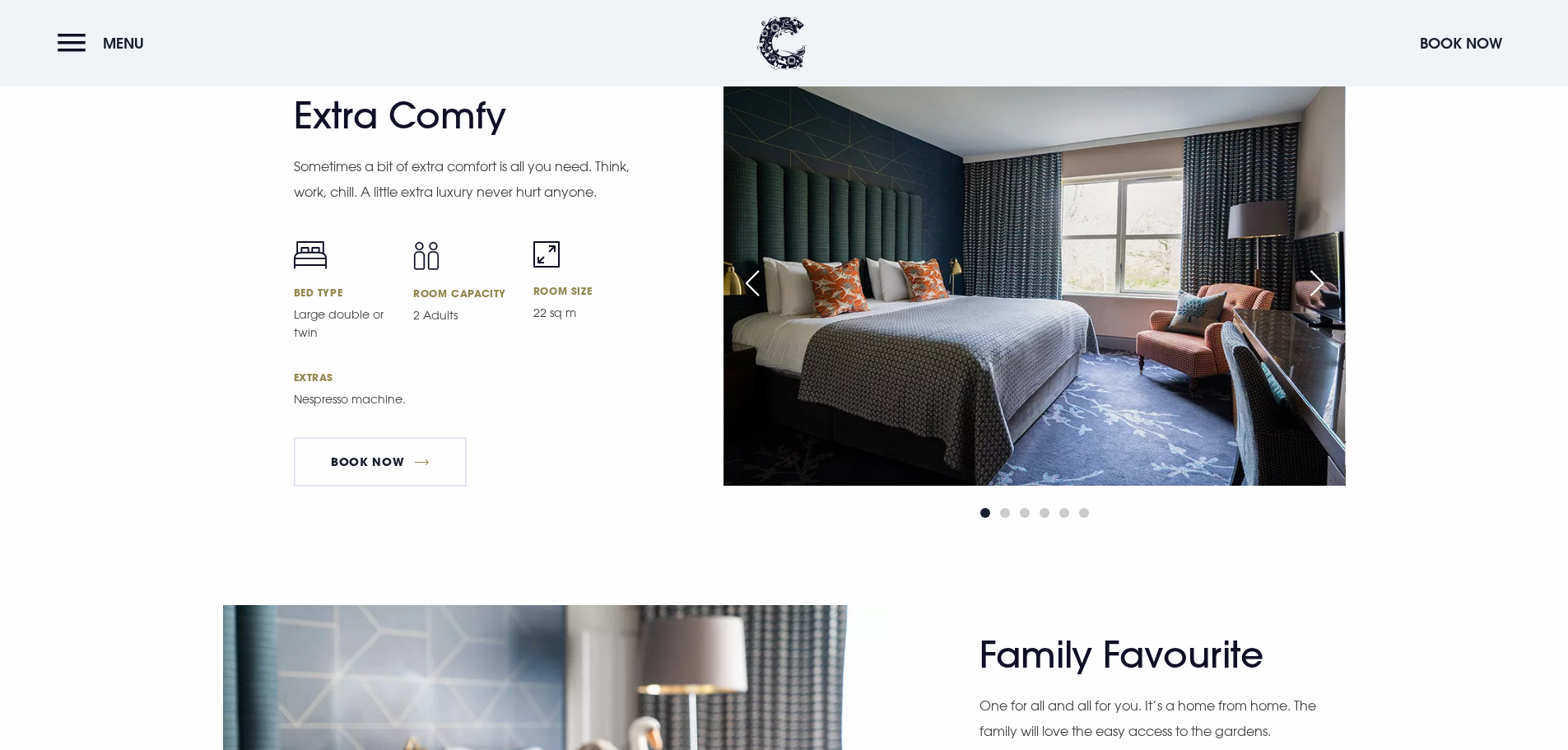
click at [1325, 290] on div "Next slide" at bounding box center [1317, 283] width 41 height 36
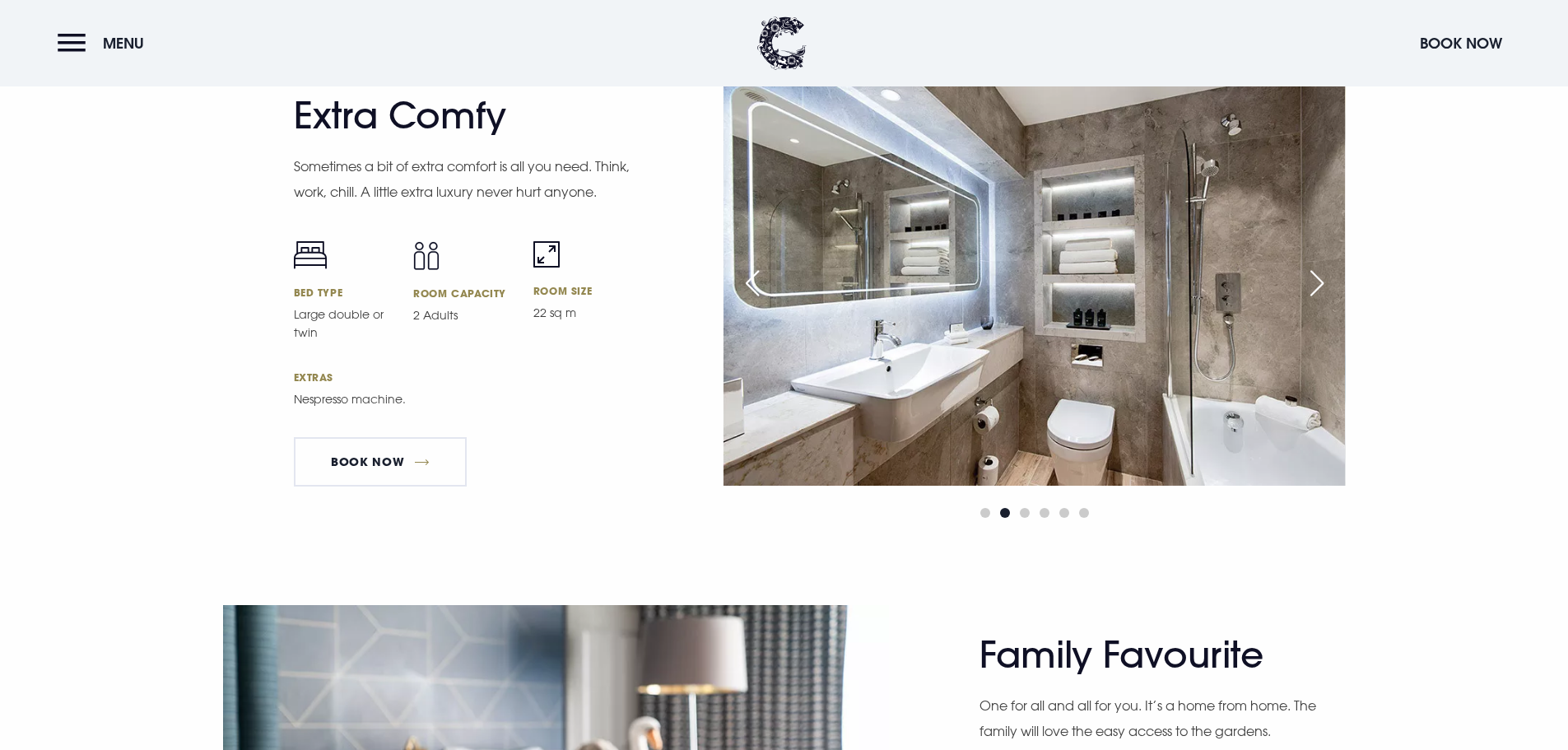
click at [1325, 289] on div "Next slide" at bounding box center [1317, 283] width 41 height 36
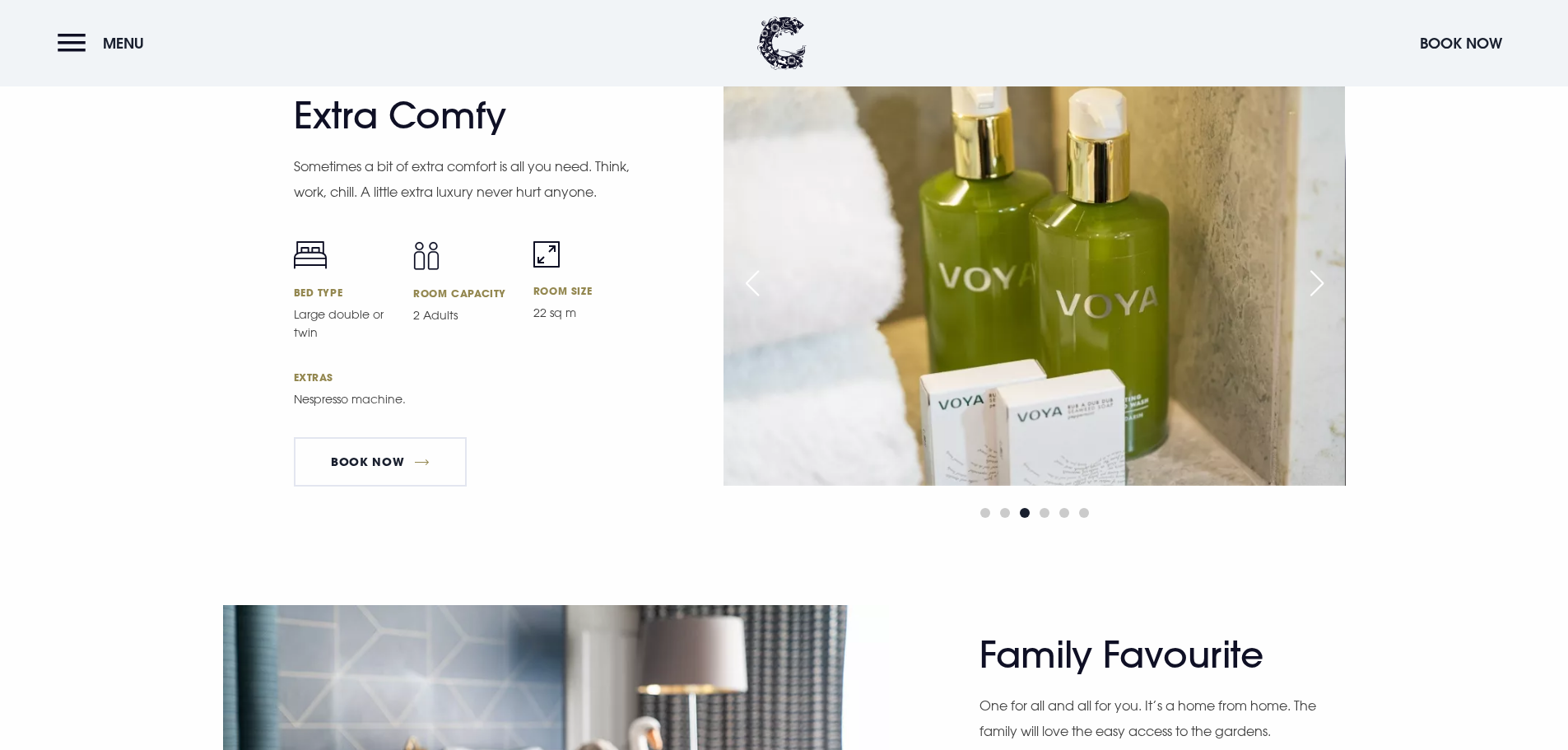
click at [1325, 289] on div "Next slide" at bounding box center [1317, 283] width 41 height 36
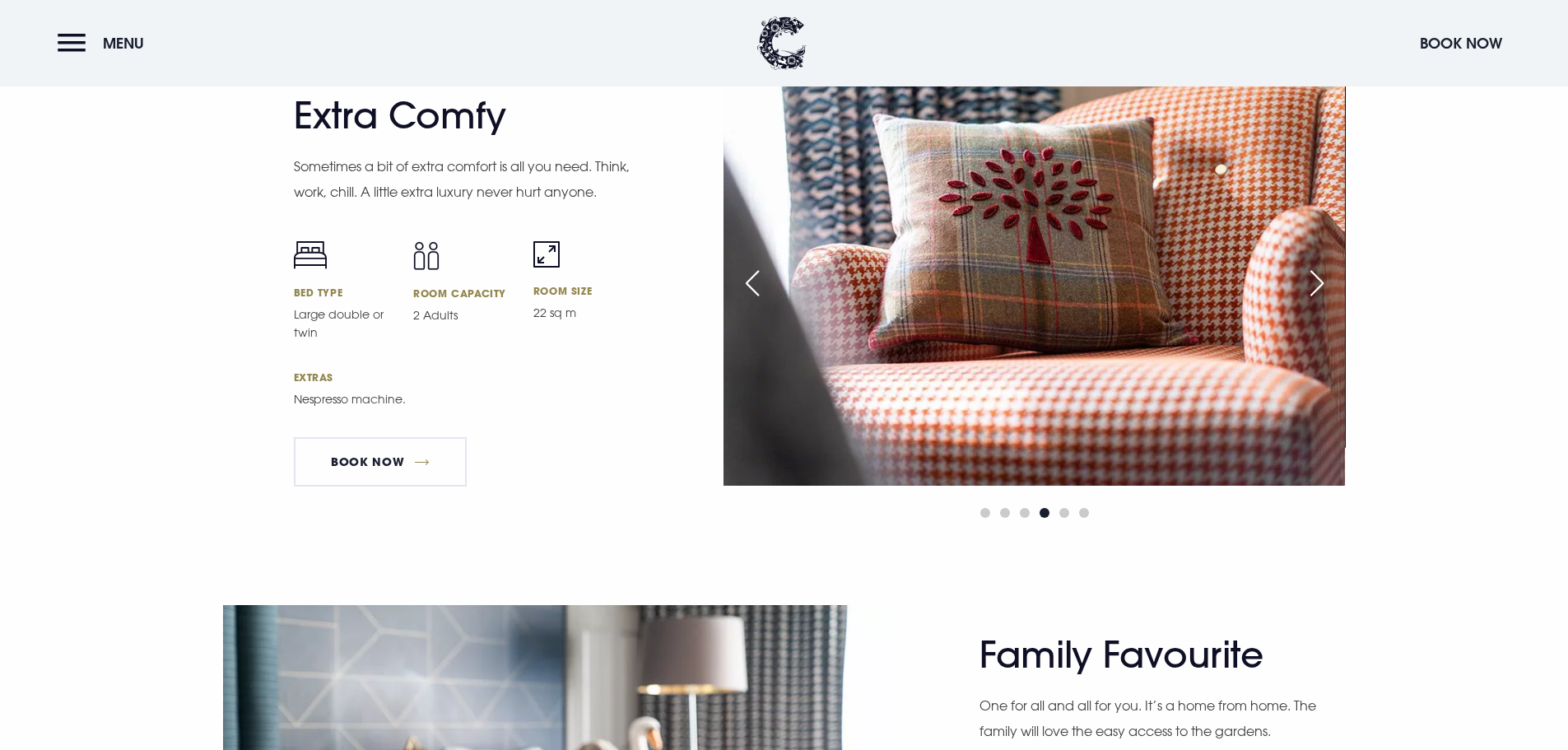
click at [1325, 289] on div "Next slide" at bounding box center [1317, 283] width 41 height 36
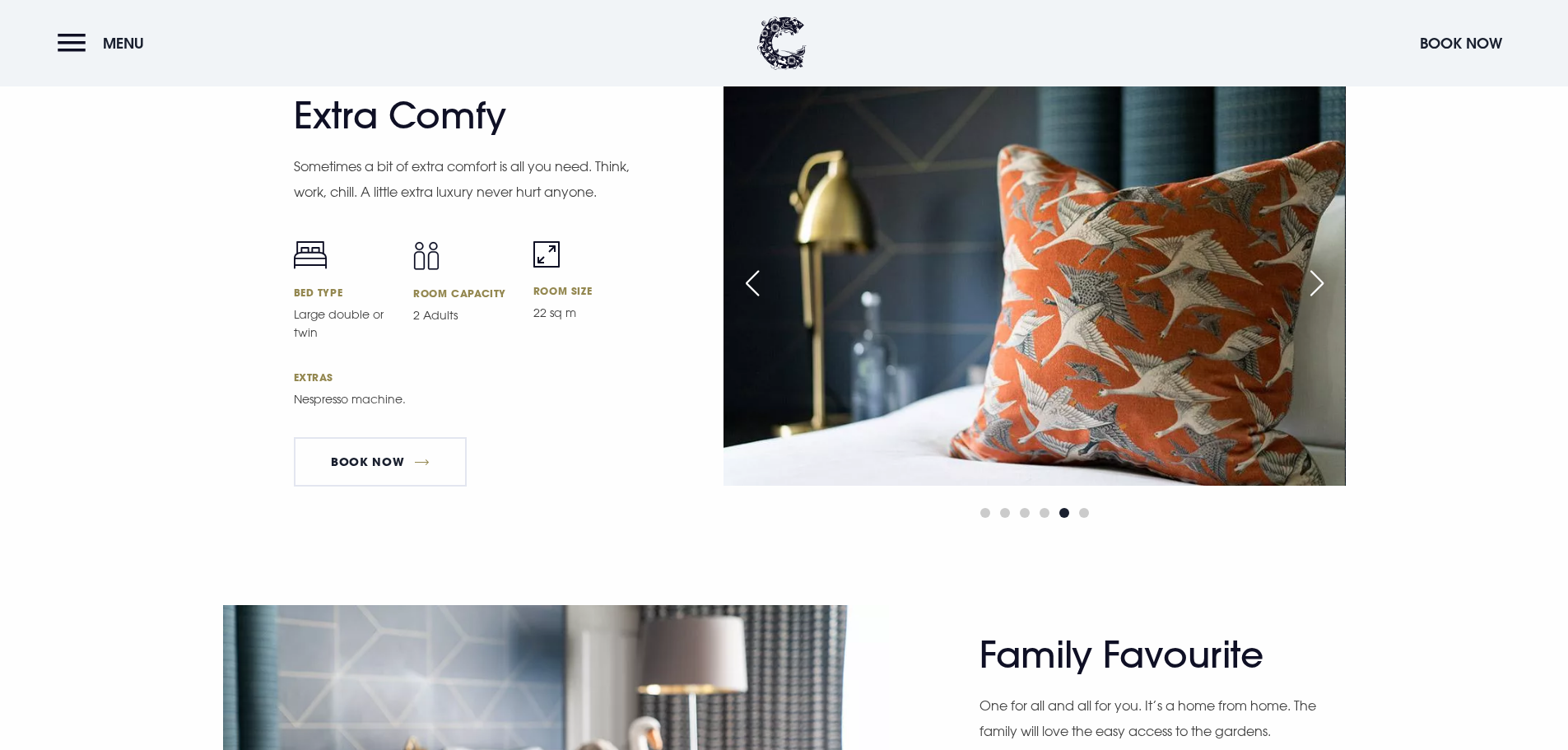
click at [1318, 287] on div "Next slide" at bounding box center [1317, 283] width 41 height 36
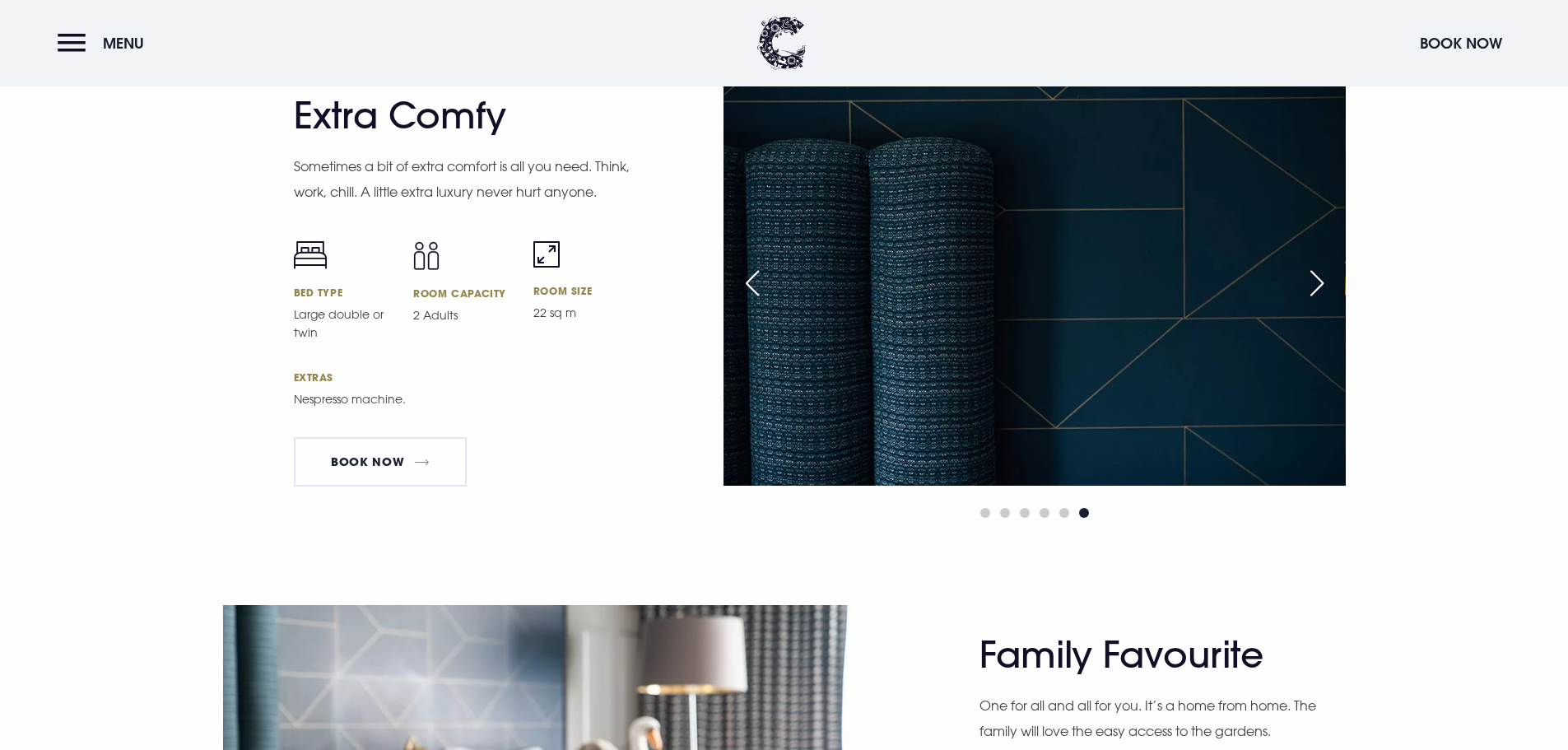
click at [1319, 287] on div "Next slide" at bounding box center [1317, 283] width 41 height 36
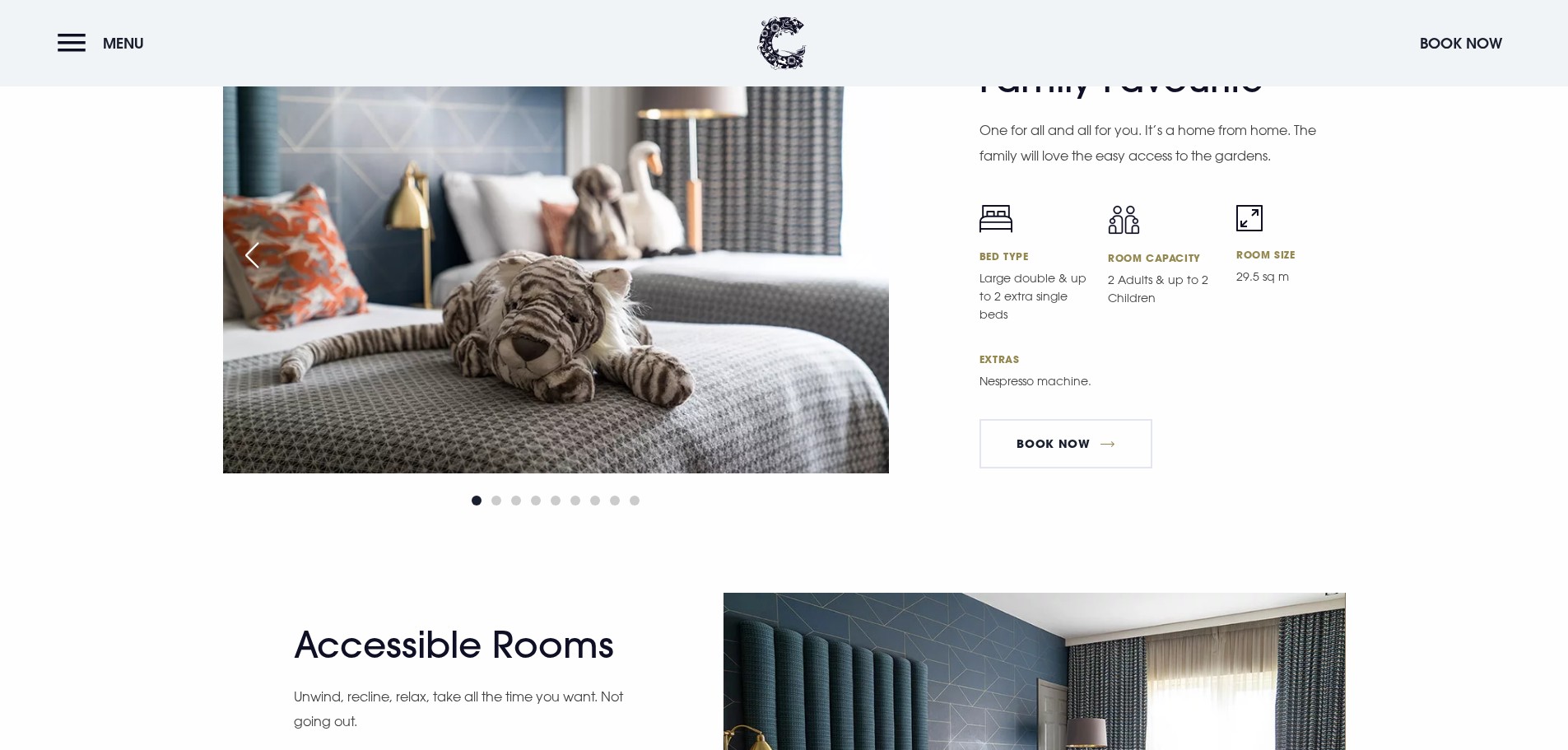
scroll to position [4857, 0]
click at [854, 259] on div "Next slide" at bounding box center [860, 254] width 41 height 36
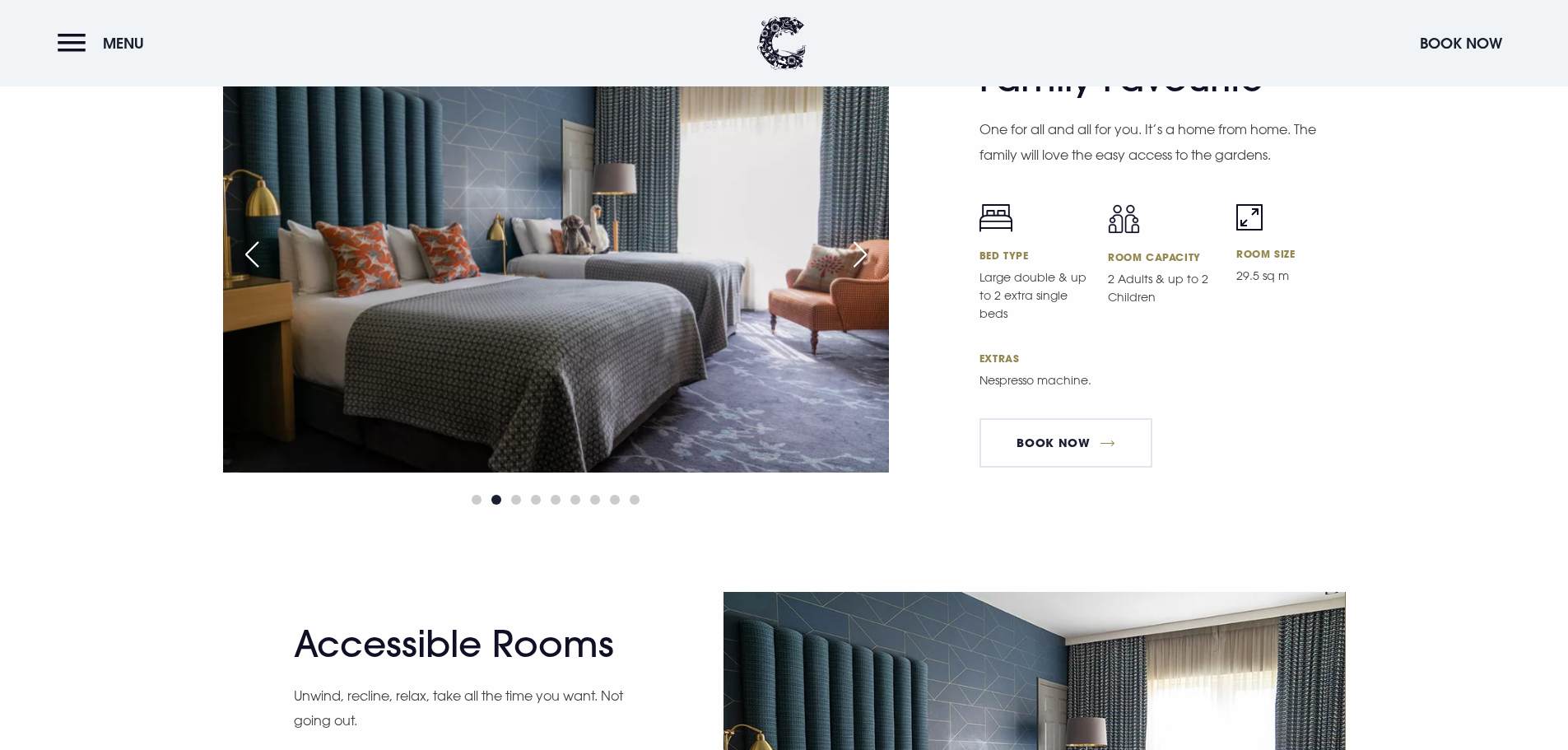
click at [860, 259] on div "Next slide" at bounding box center [860, 254] width 41 height 36
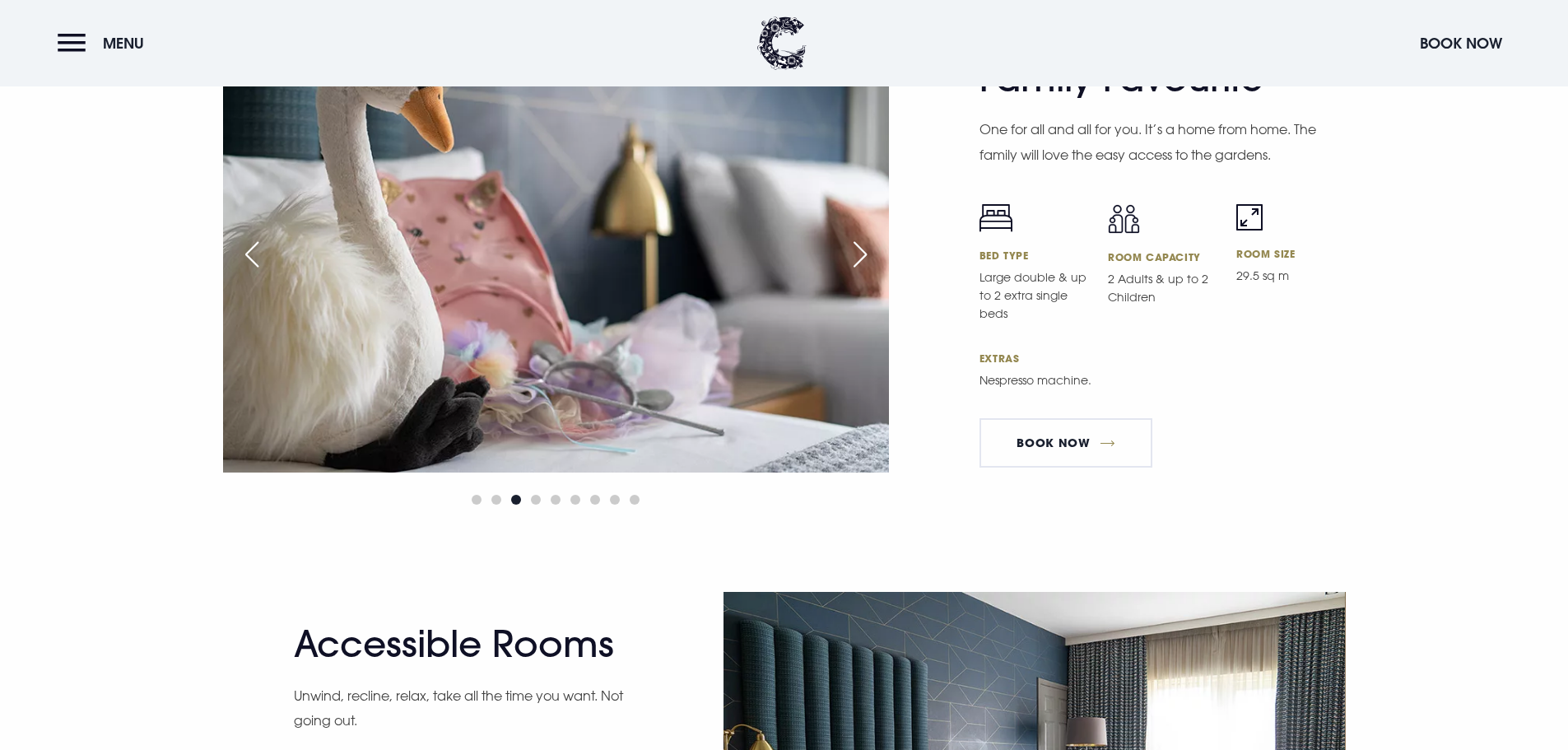
click at [860, 259] on div "Next slide" at bounding box center [860, 254] width 41 height 36
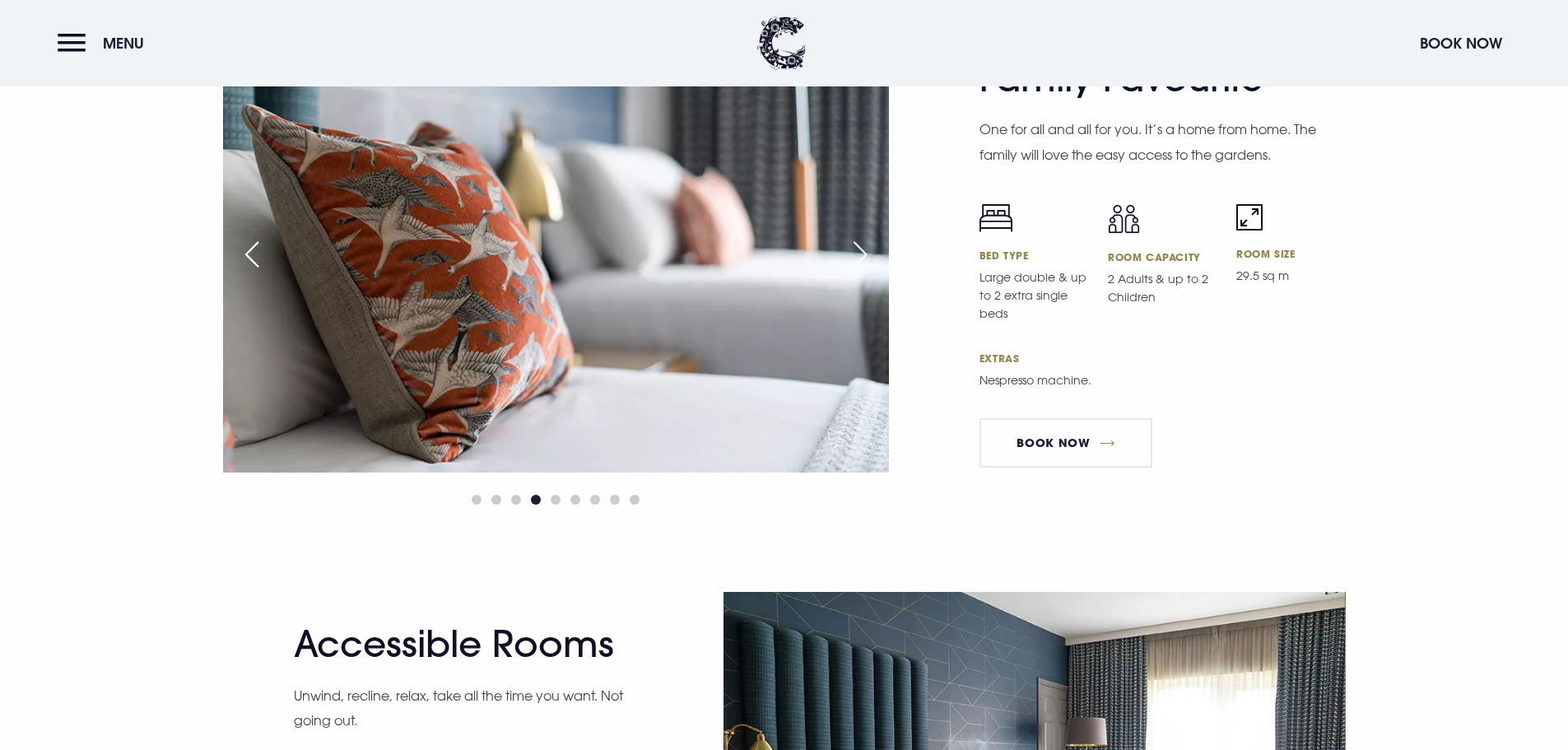
click at [860, 259] on div "Next slide" at bounding box center [860, 254] width 41 height 36
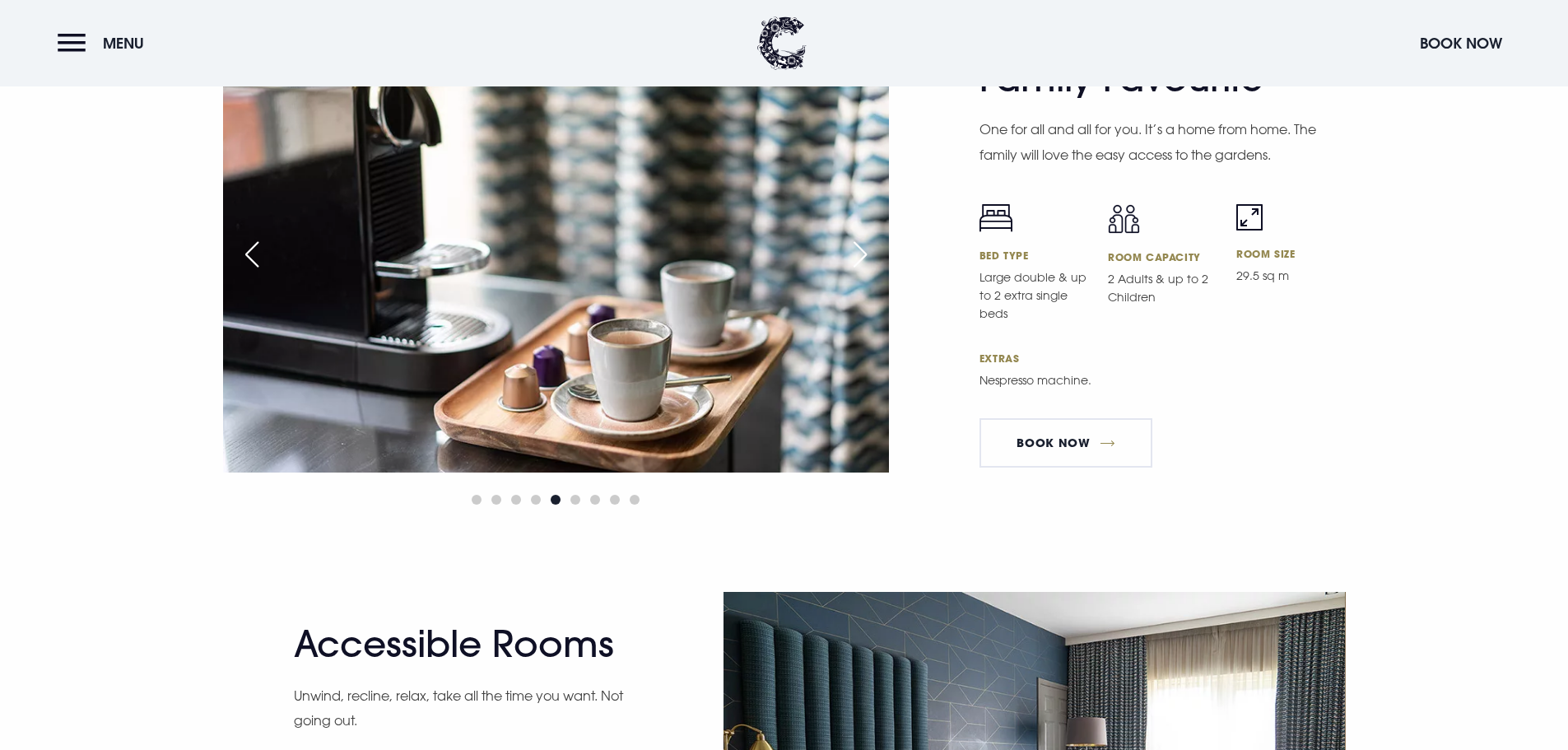
click at [860, 259] on div "Next slide" at bounding box center [860, 254] width 41 height 36
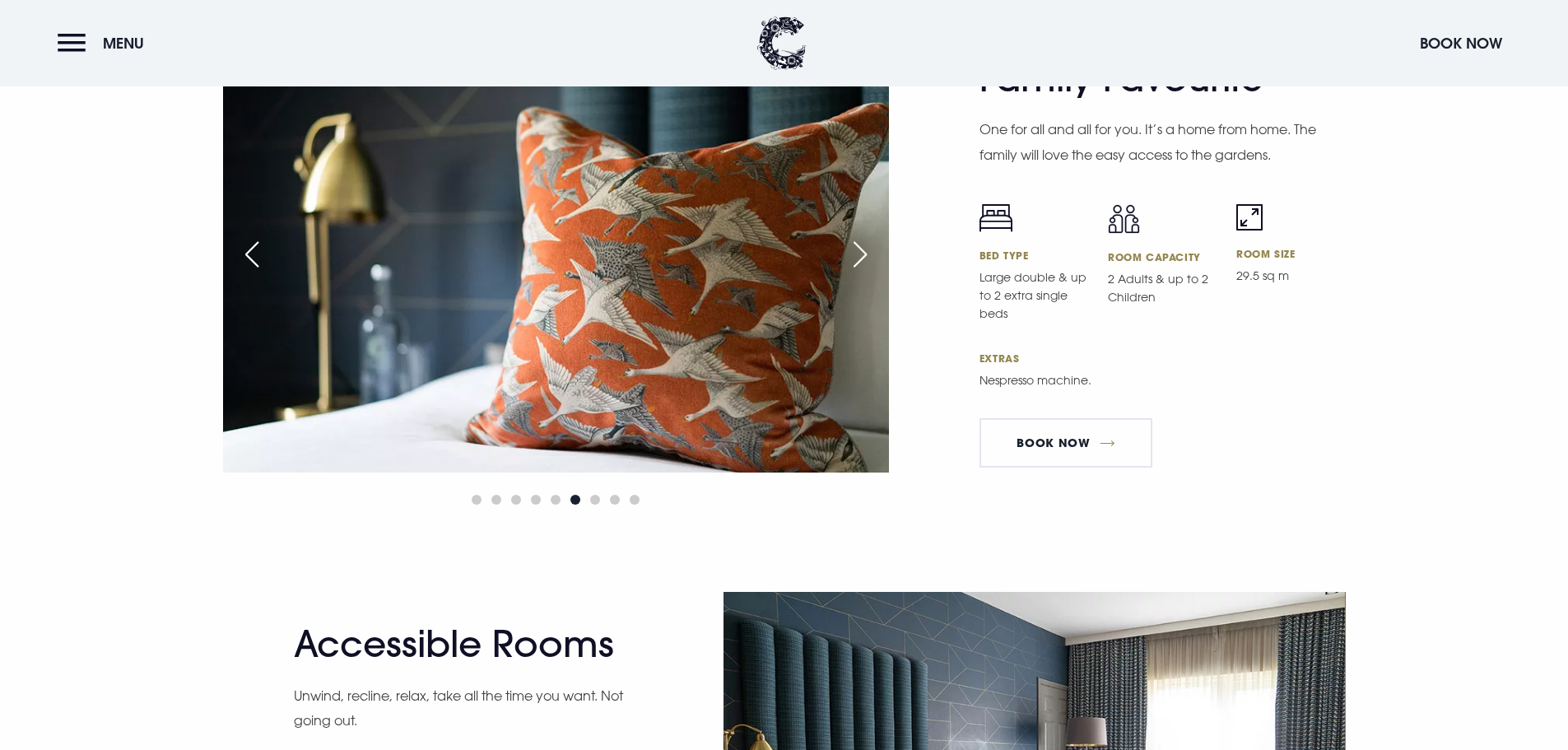
scroll to position [4856, 0]
click at [859, 258] on div "Next slide" at bounding box center [860, 255] width 41 height 36
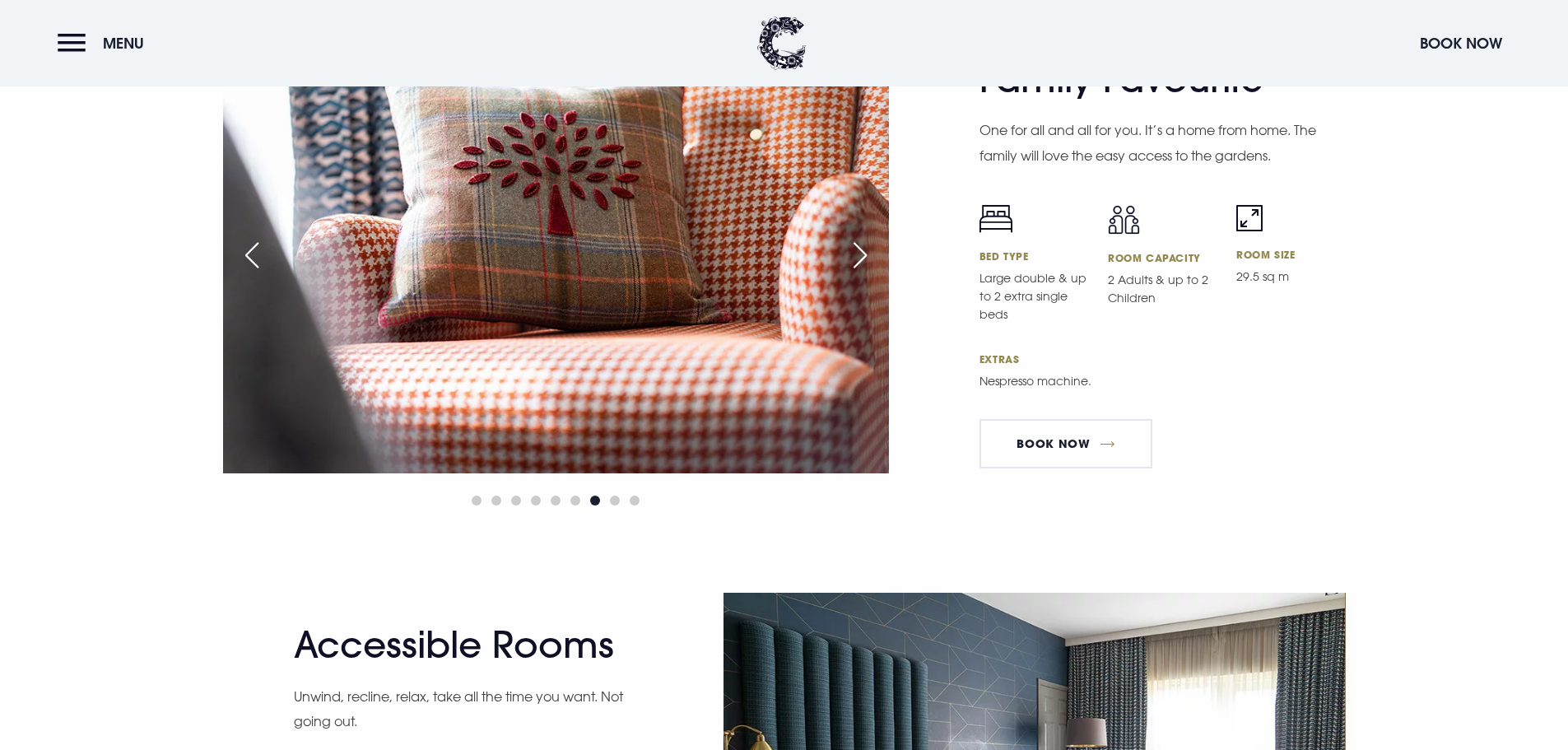
click at [859, 258] on div "Next slide" at bounding box center [860, 255] width 41 height 36
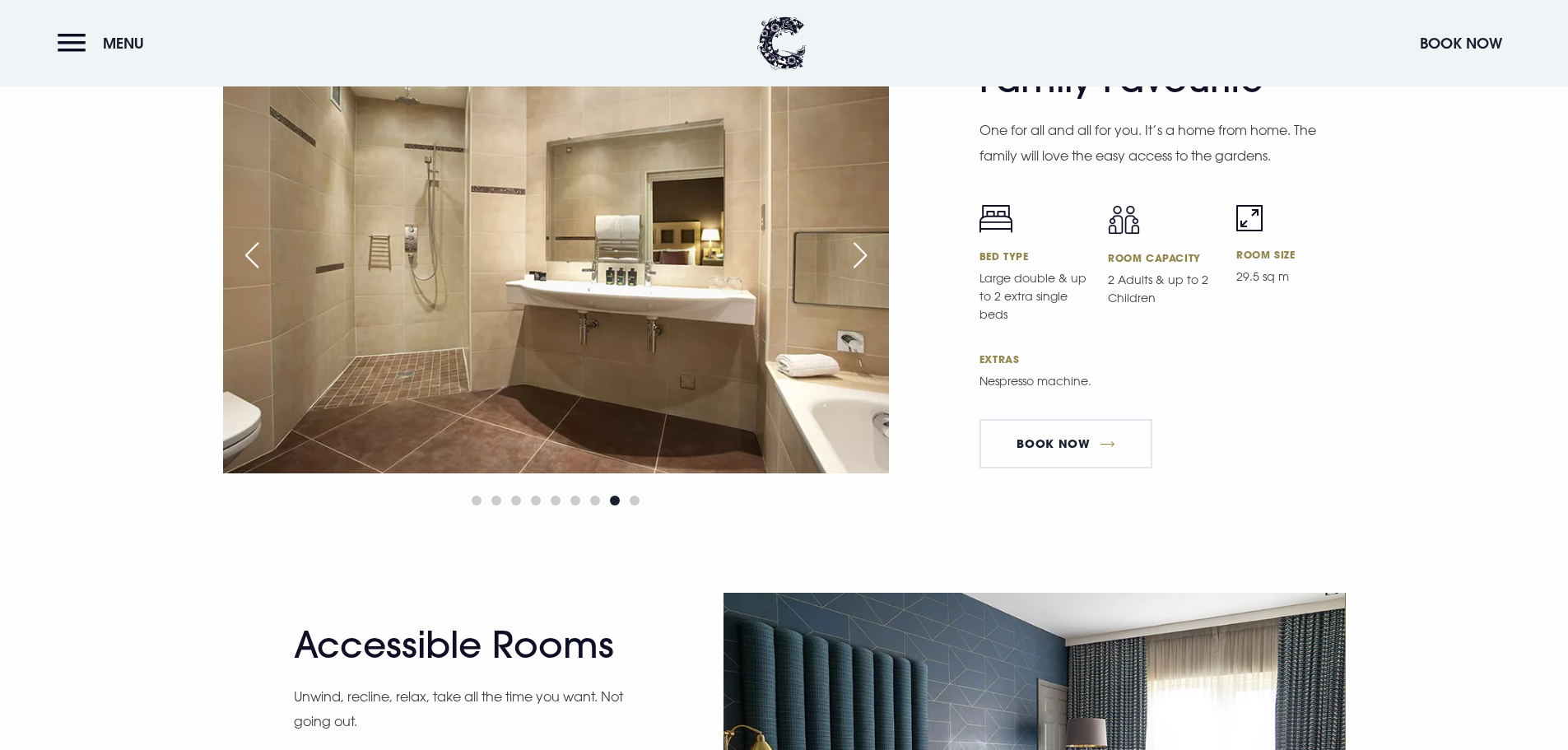
click at [859, 258] on div "Next slide" at bounding box center [860, 255] width 41 height 36
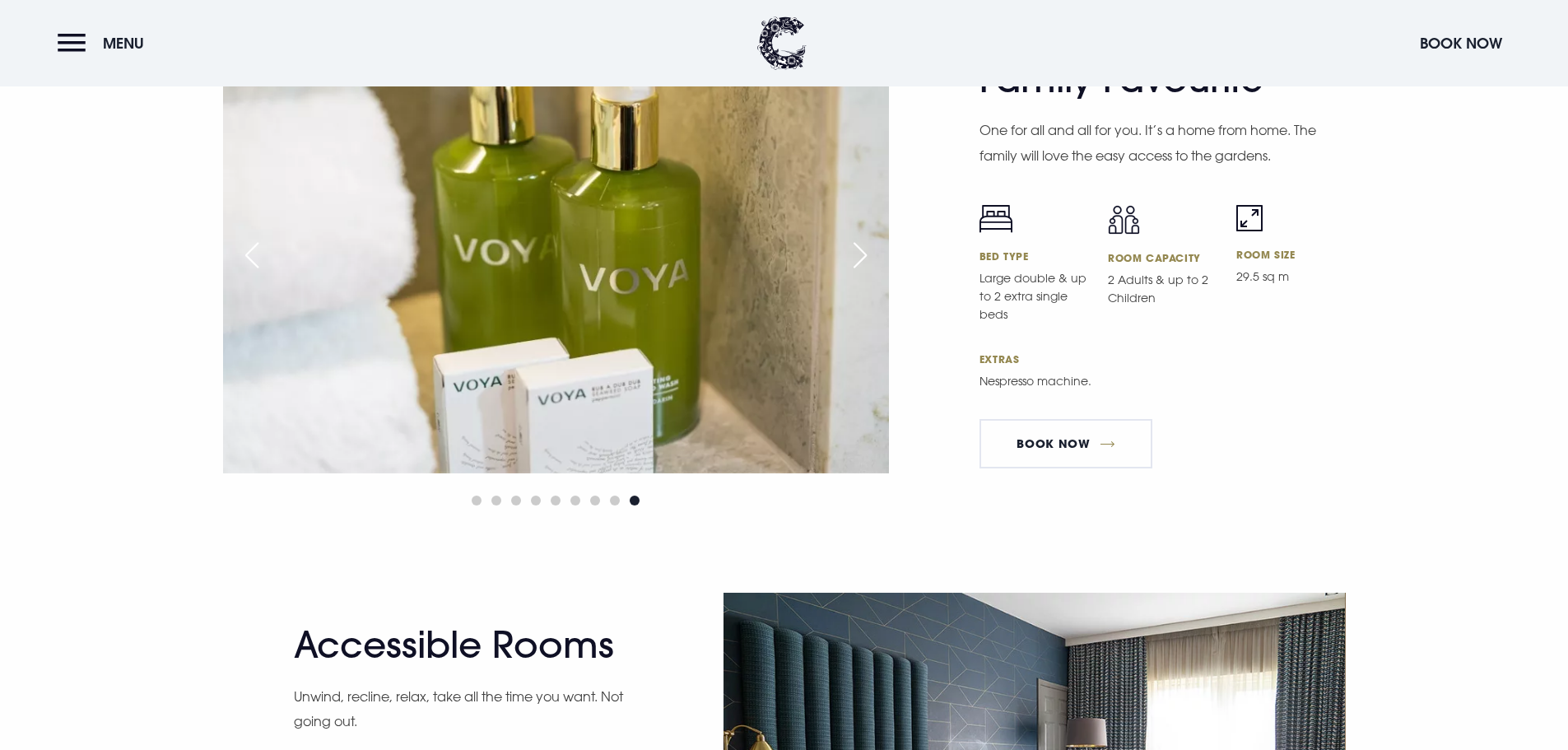
click at [859, 258] on div "Next slide" at bounding box center [860, 255] width 41 height 36
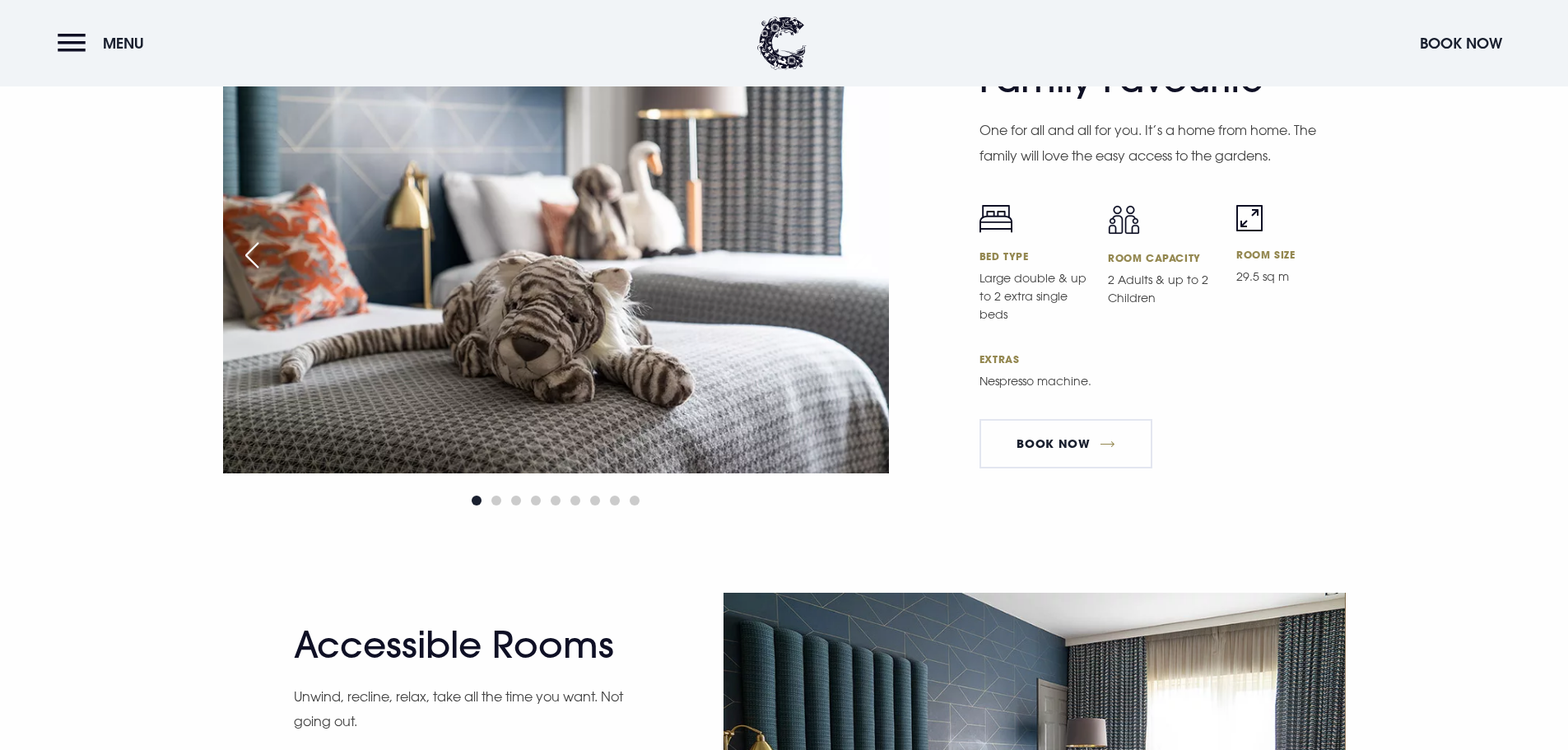
click at [859, 258] on div "Next slide" at bounding box center [860, 255] width 41 height 36
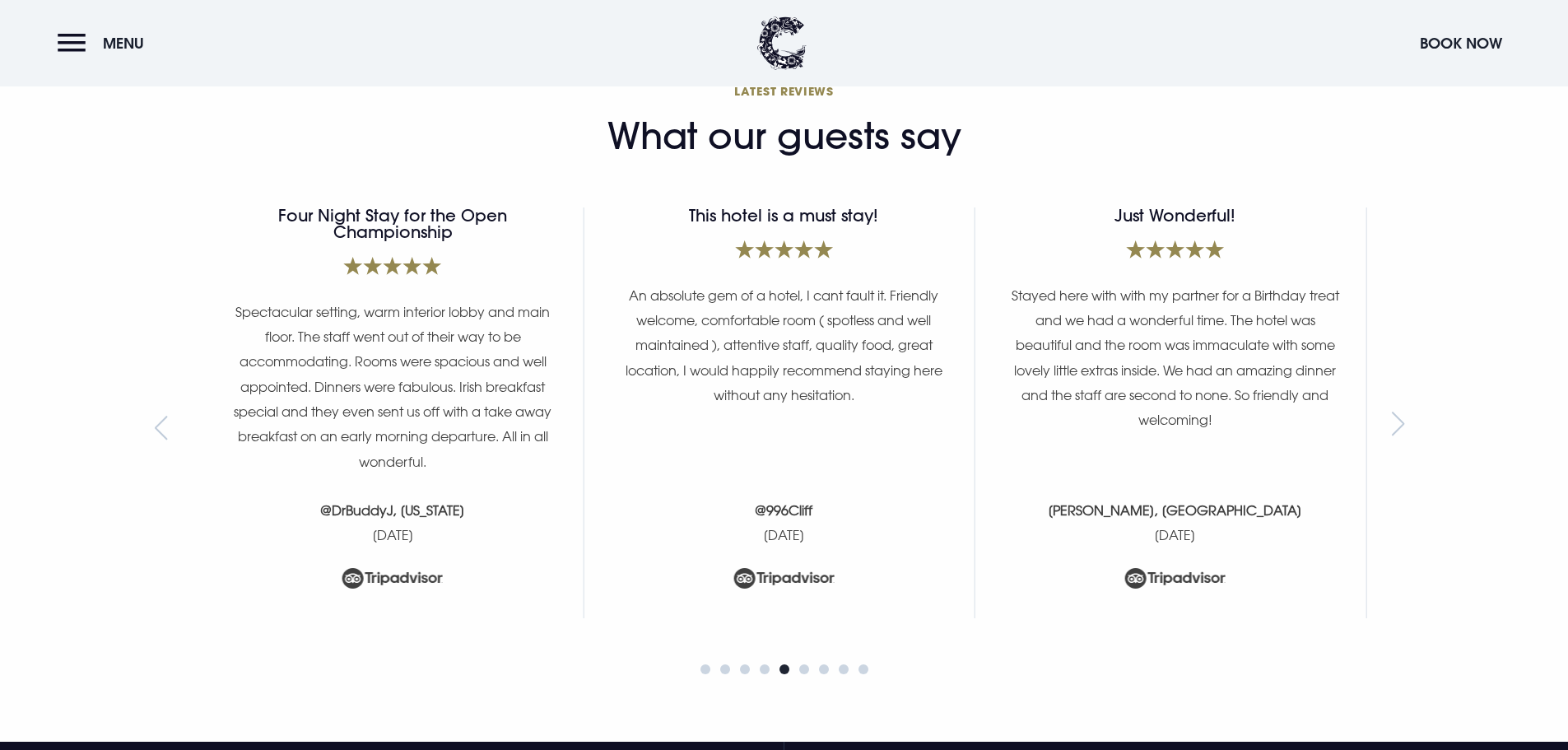
scroll to position [6736, 0]
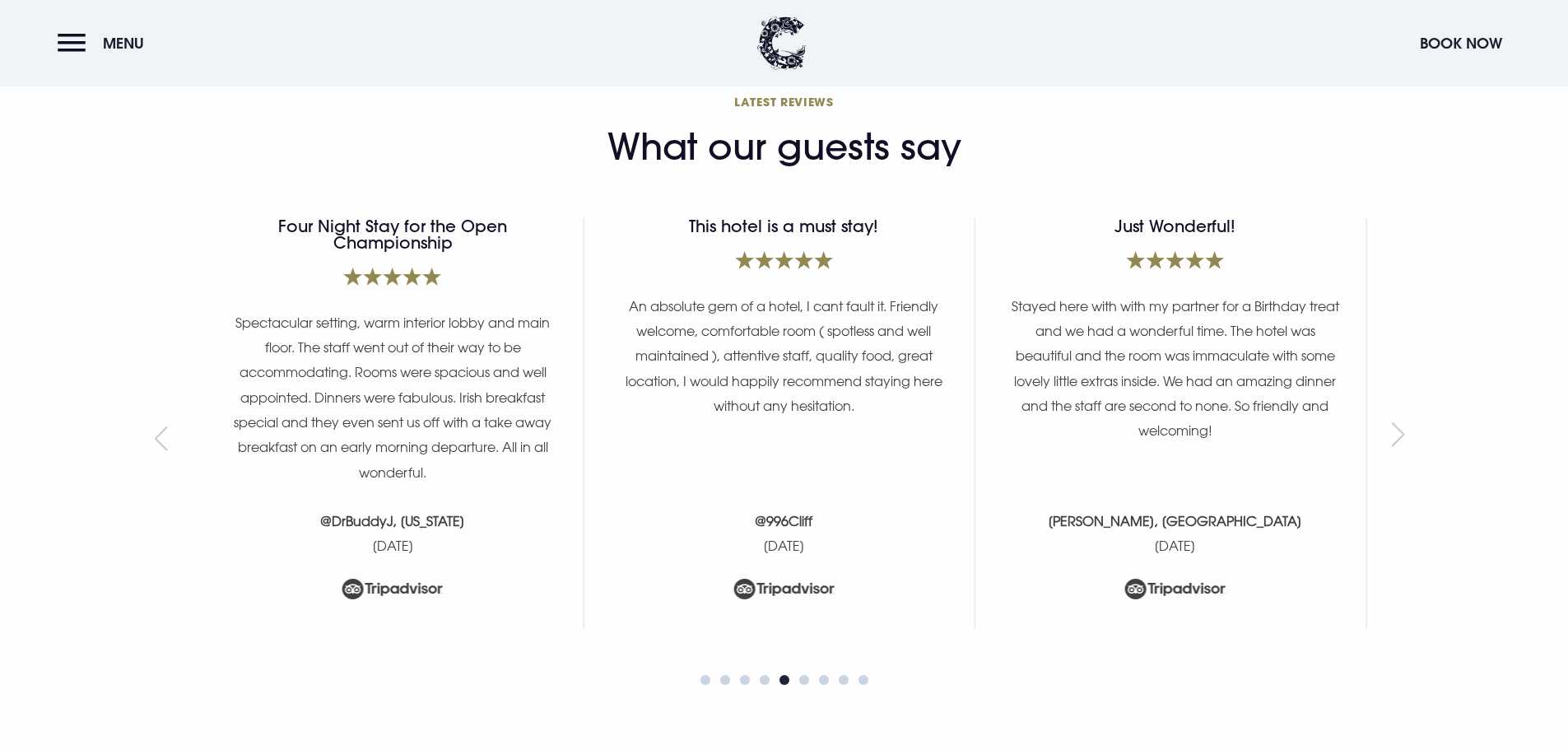
click at [1407, 430] on div "Next slide" at bounding box center [1403, 439] width 22 height 25
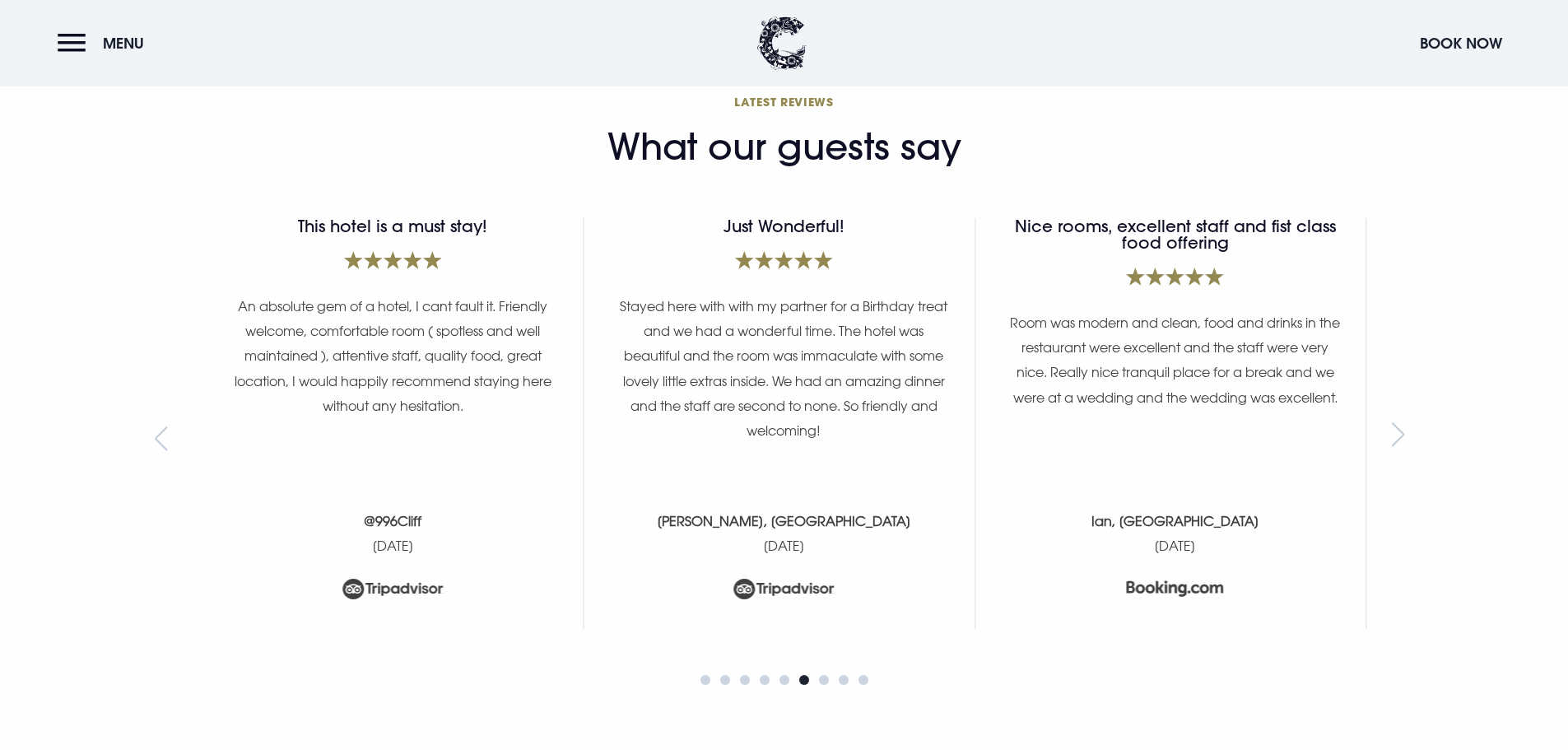
click at [1404, 427] on div "Next slide" at bounding box center [1403, 439] width 22 height 25
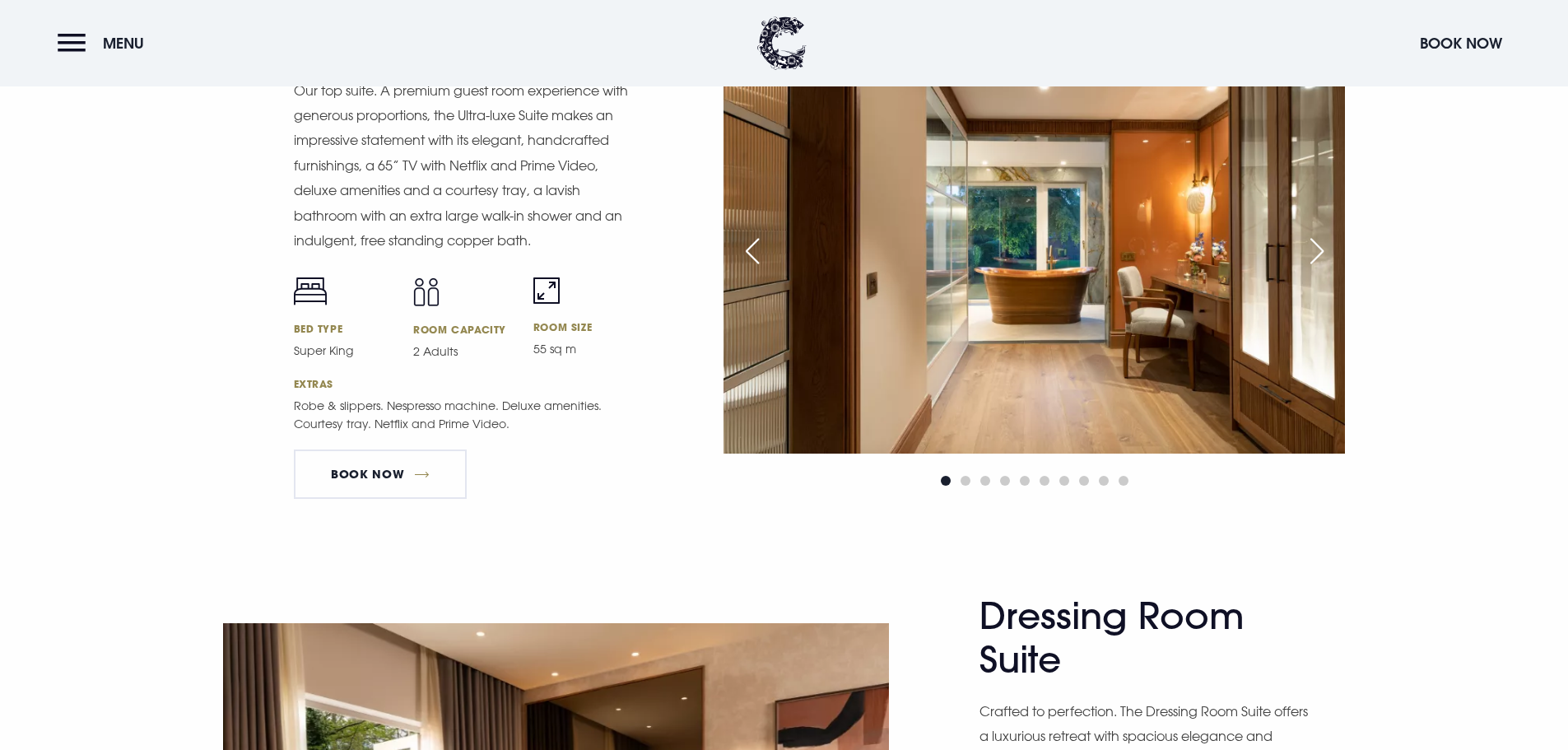
scroll to position [2044, 0]
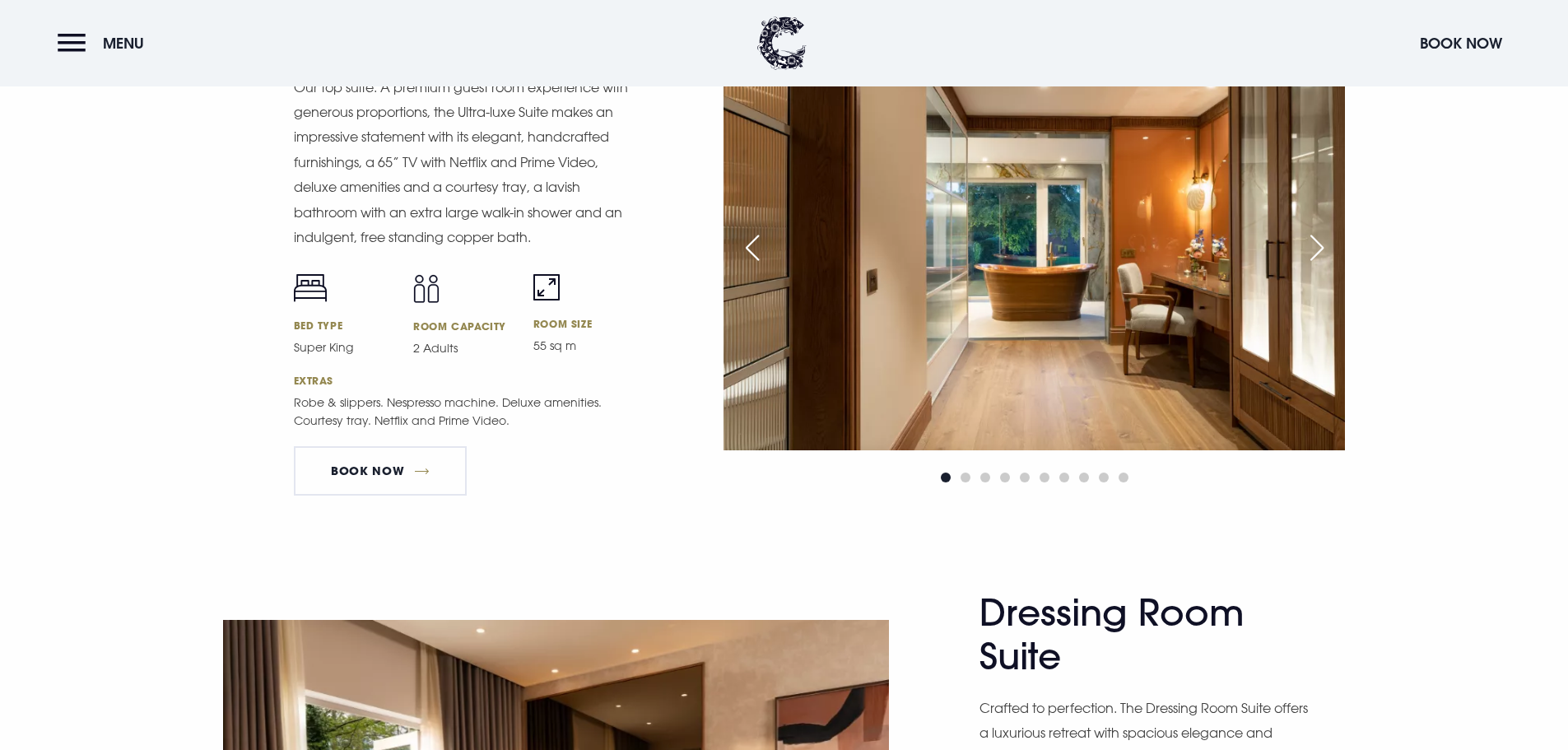
click at [1314, 254] on div "Next slide" at bounding box center [1317, 248] width 41 height 36
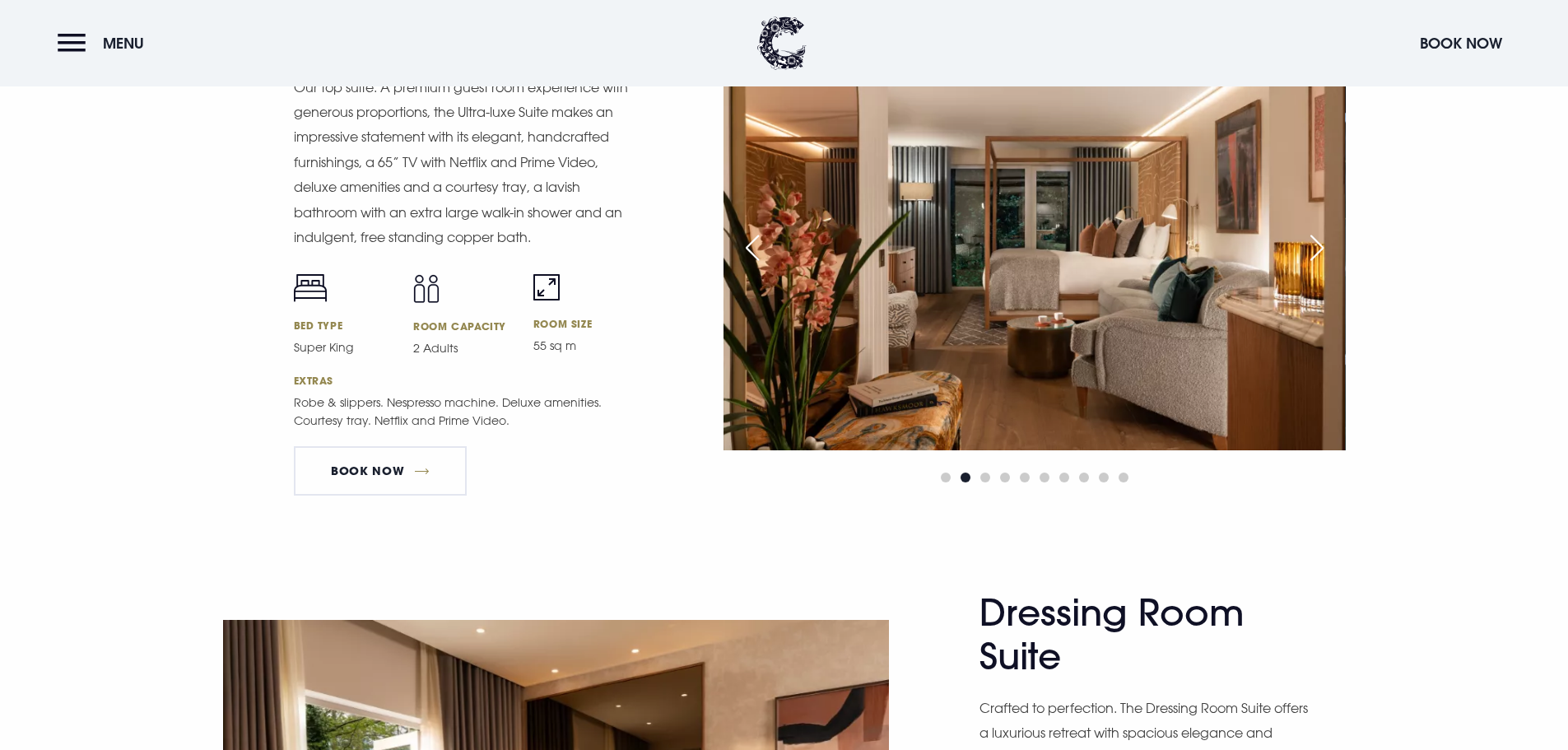
click at [1314, 254] on div "Next slide" at bounding box center [1317, 248] width 41 height 36
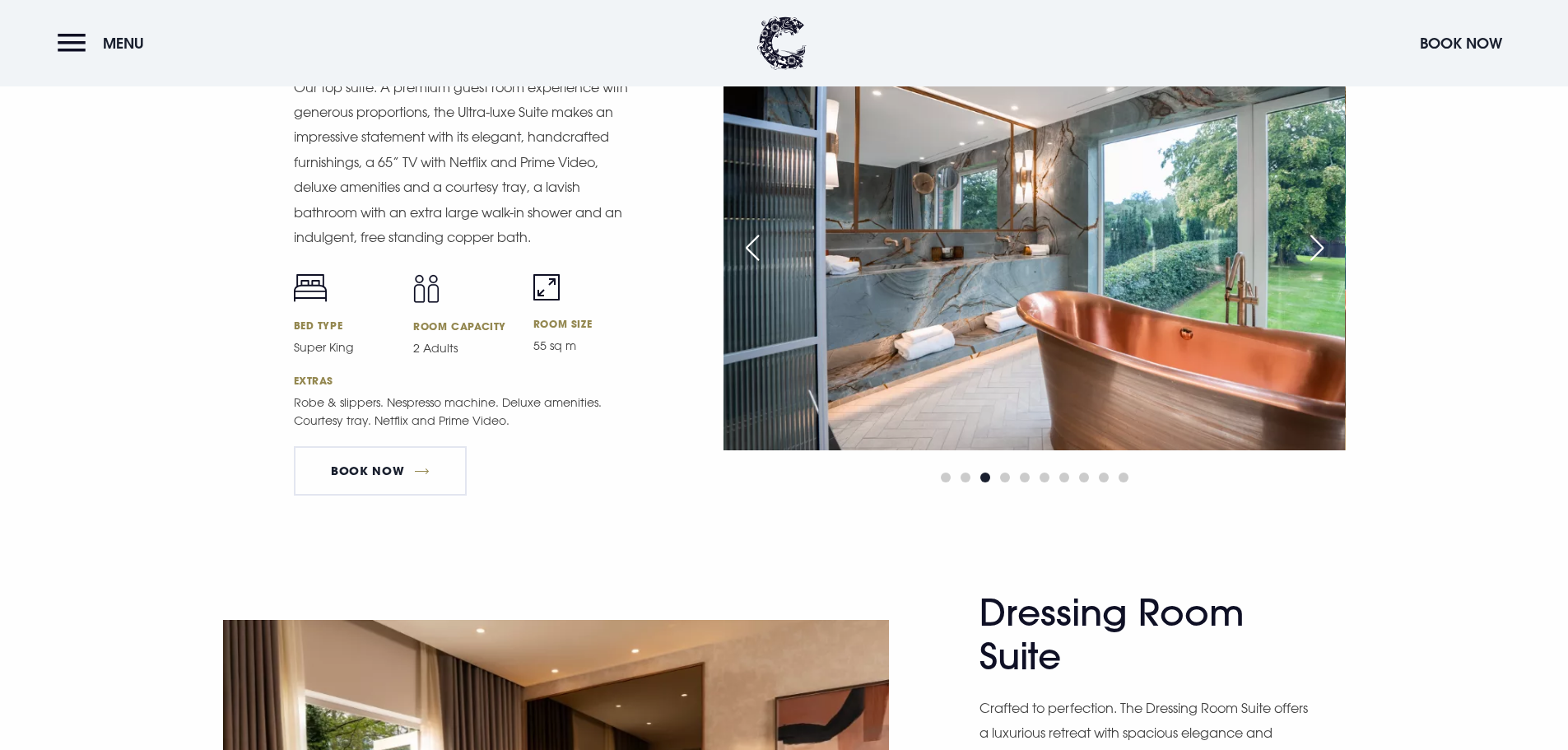
click at [1314, 254] on div "Next slide" at bounding box center [1317, 248] width 41 height 36
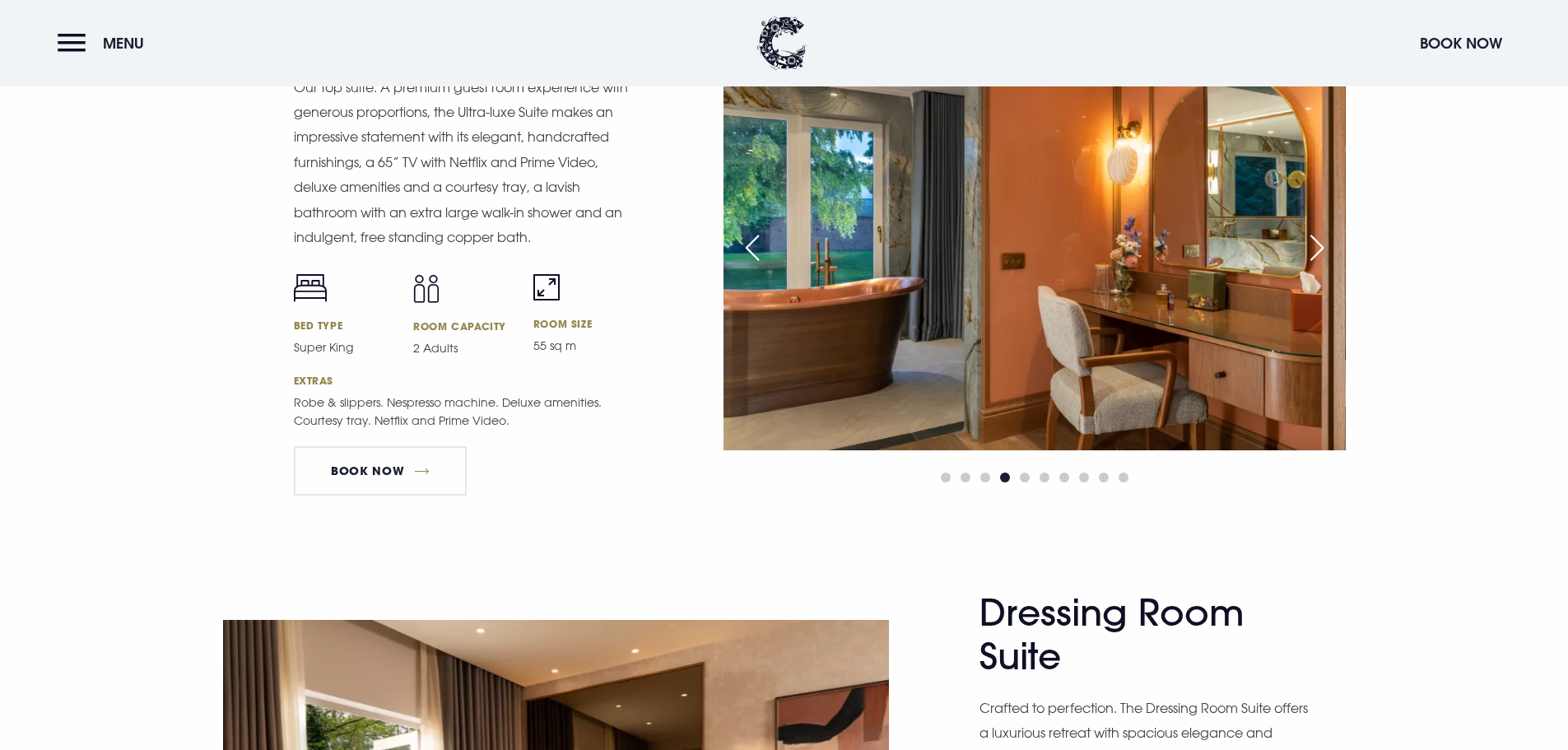
click at [1314, 254] on div "Next slide" at bounding box center [1317, 248] width 41 height 36
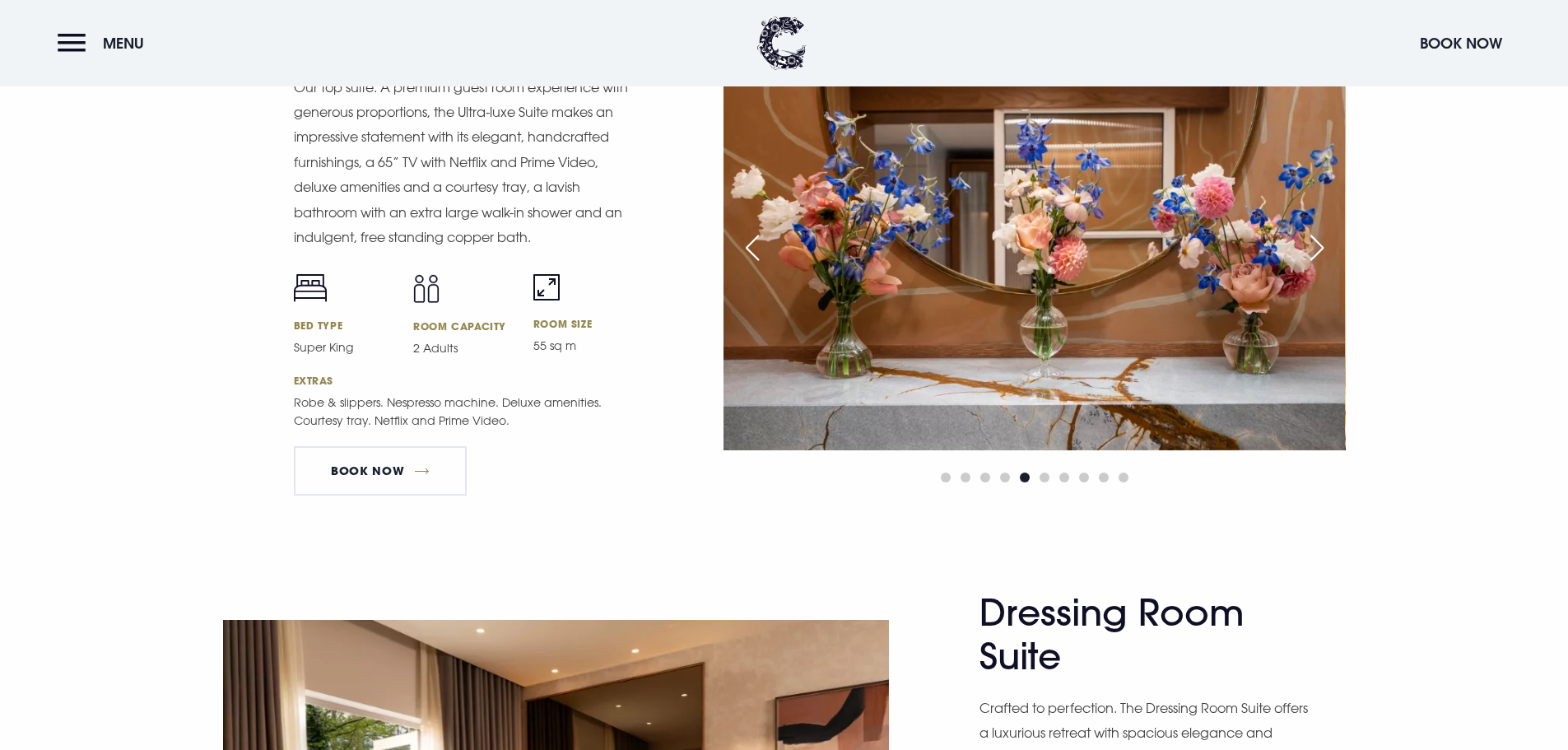
click at [1314, 254] on div "Next slide" at bounding box center [1317, 248] width 41 height 36
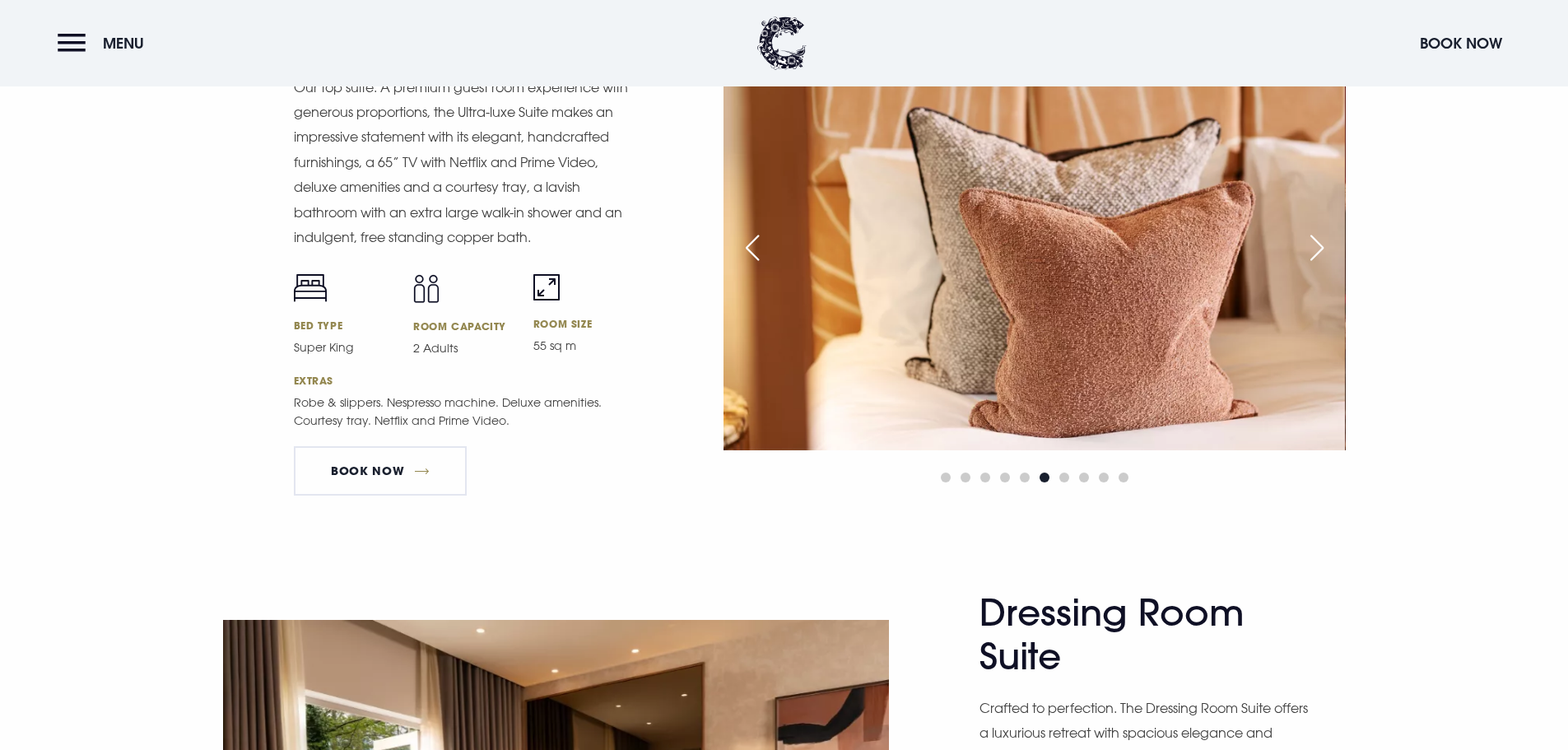
click at [752, 255] on div "Previous slide" at bounding box center [753, 248] width 41 height 36
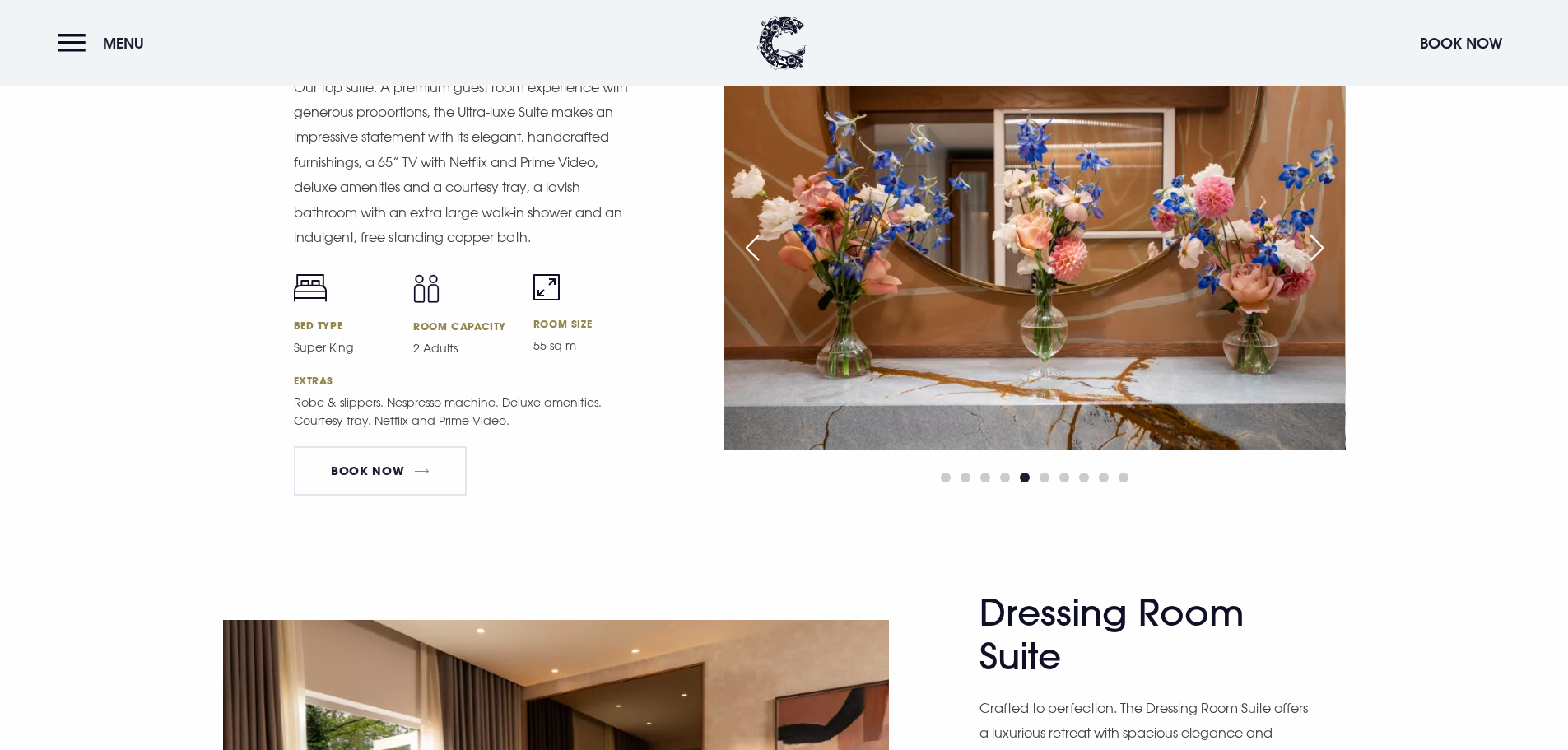
click at [752, 254] on div "Previous slide" at bounding box center [753, 248] width 41 height 36
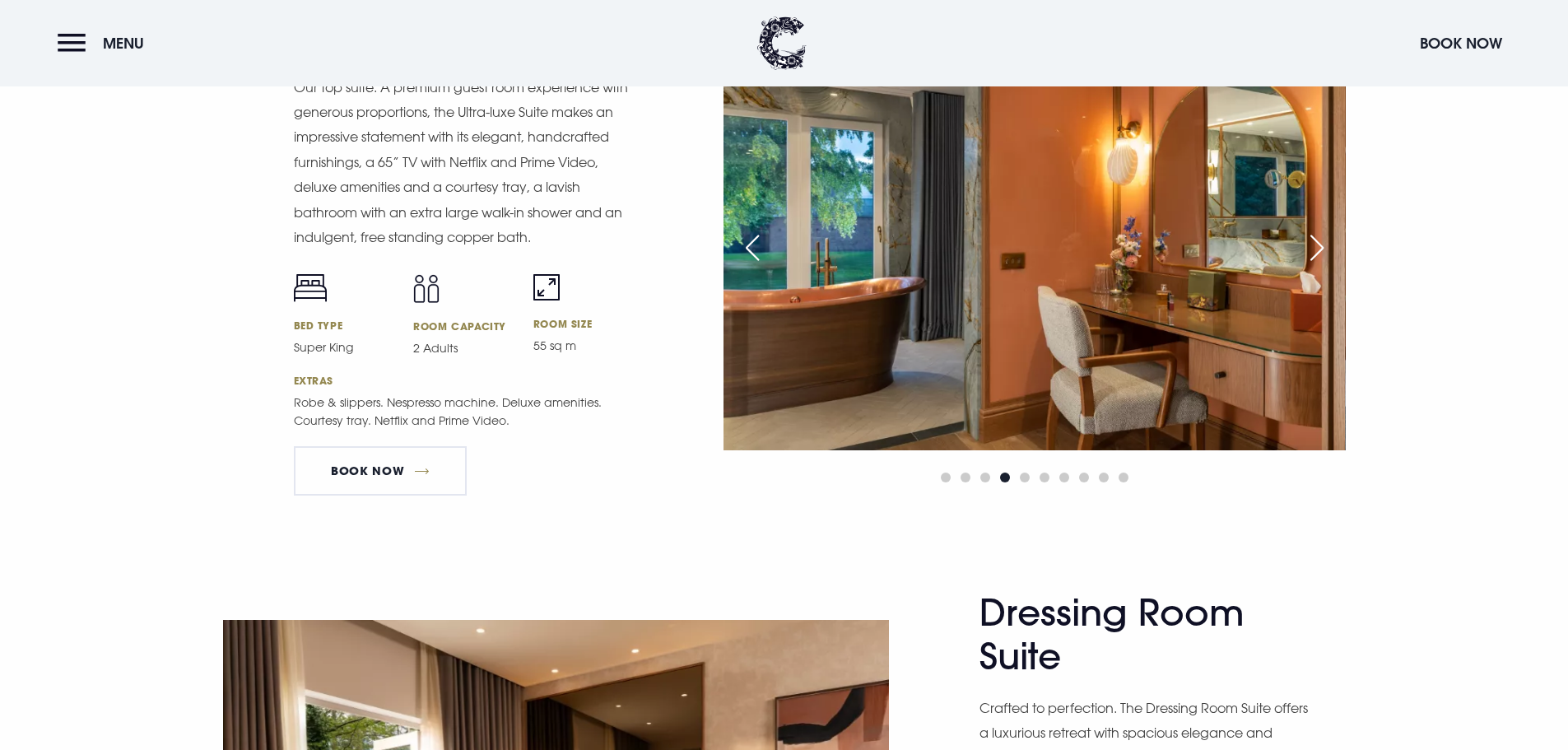
click at [754, 254] on div "Previous slide" at bounding box center [753, 248] width 41 height 36
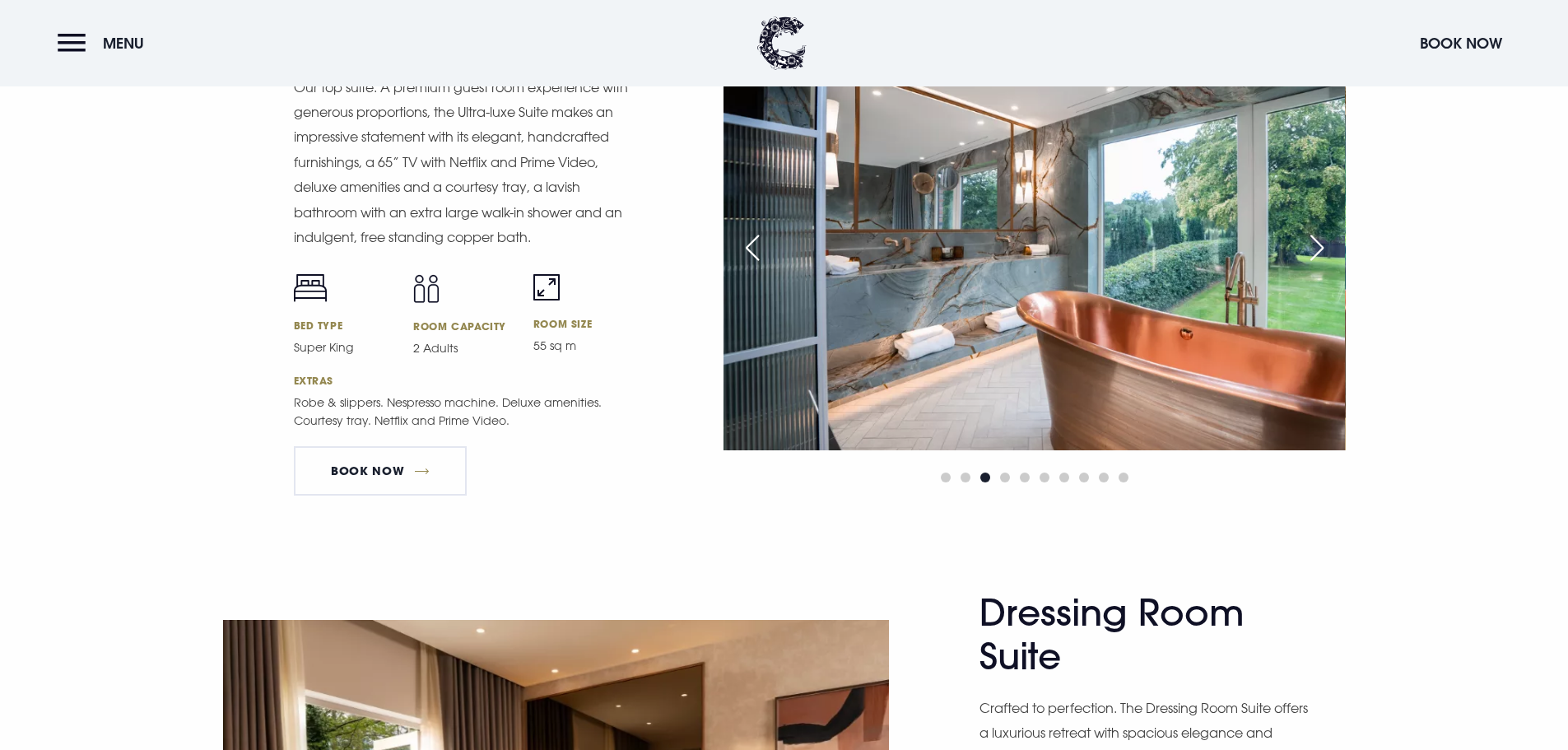
click at [754, 254] on div "Previous slide" at bounding box center [753, 248] width 41 height 36
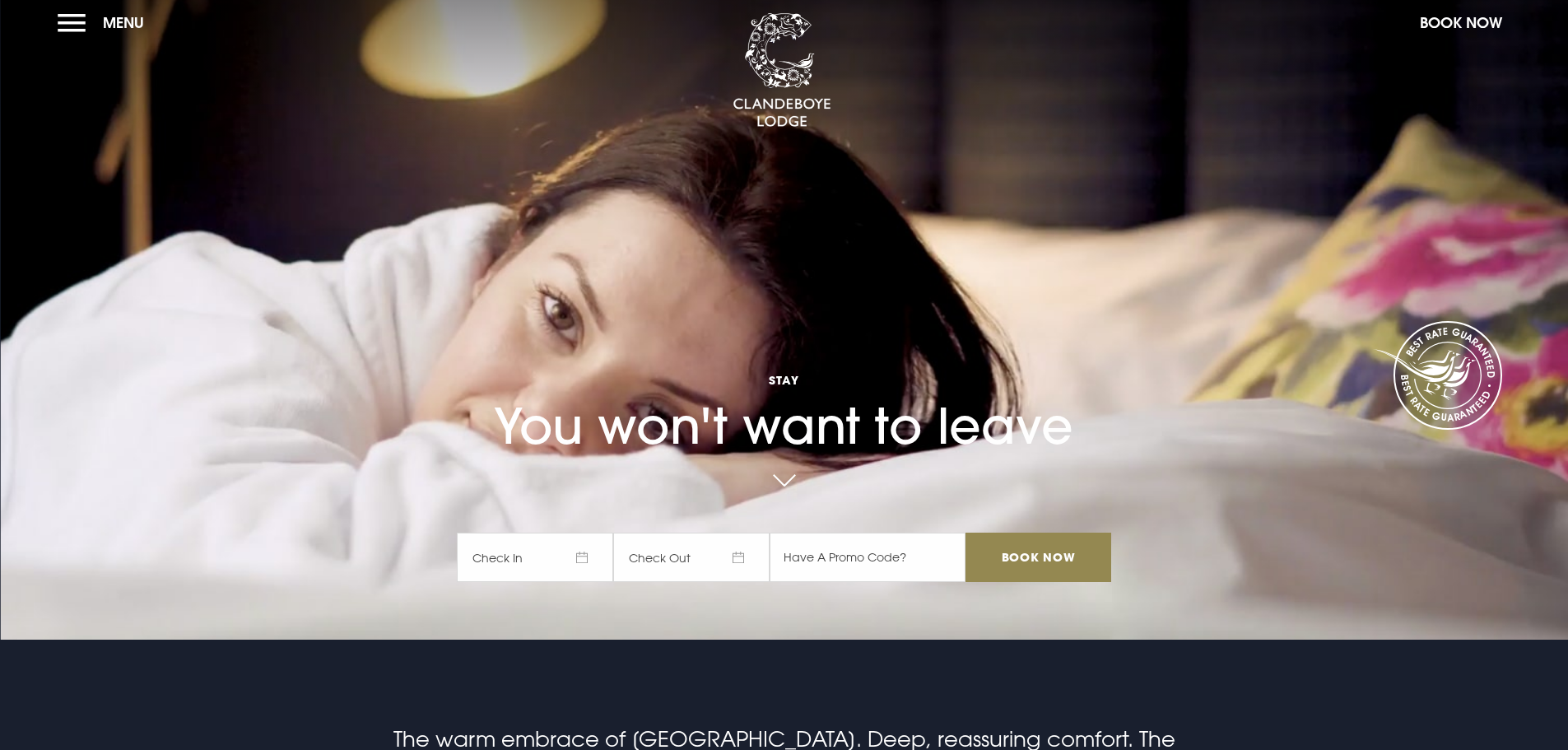
scroll to position [0, 0]
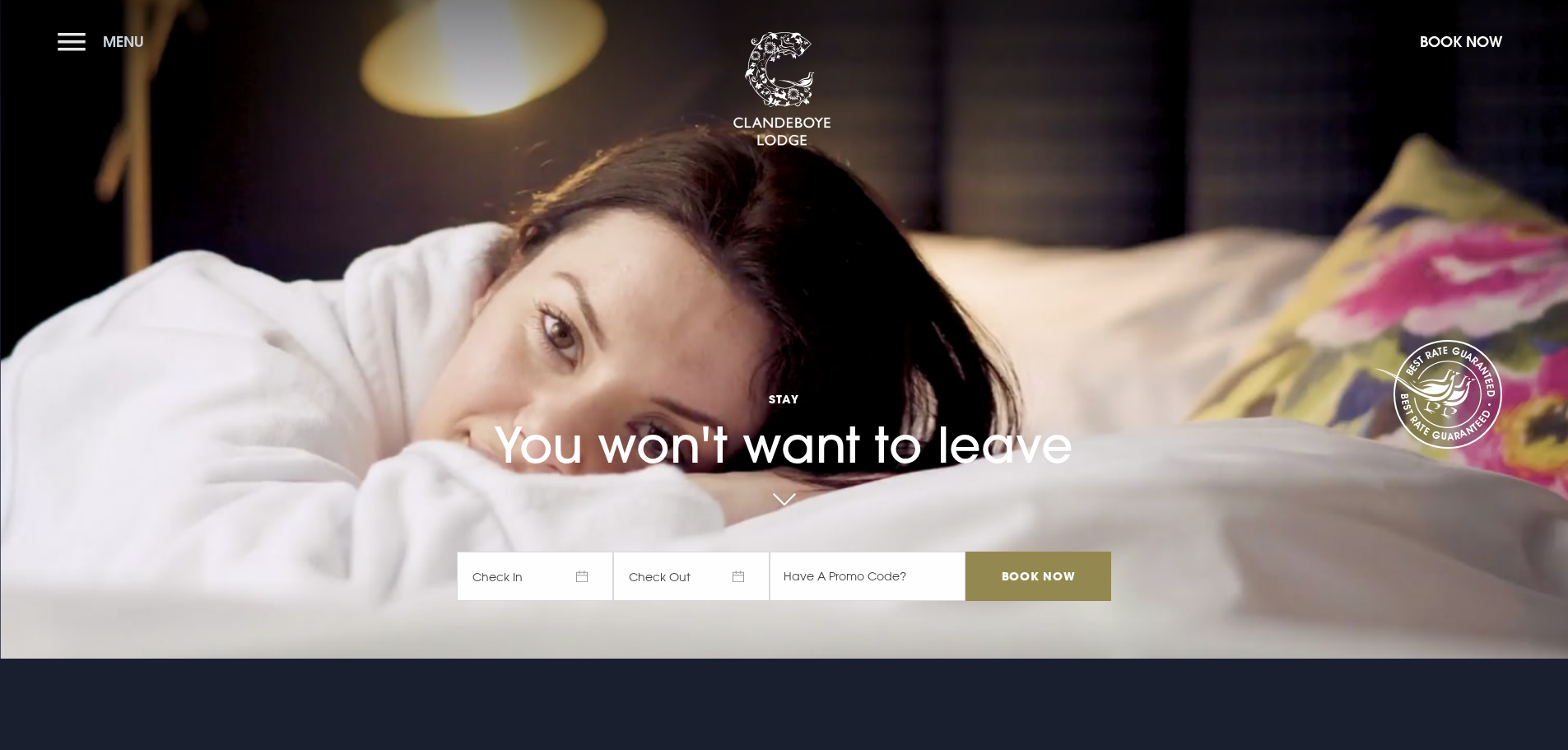
click at [83, 49] on button "Menu" at bounding box center [105, 41] width 95 height 35
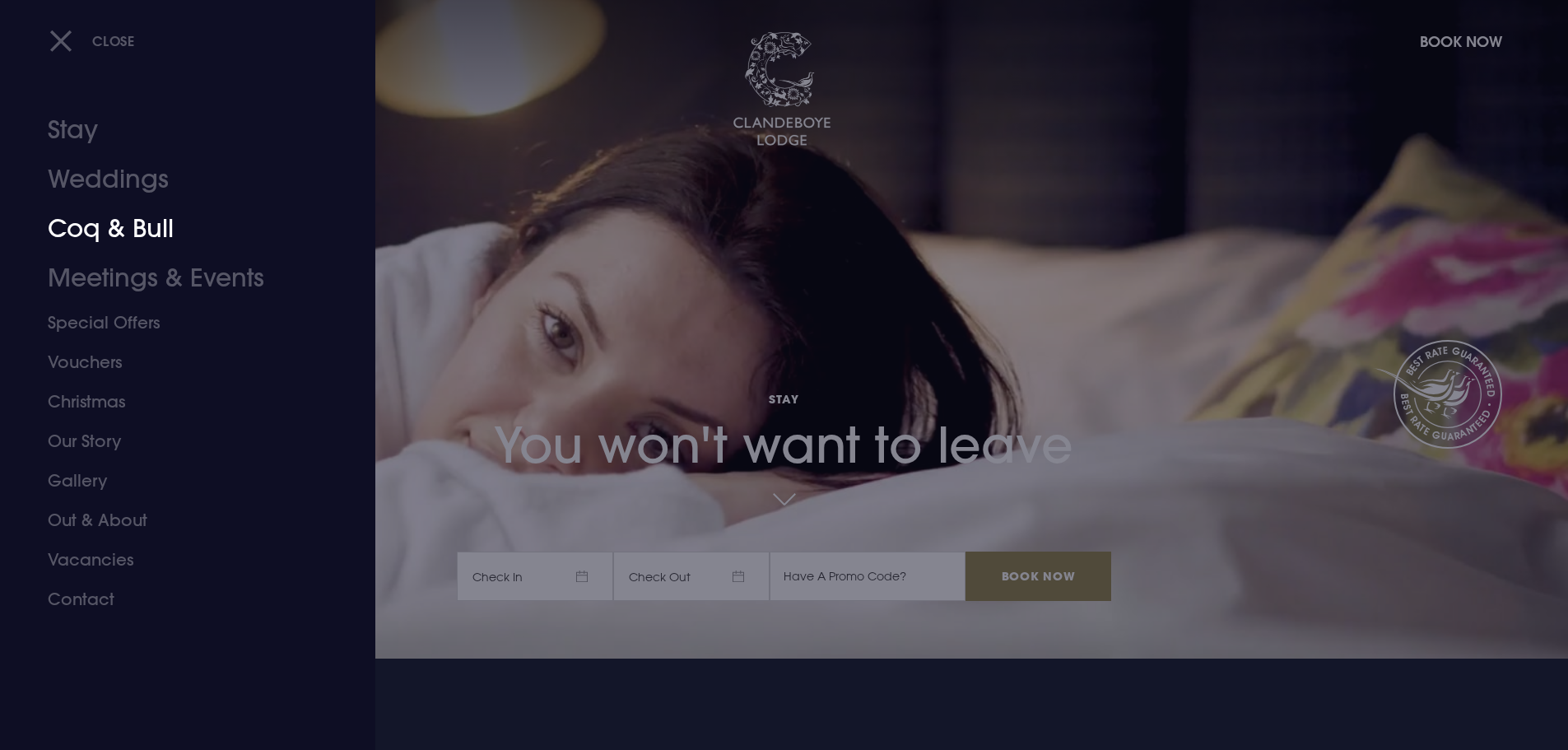
click at [125, 222] on link "Coq & Bull" at bounding box center [178, 229] width 260 height 49
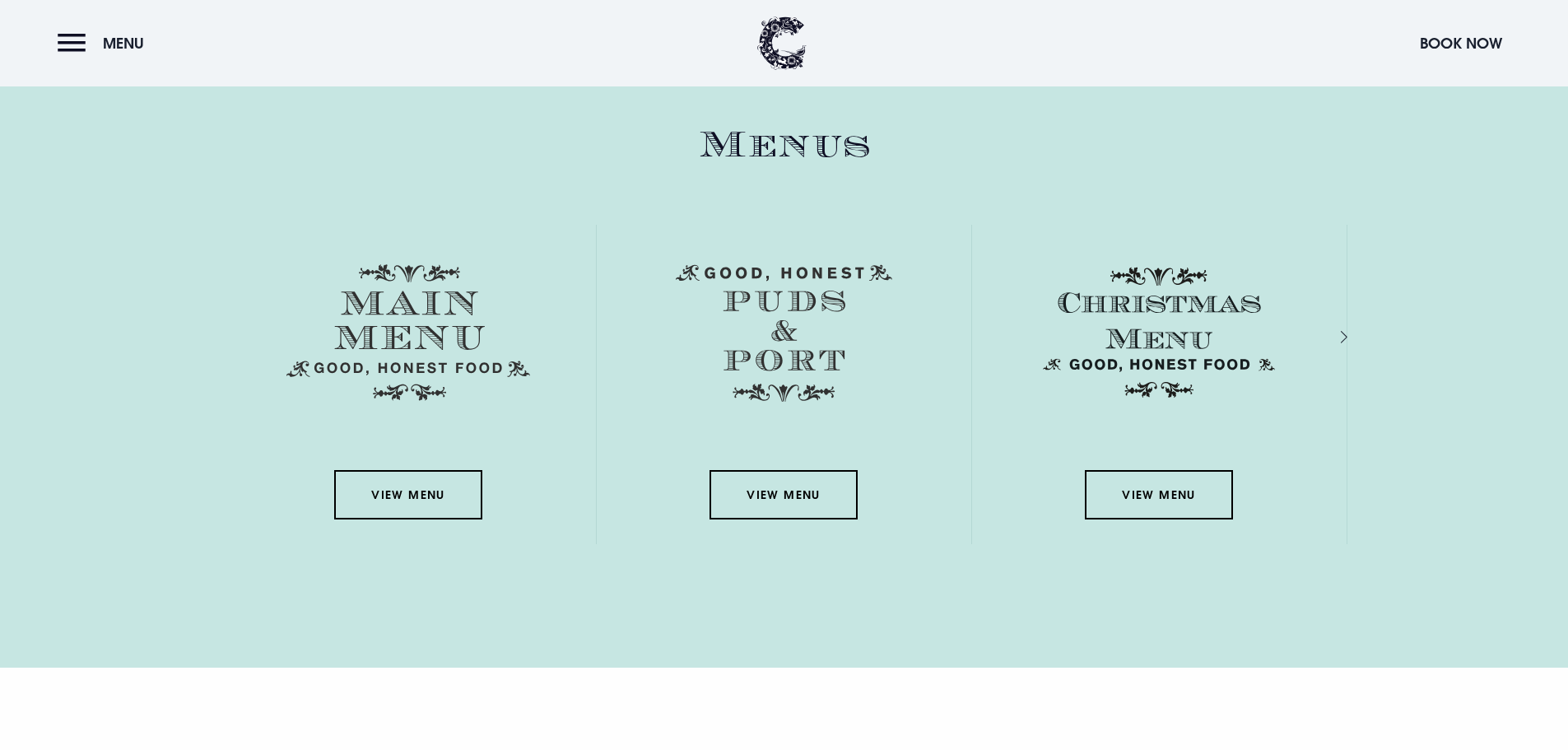
scroll to position [2387, 0]
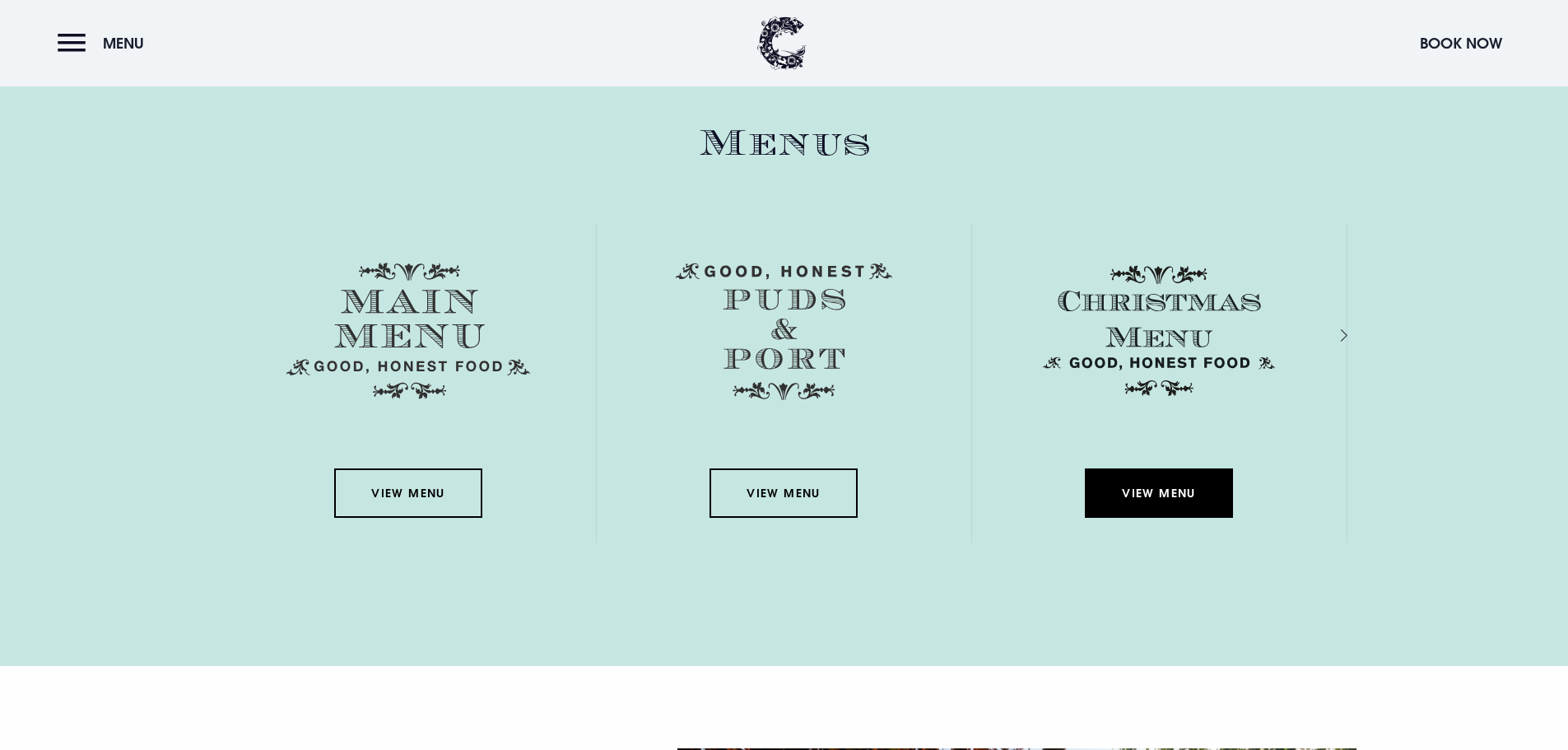
click at [1164, 486] on link "View Menu" at bounding box center [1158, 493] width 148 height 49
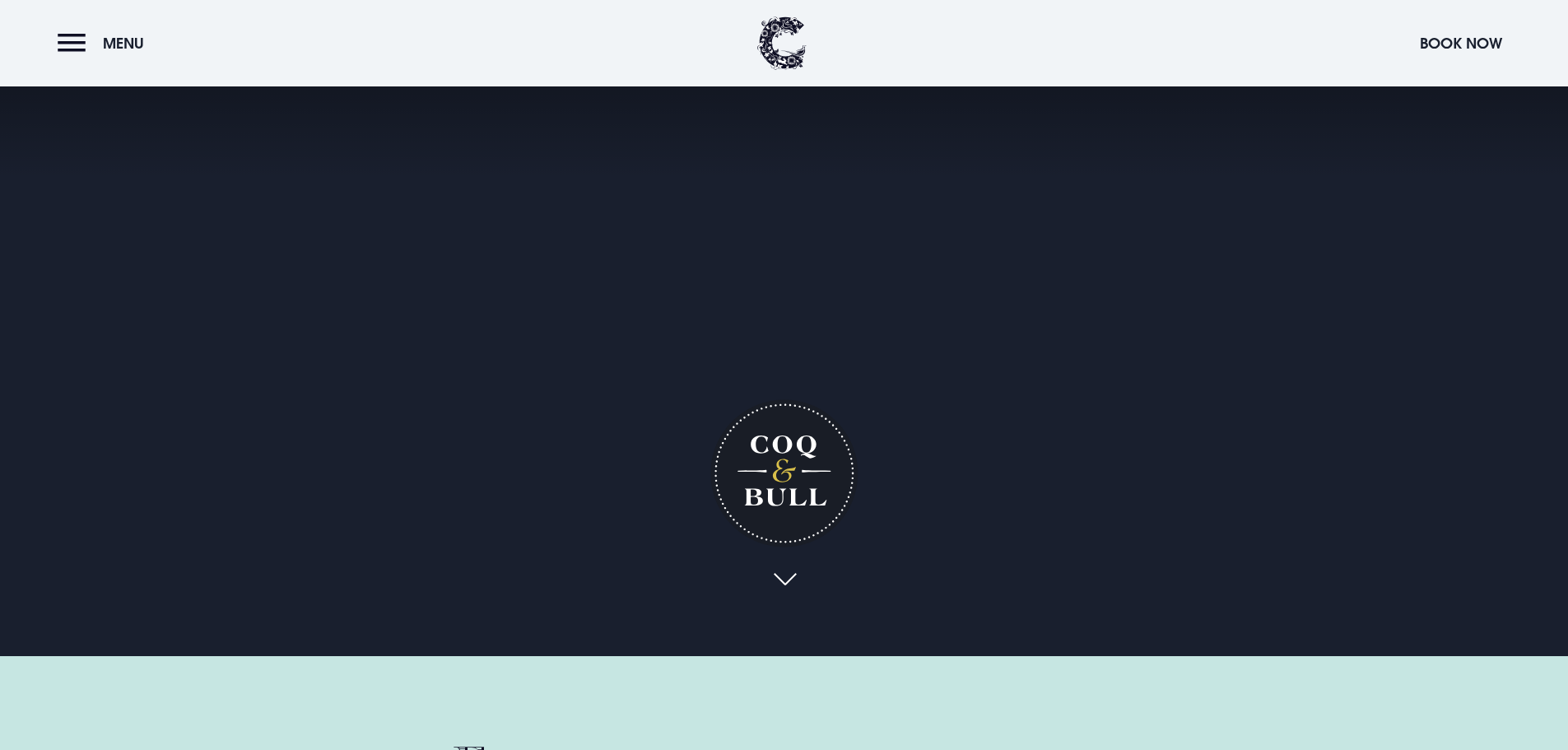
scroll to position [0, 0]
